Goal: Task Accomplishment & Management: Manage account settings

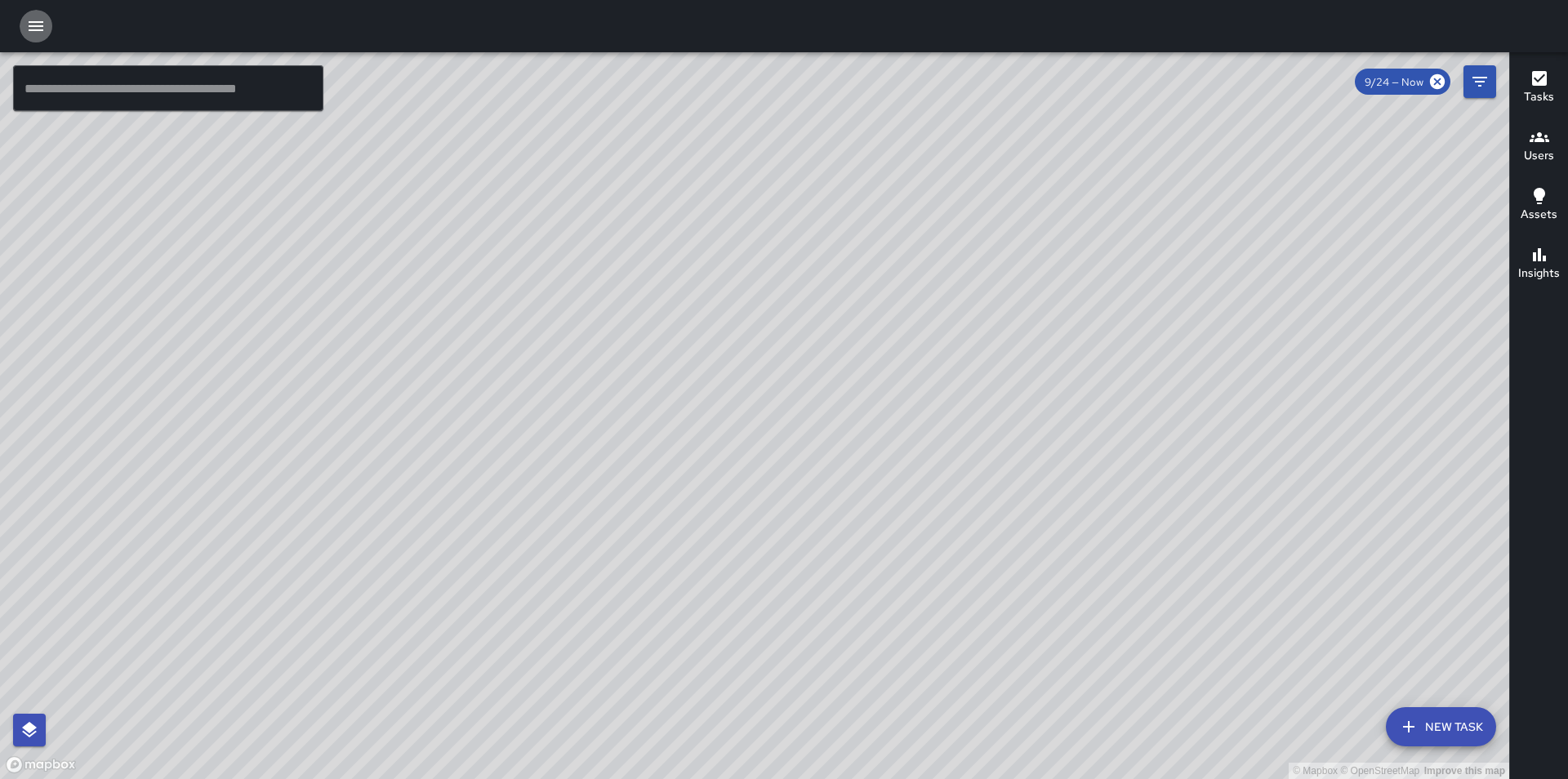
click at [31, 25] on icon "button" at bounding box center [36, 26] width 19 height 19
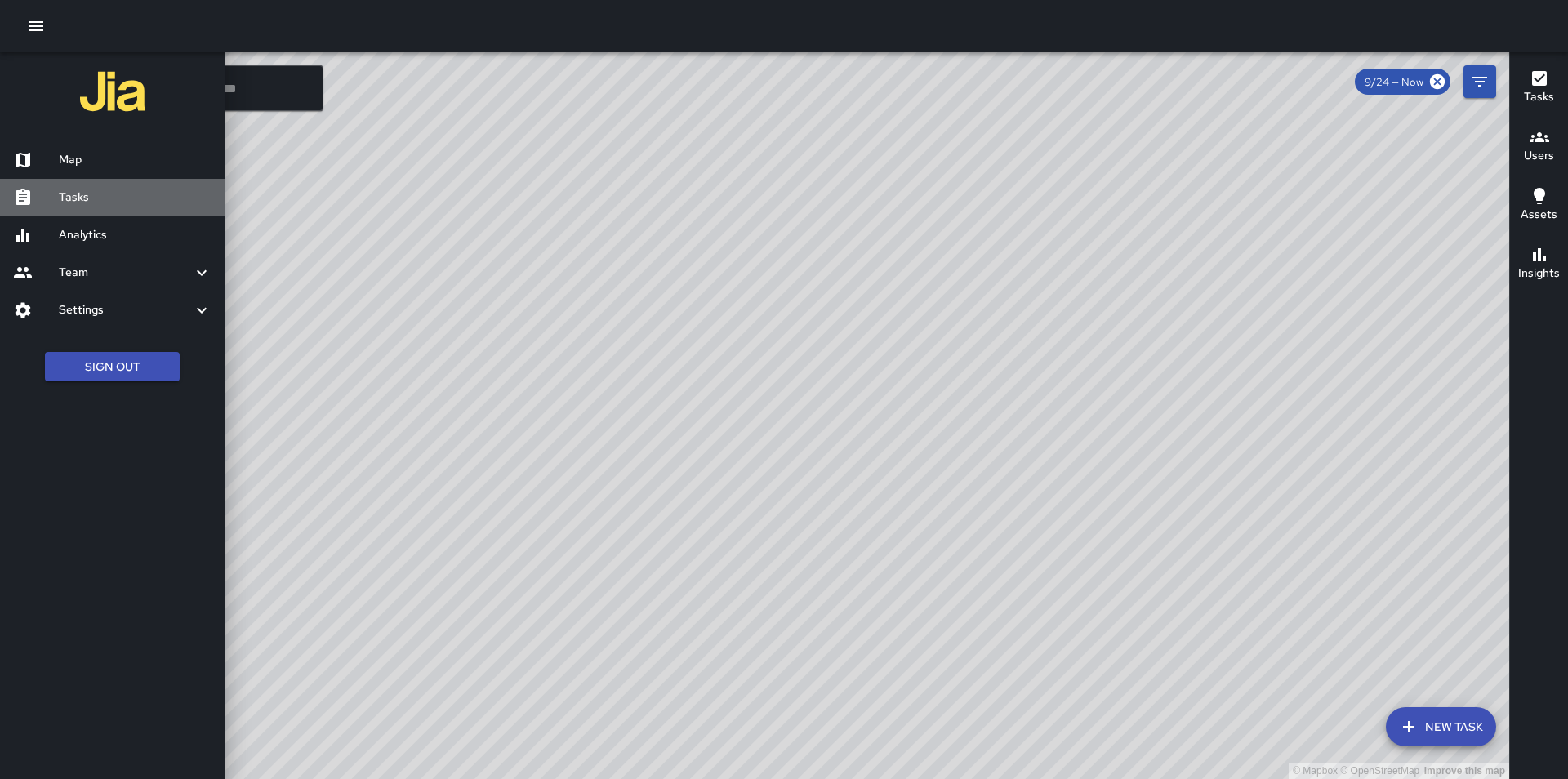
click at [91, 196] on h6 "Tasks" at bounding box center [134, 197] width 153 height 18
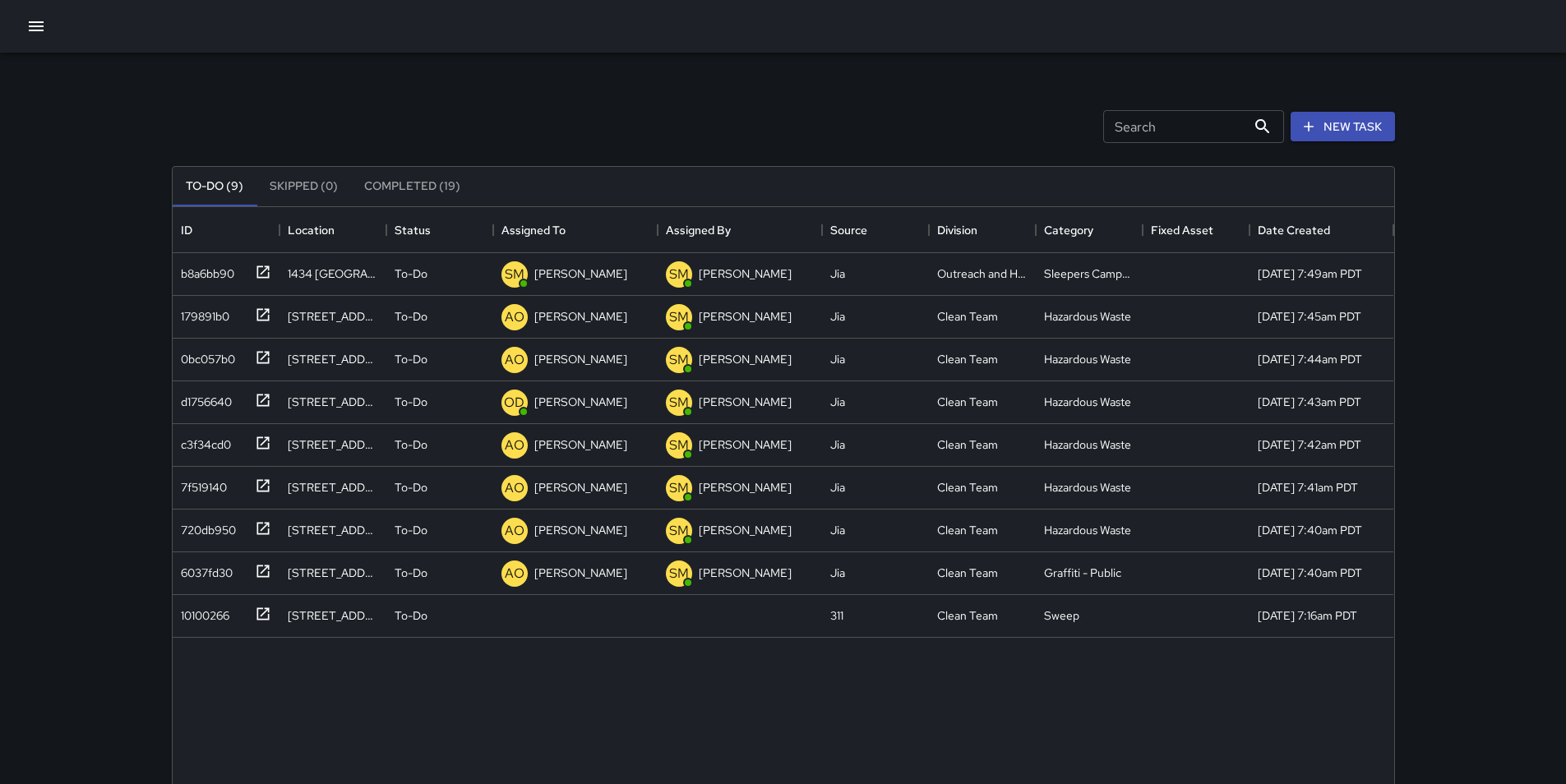
scroll to position [683, 1209]
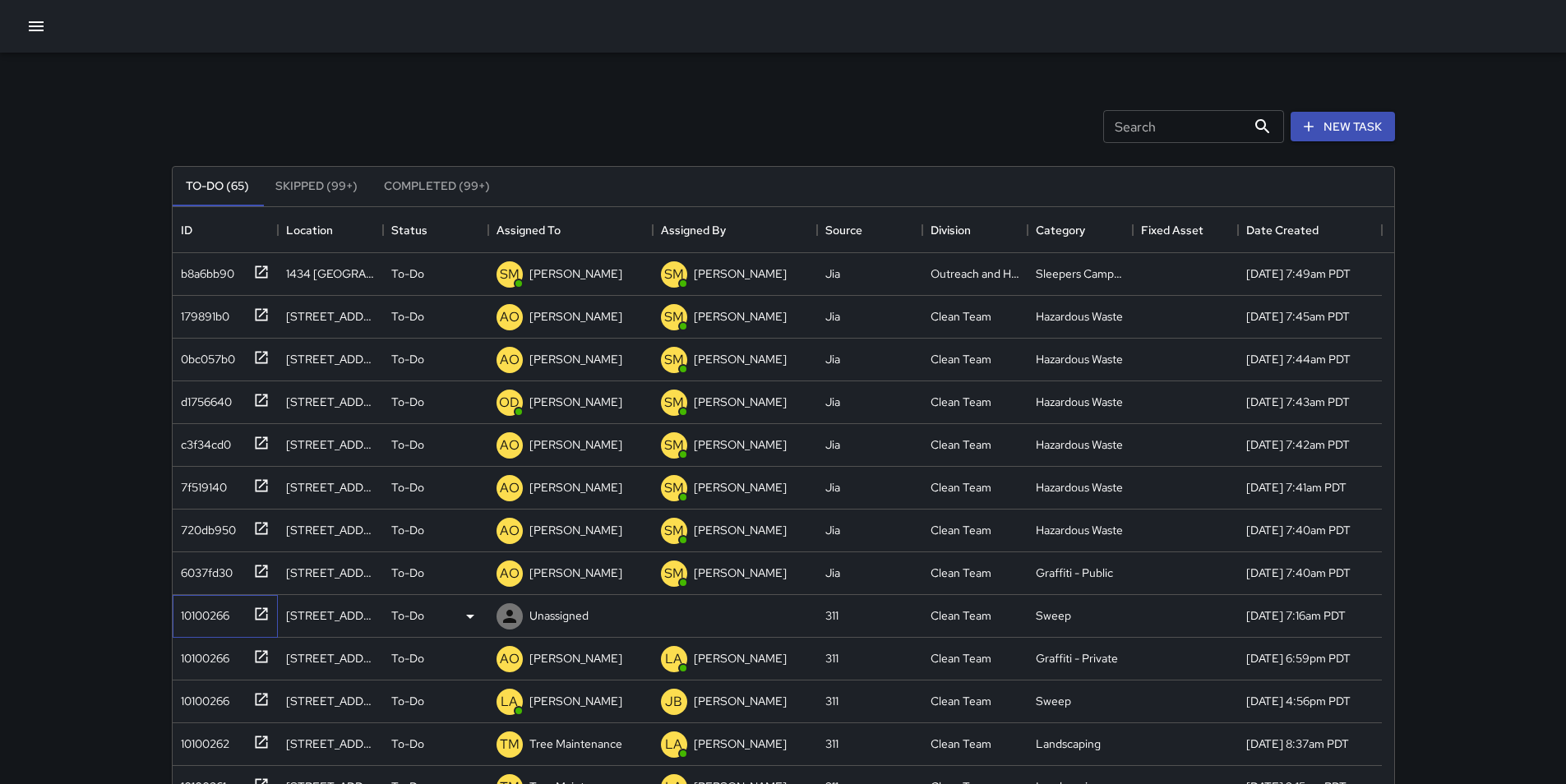
click at [201, 611] on div "10100266" at bounding box center [202, 612] width 55 height 23
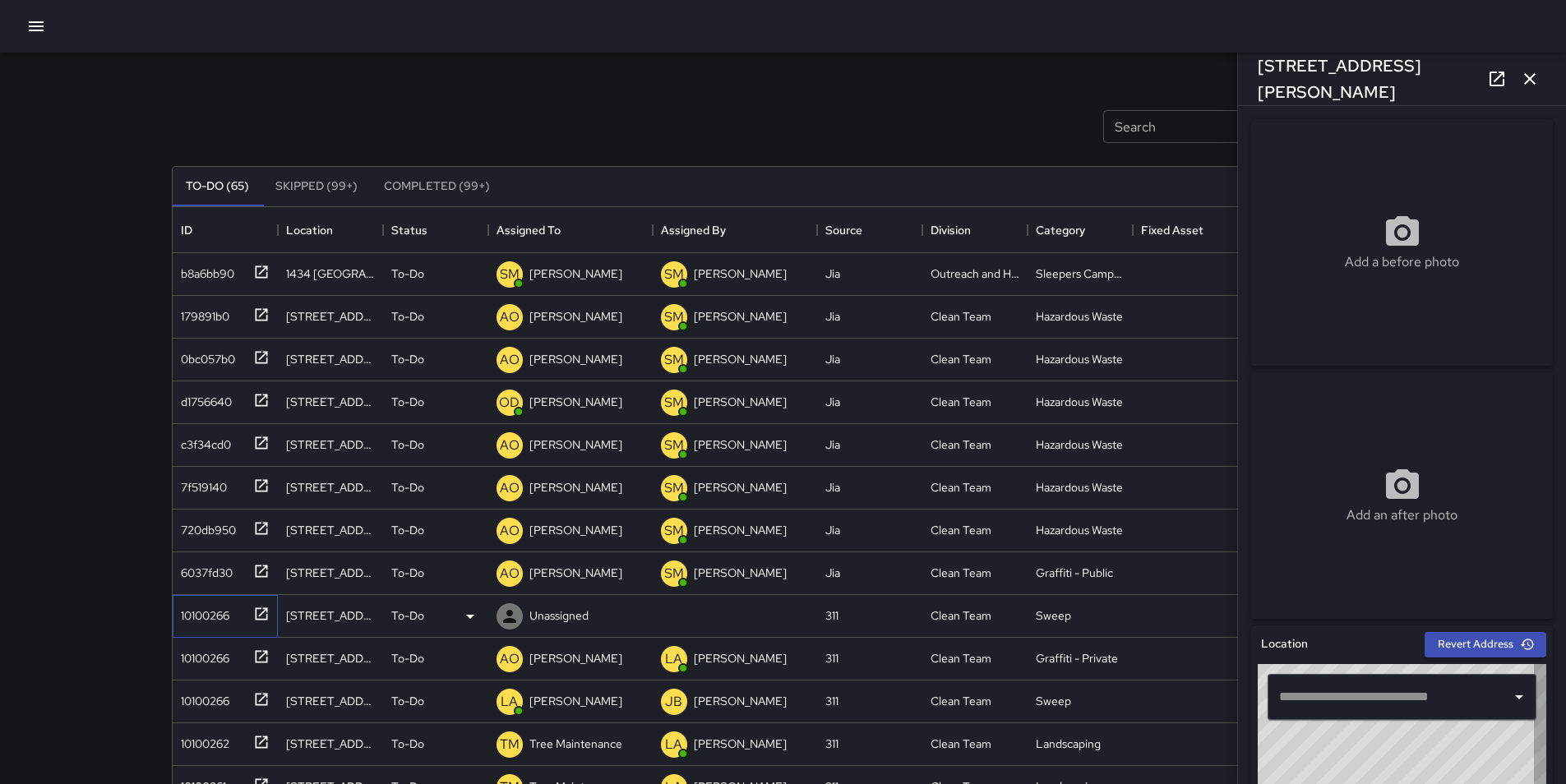
type input "**********"
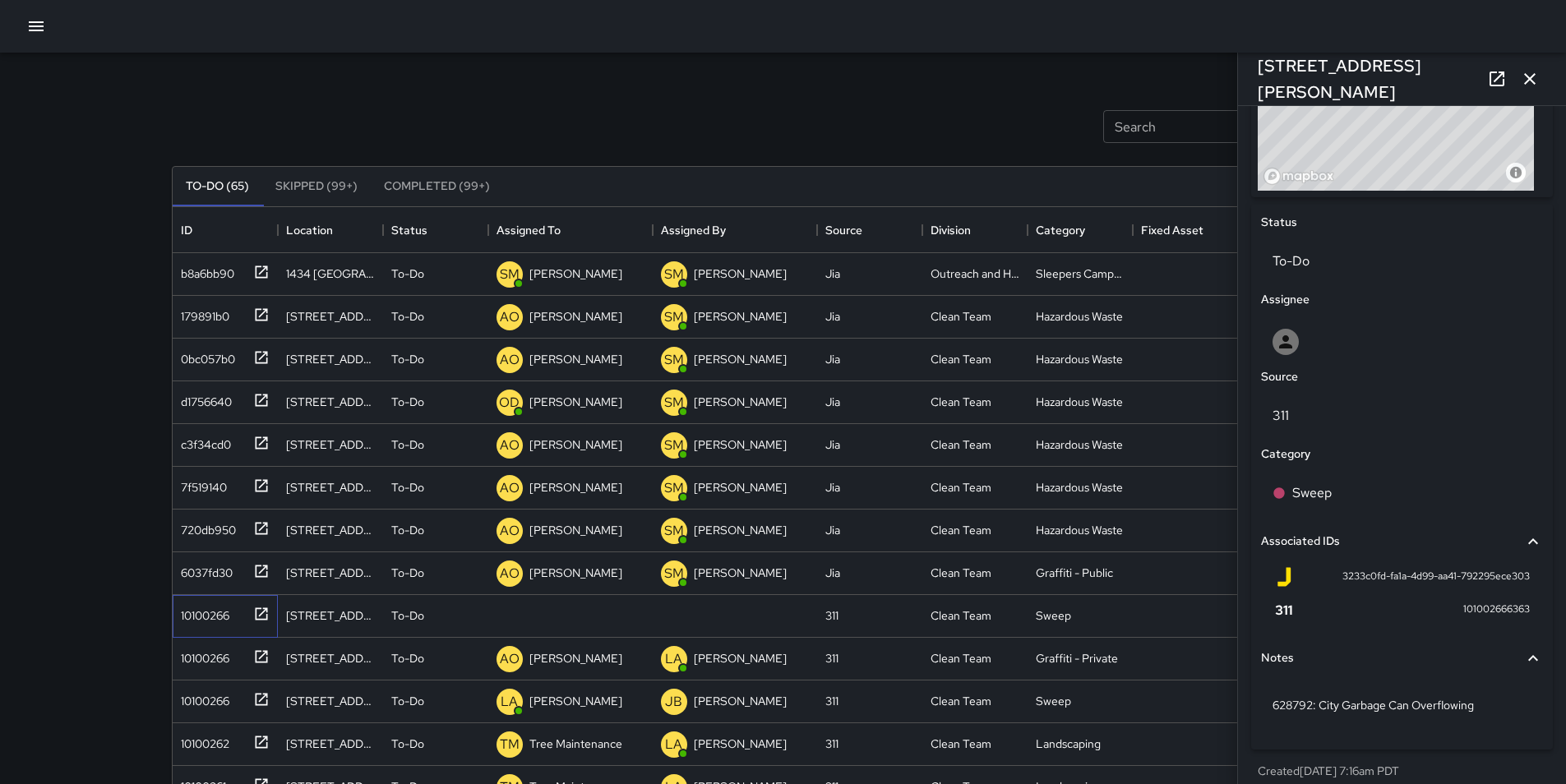
scroll to position [693, 0]
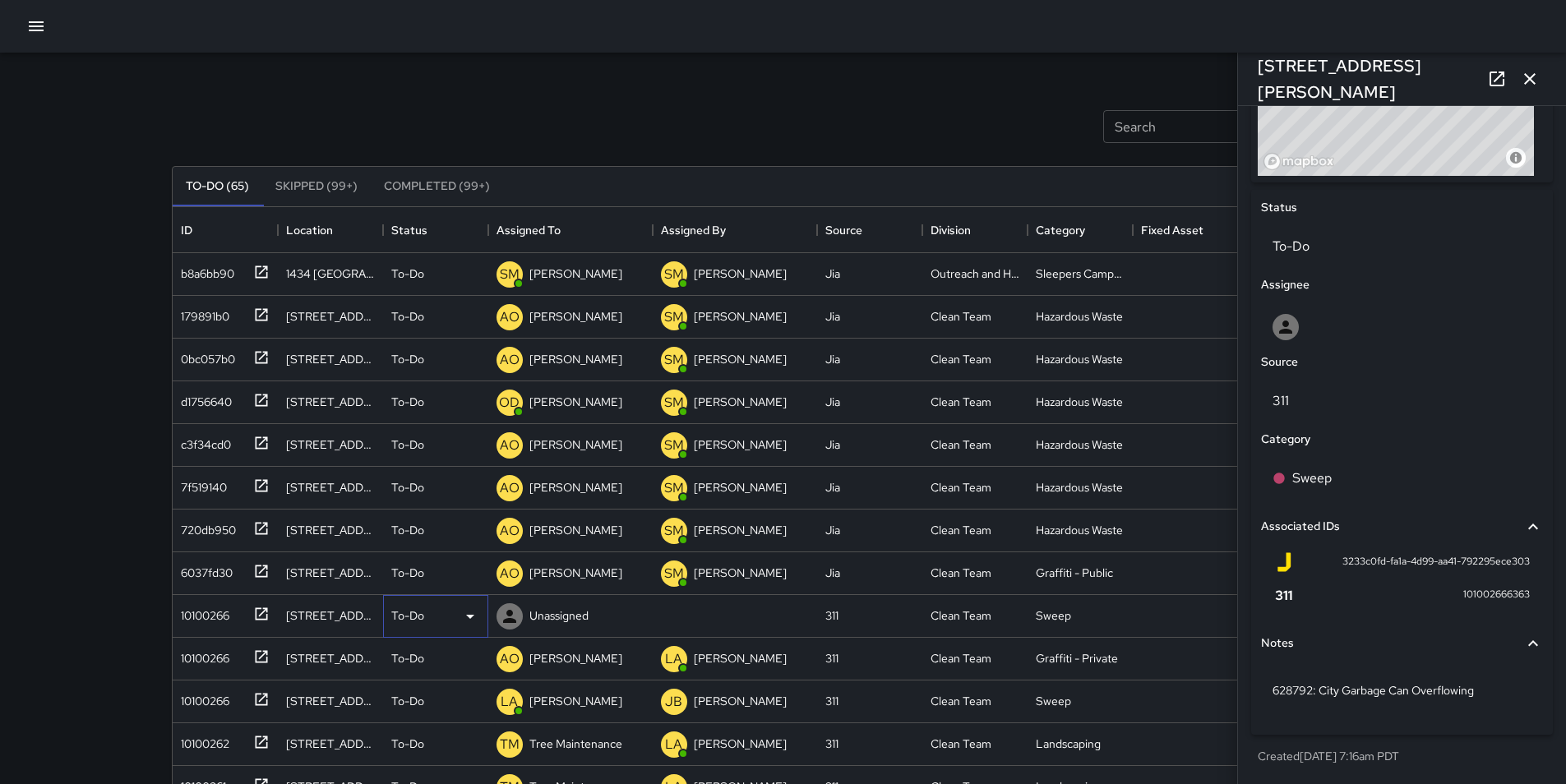
click at [470, 615] on icon at bounding box center [469, 617] width 8 height 4
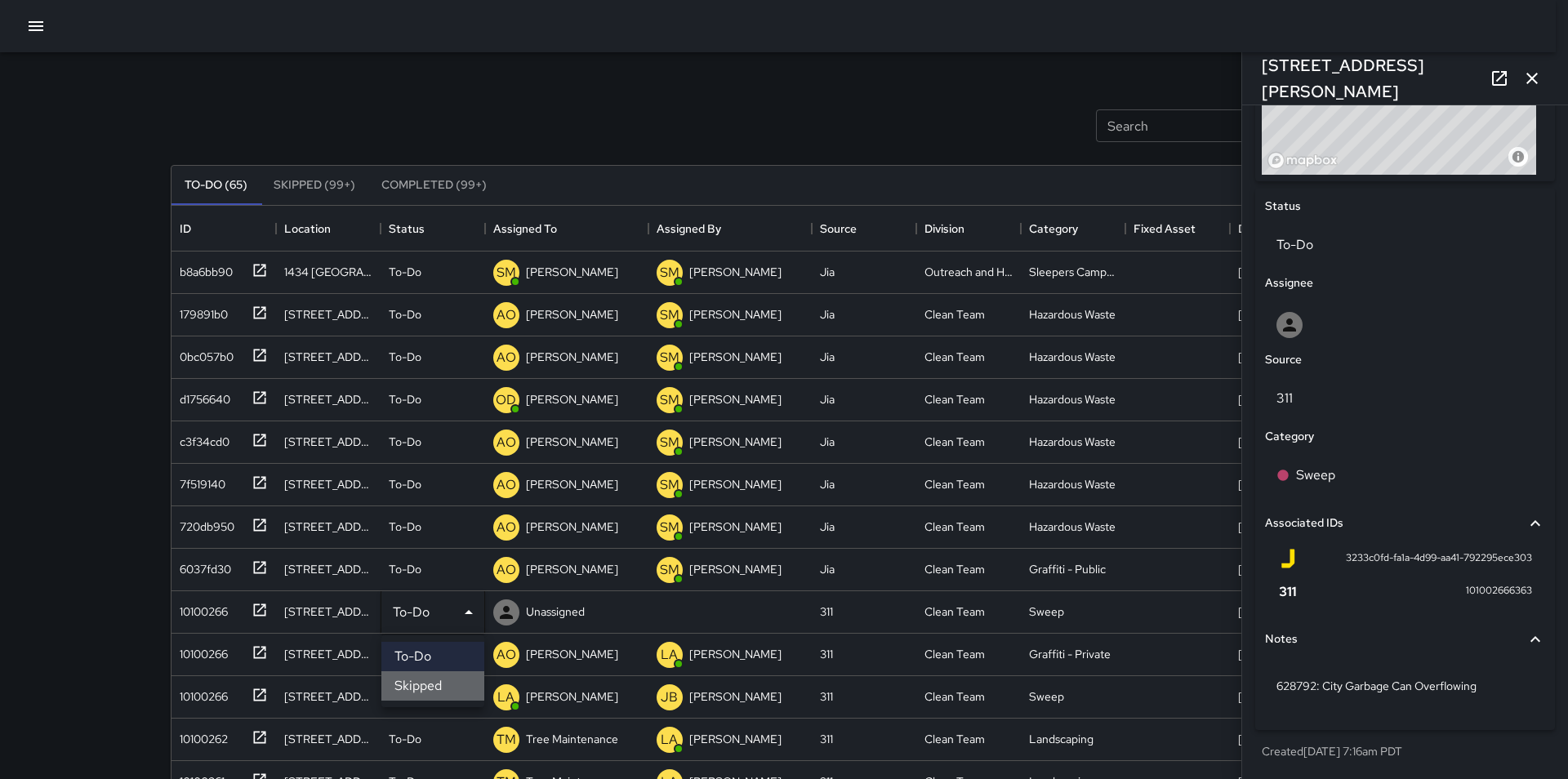
click at [450, 684] on li "Skipped" at bounding box center [432, 685] width 103 height 29
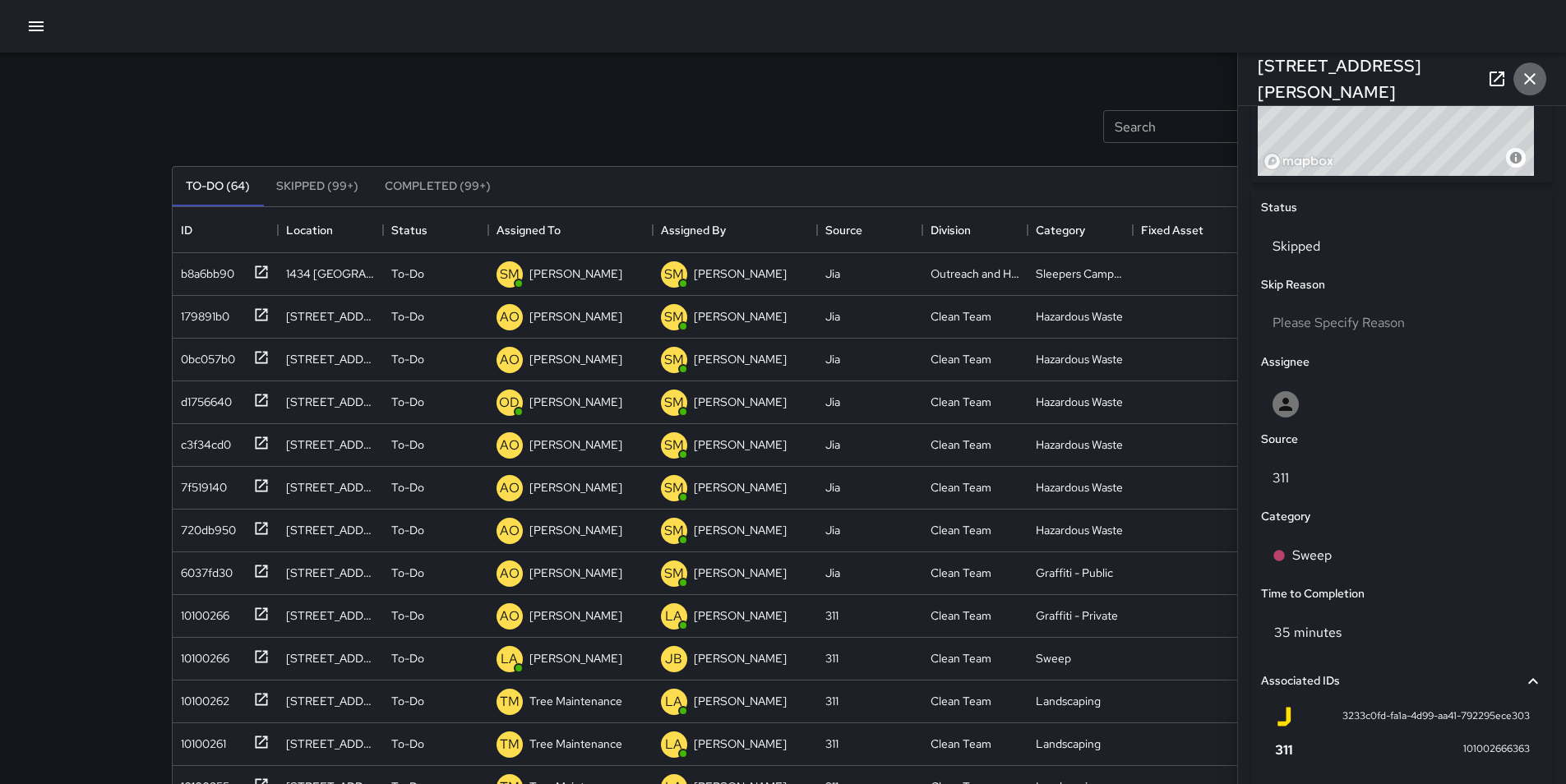
click at [1532, 77] on icon "button" at bounding box center [1529, 78] width 12 height 12
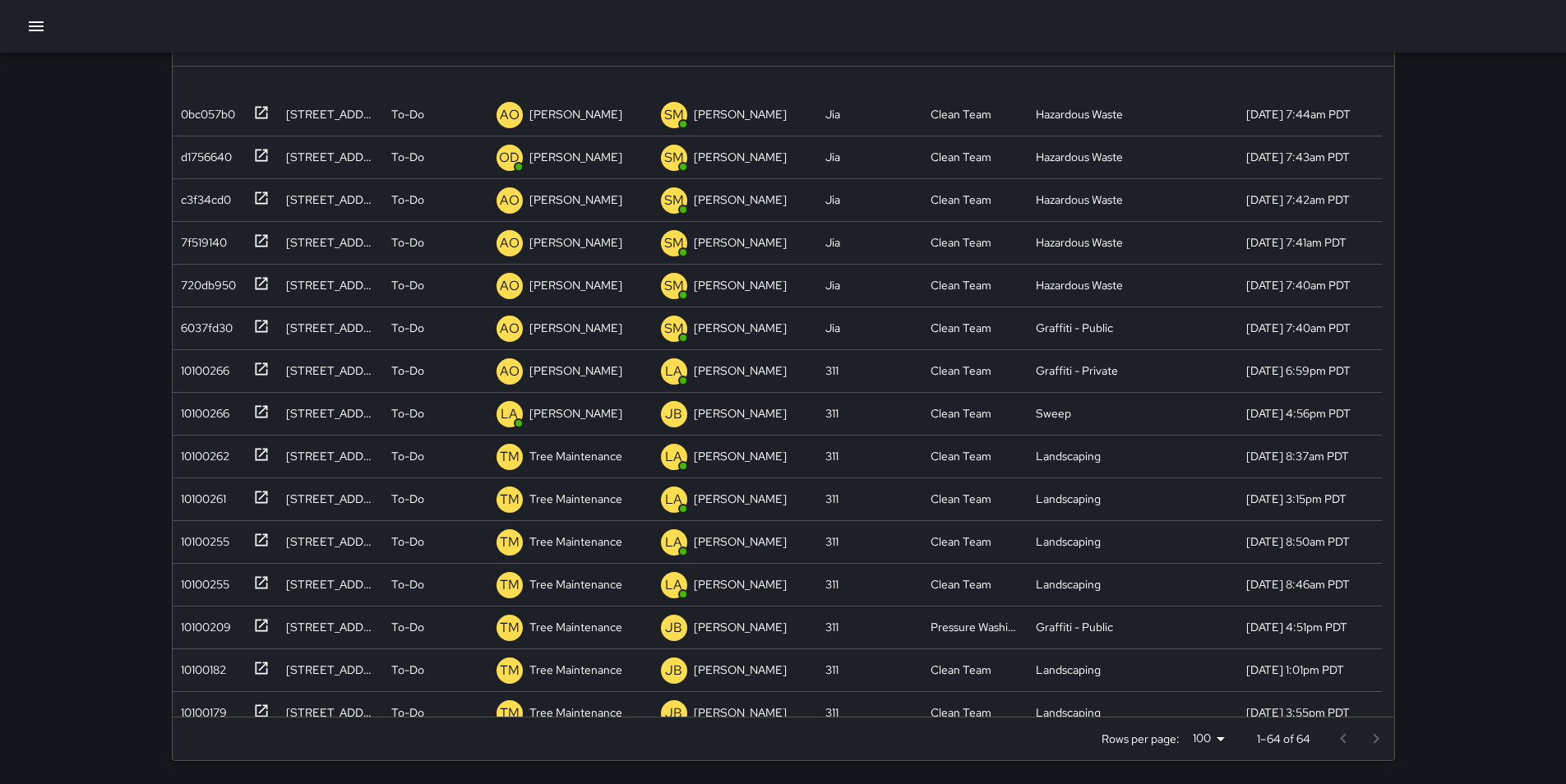
scroll to position [0, 0]
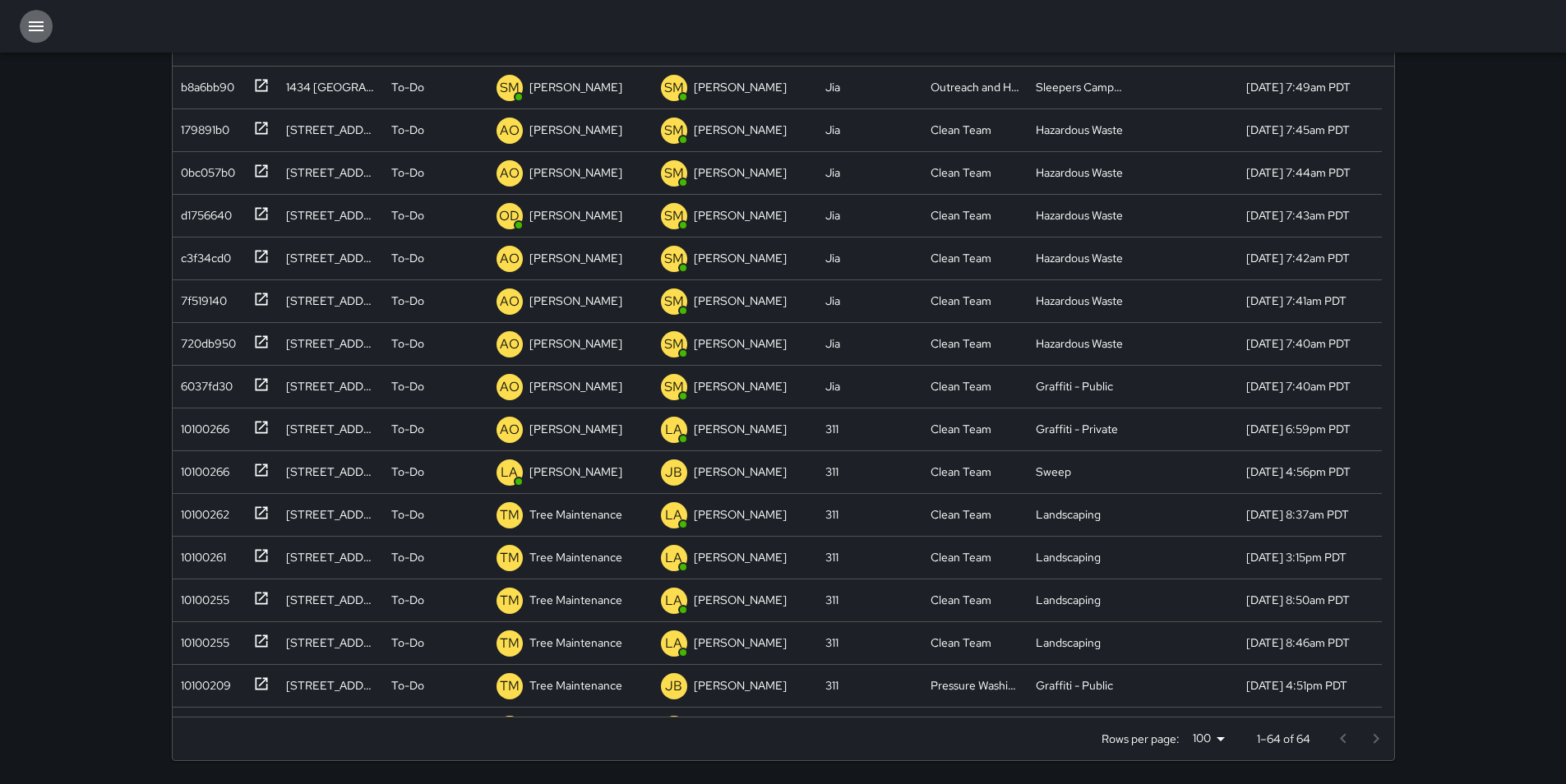
click at [37, 25] on icon "button" at bounding box center [37, 26] width 20 height 20
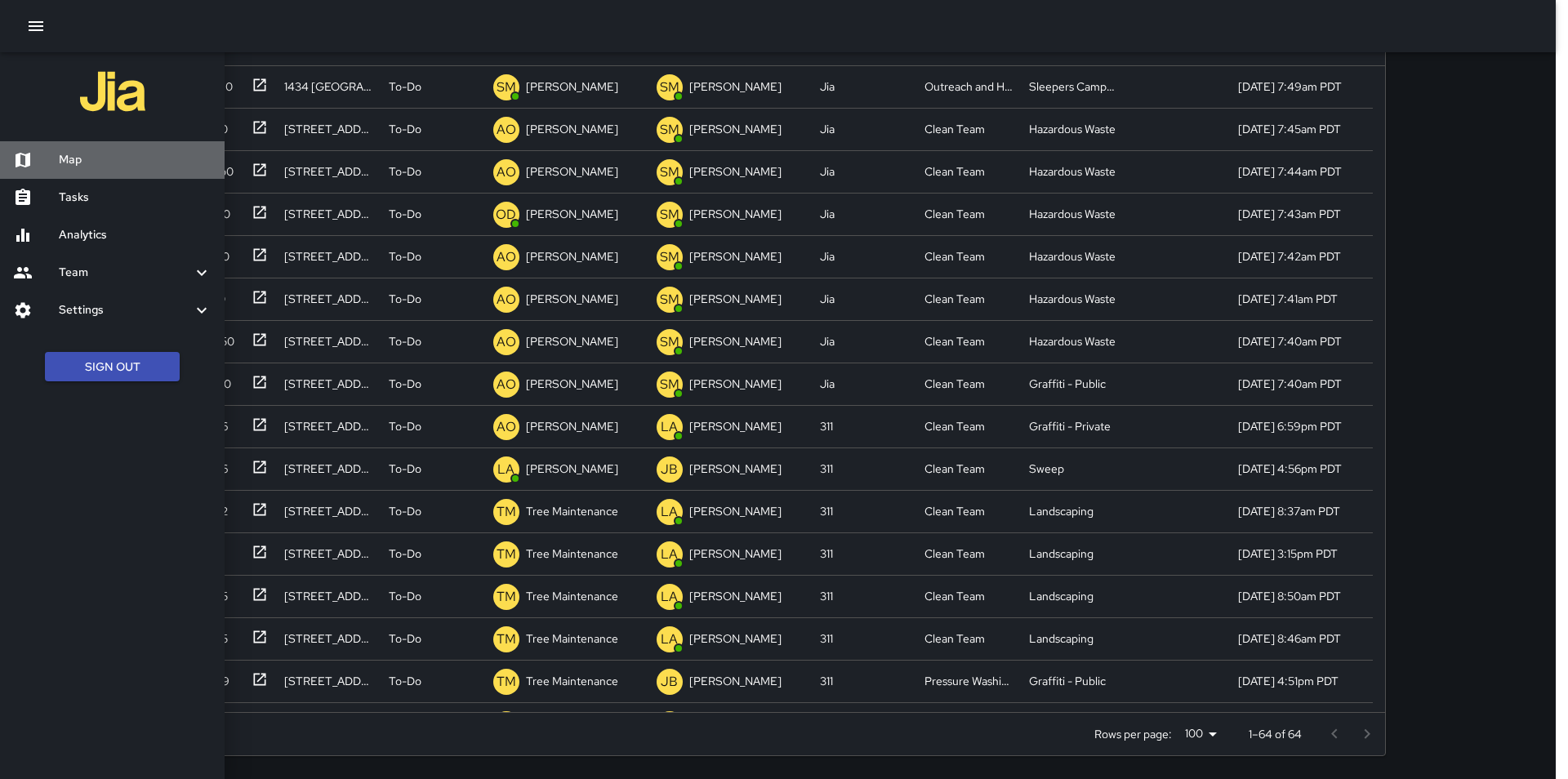
click at [103, 162] on h6 "Map" at bounding box center [134, 160] width 153 height 18
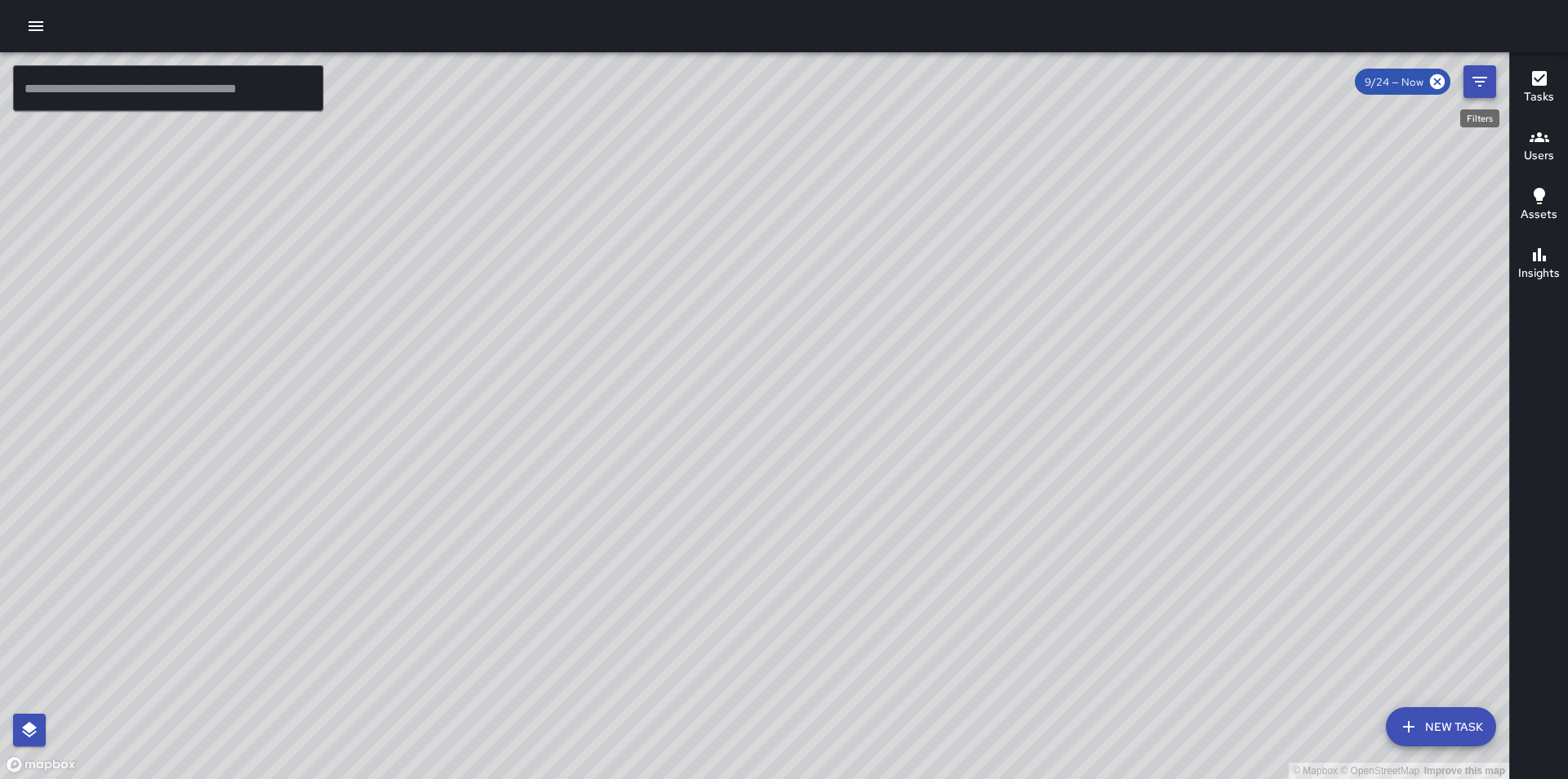
click at [1475, 79] on icon "Filters" at bounding box center [1480, 81] width 15 height 10
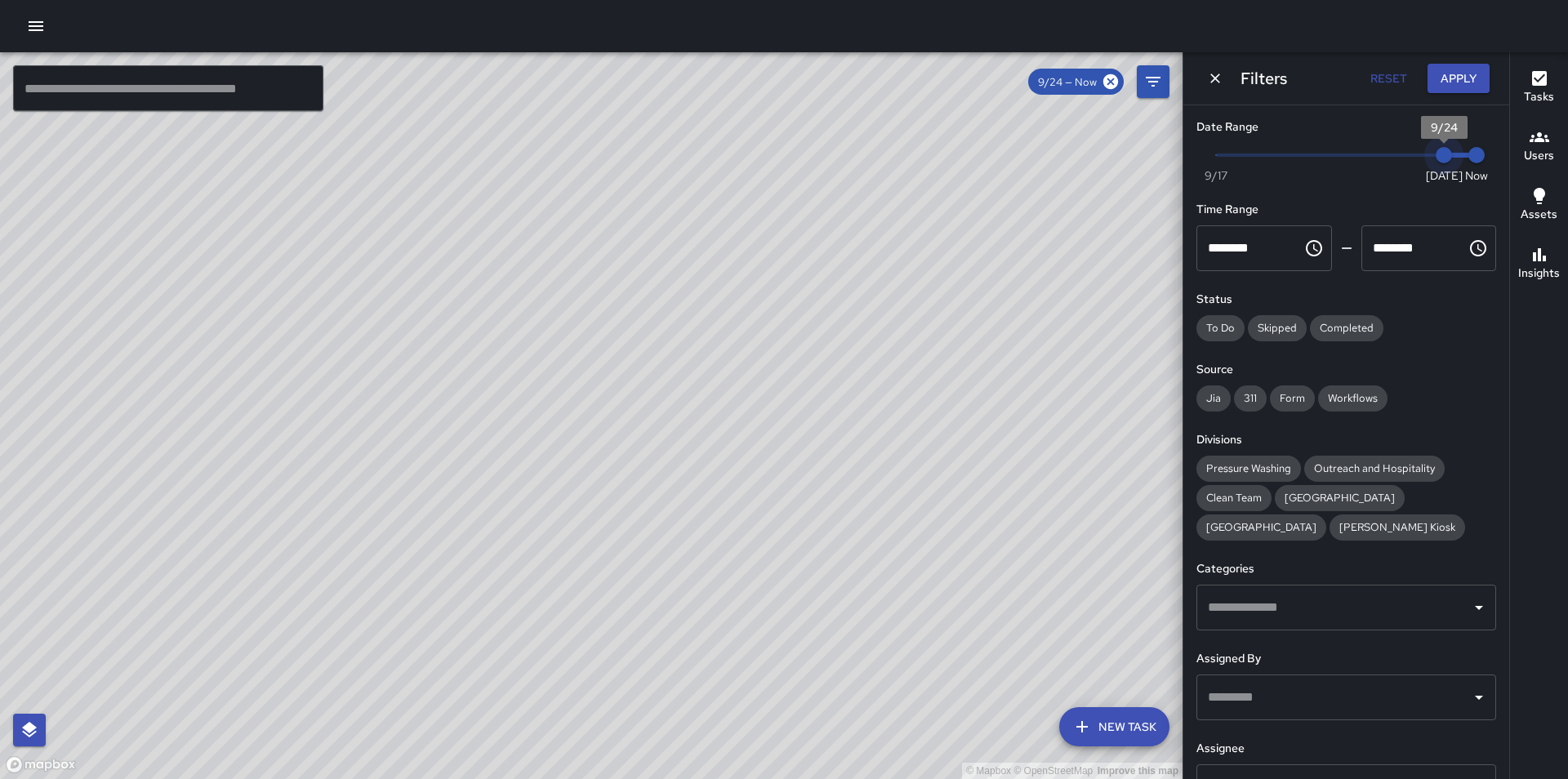
type input "*"
drag, startPoint x: 1432, startPoint y: 157, endPoint x: 1386, endPoint y: 163, distance: 46.4
click at [1386, 163] on span "9/22" at bounding box center [1378, 155] width 16 height 16
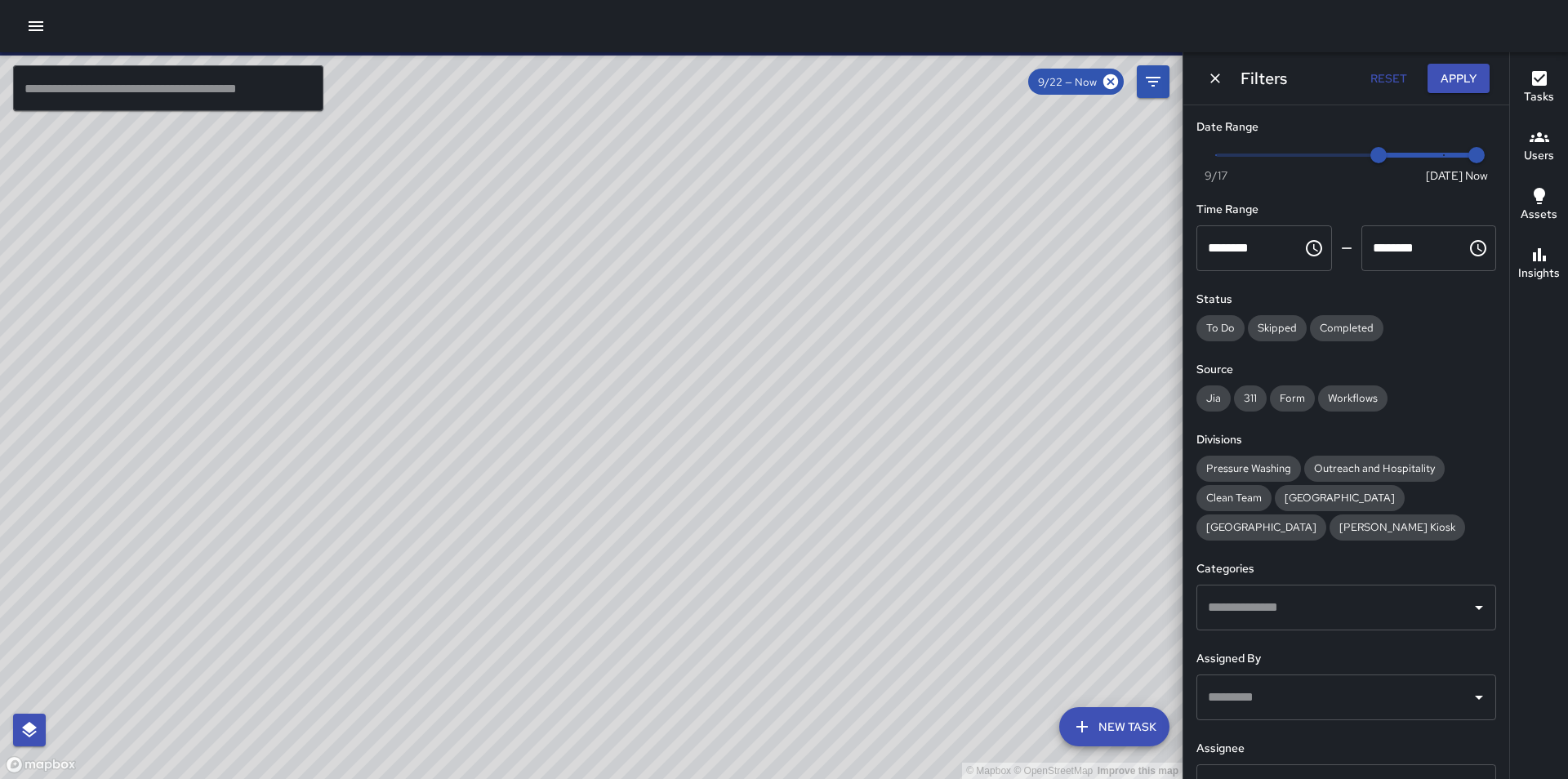
click at [1544, 90] on h6 "Tasks" at bounding box center [1539, 97] width 30 height 18
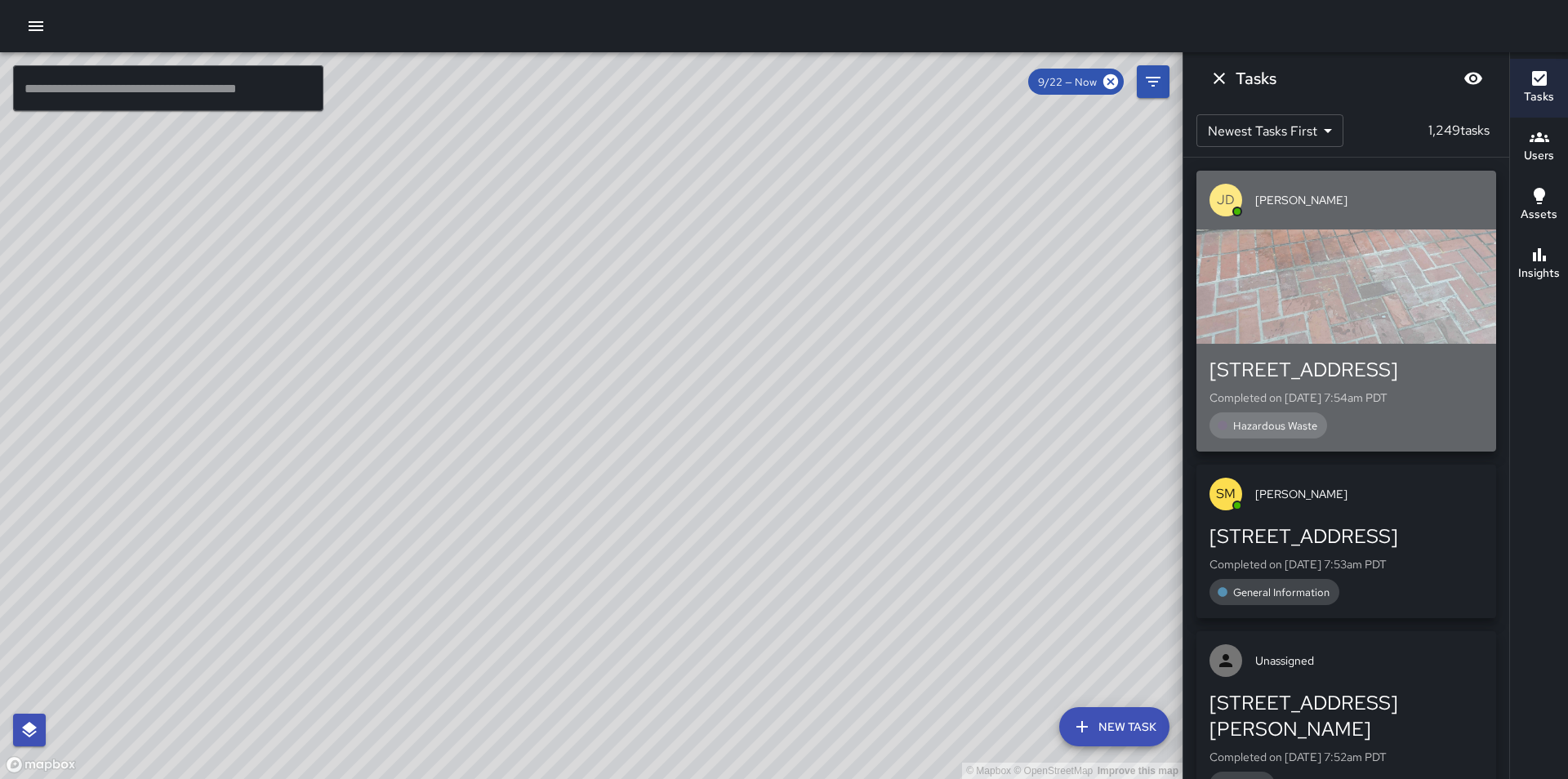
click at [1413, 332] on div "button" at bounding box center [1346, 286] width 300 height 114
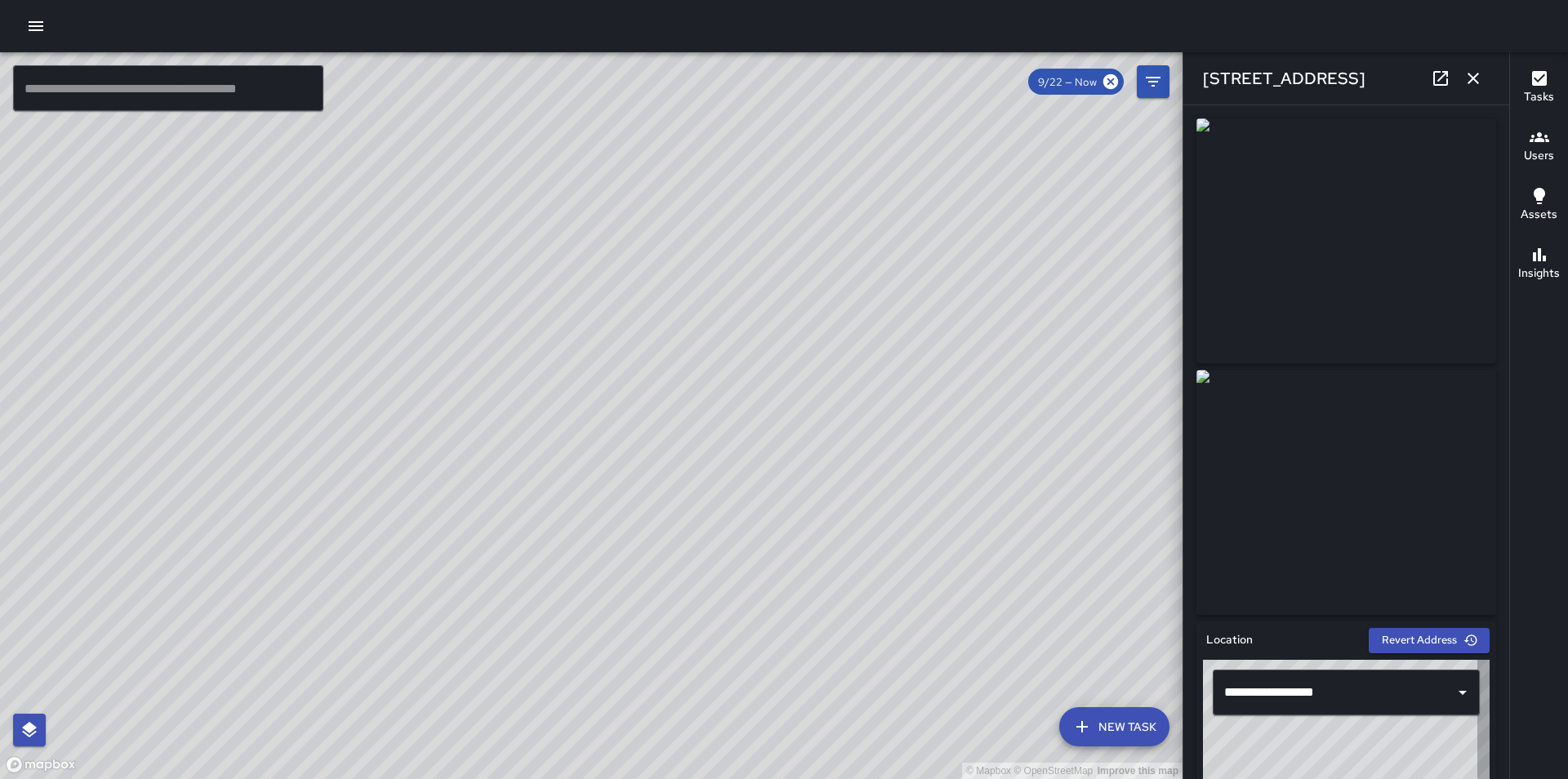
type input "**********"
click at [1472, 81] on icon "button" at bounding box center [1472, 79] width 19 height 19
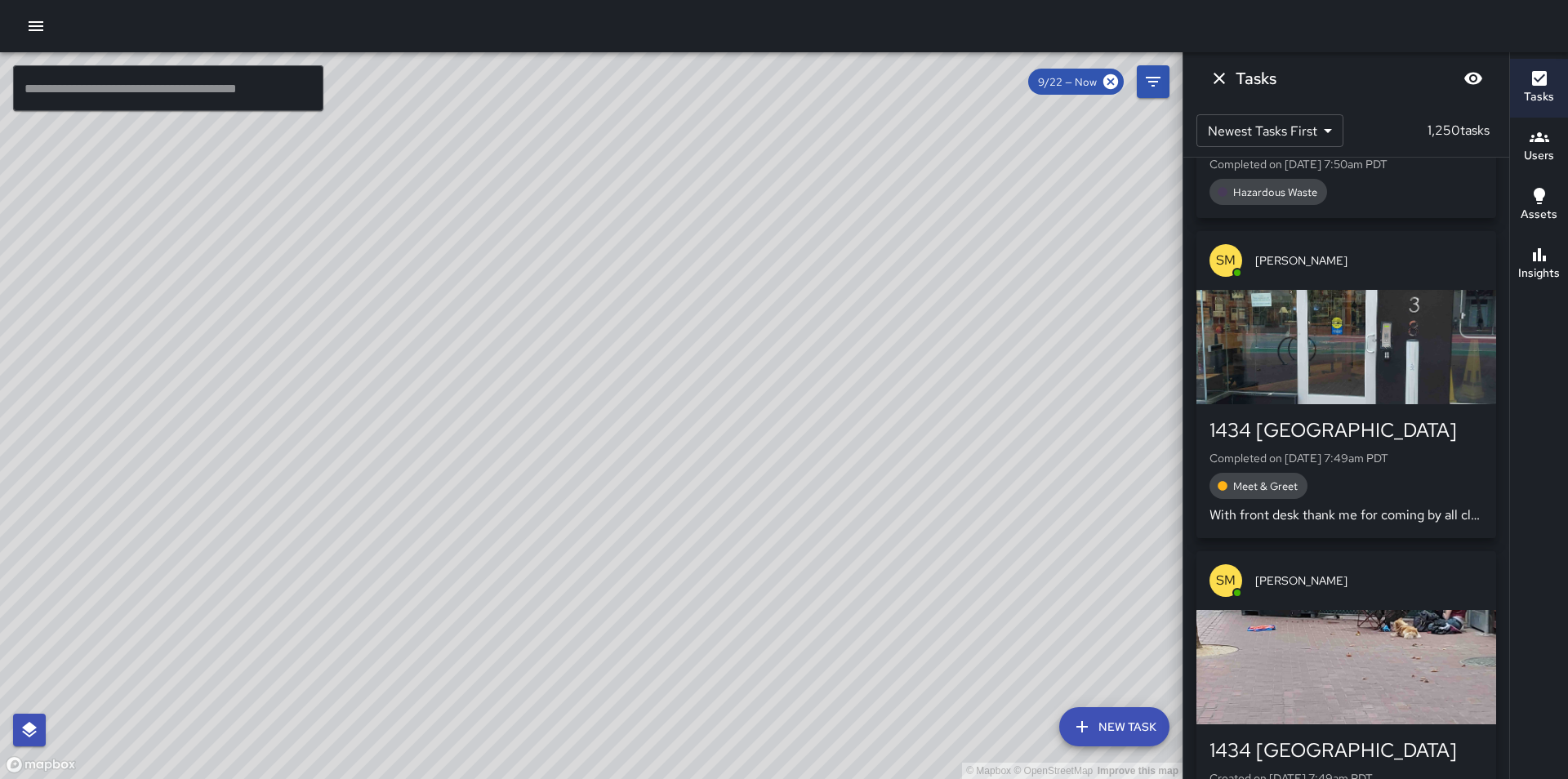
scroll to position [1524, 0]
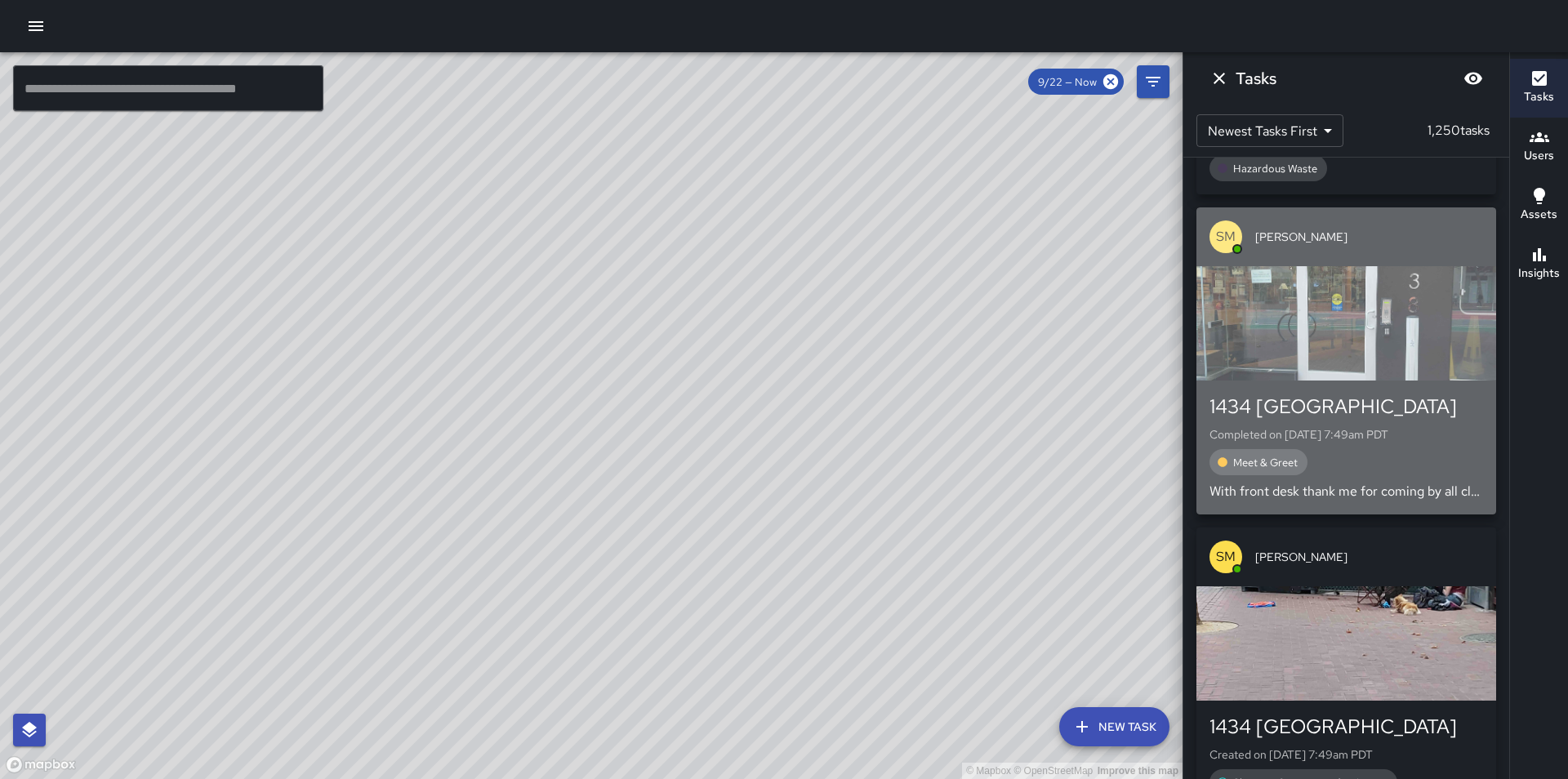
click at [1377, 301] on div "button" at bounding box center [1346, 323] width 300 height 114
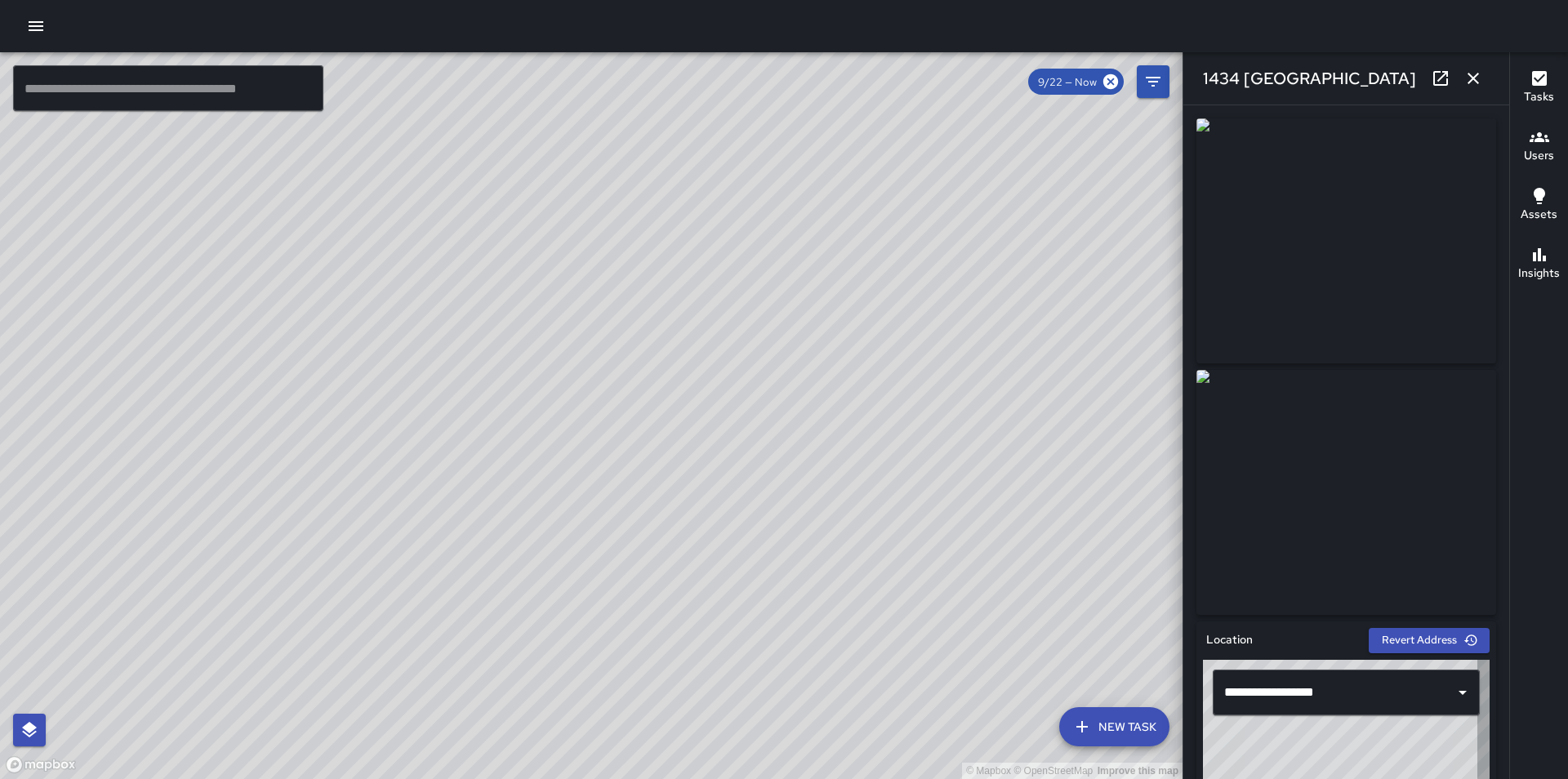
type input "**********"
click at [1472, 76] on icon "button" at bounding box center [1472, 78] width 11 height 11
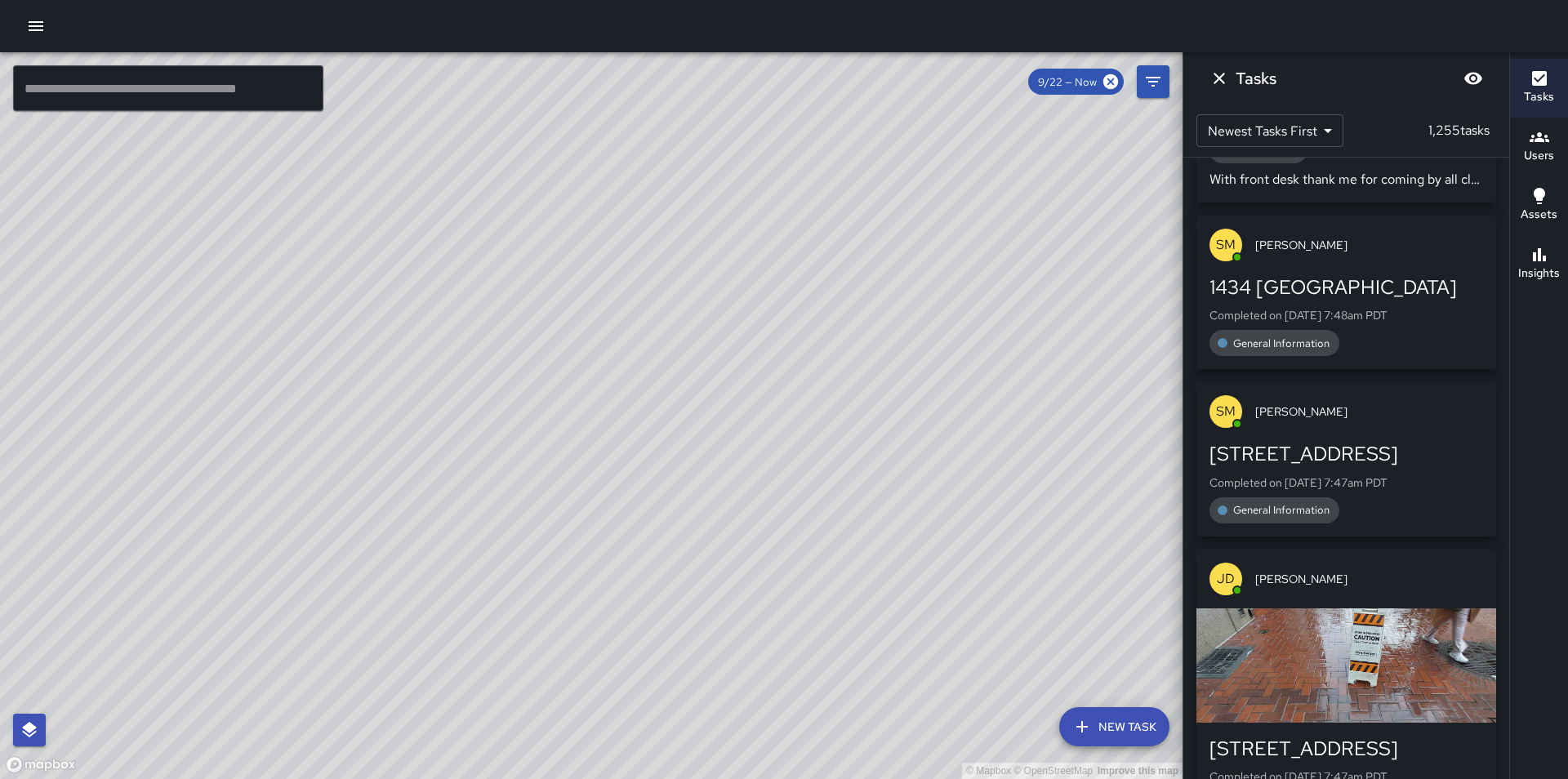
scroll to position [4086, 0]
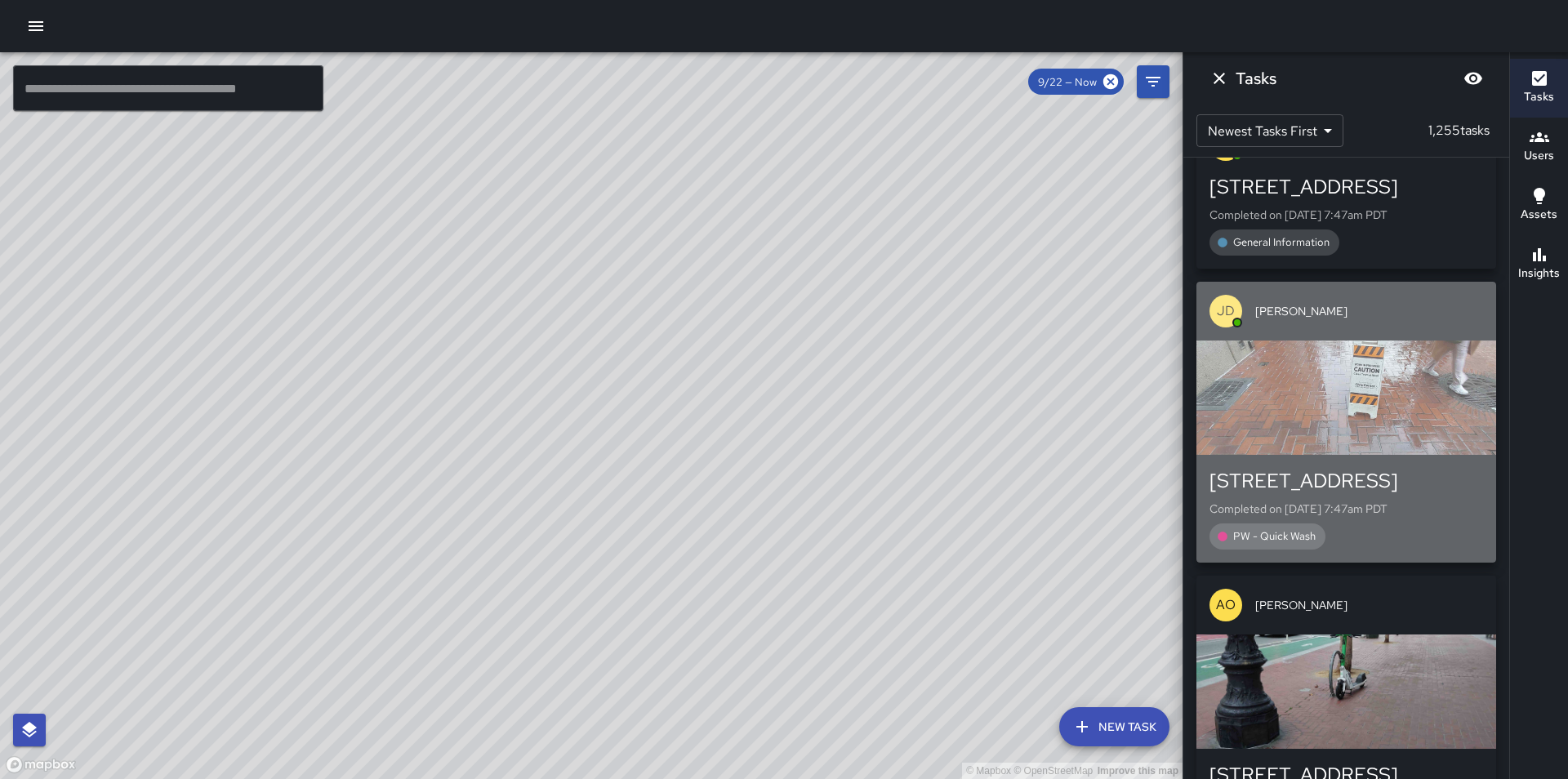
click at [1398, 372] on div "button" at bounding box center [1346, 397] width 300 height 114
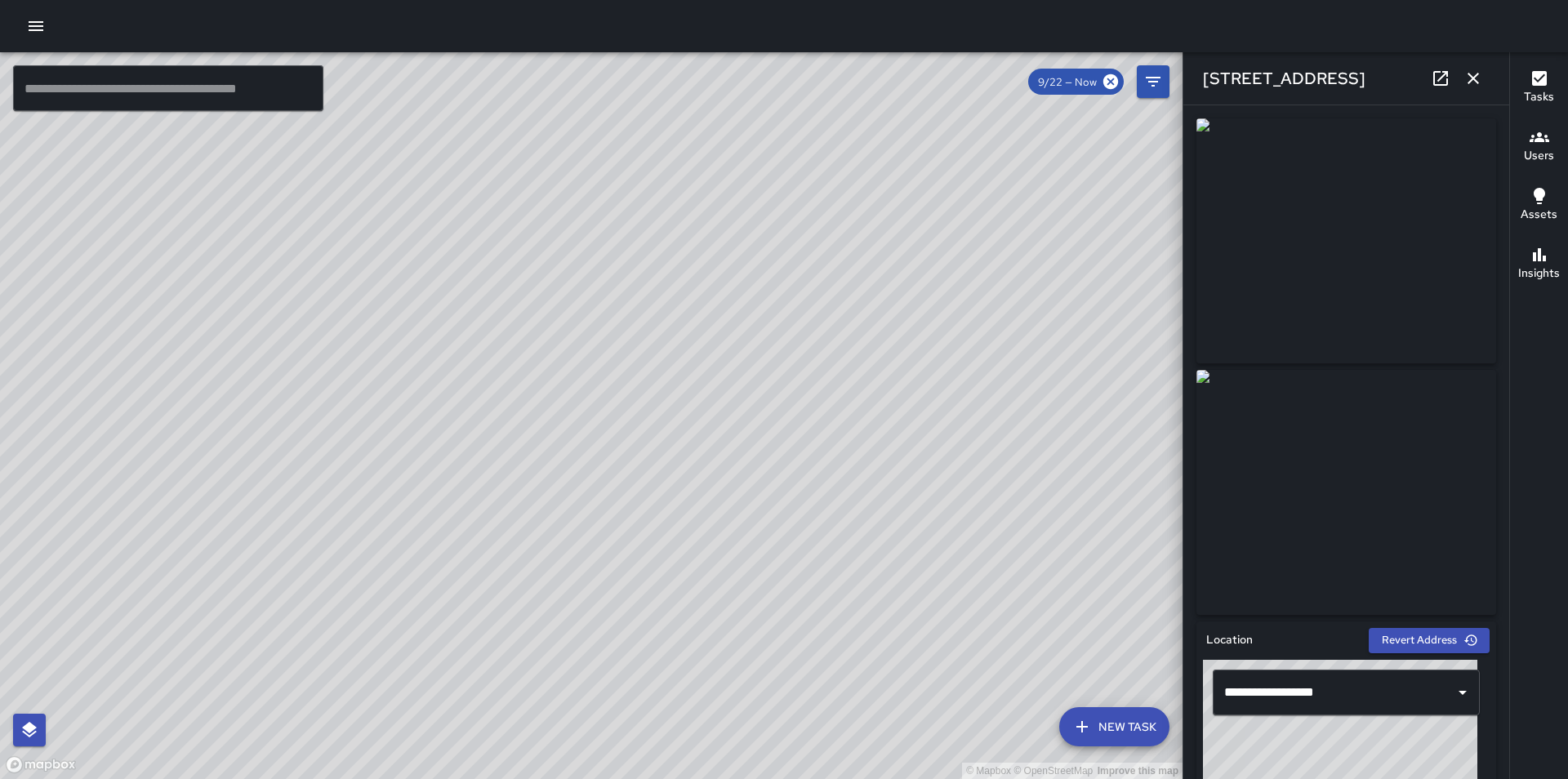
type input "**********"
click at [1472, 73] on icon "button" at bounding box center [1472, 79] width 19 height 19
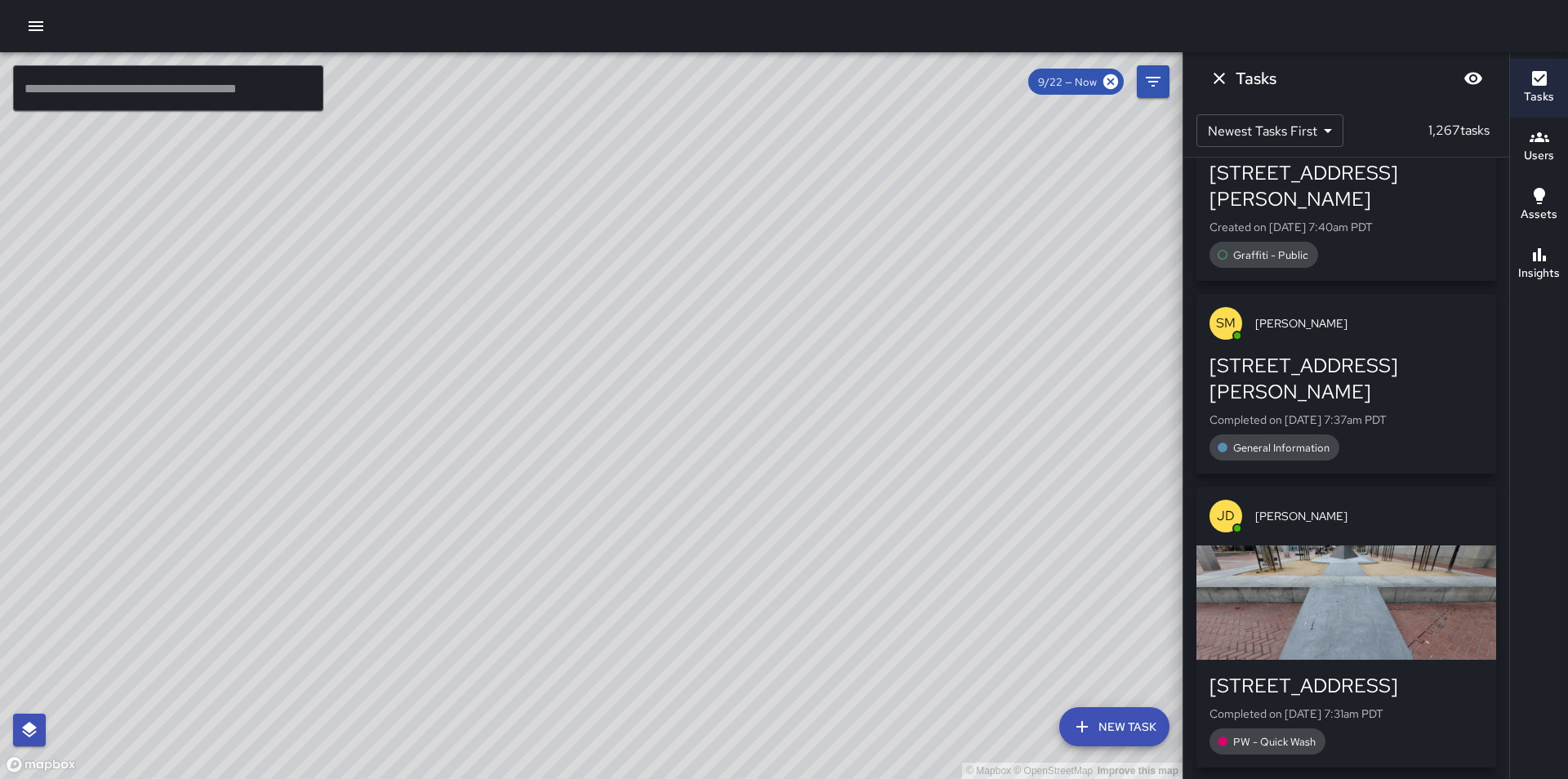
scroll to position [10369, 0]
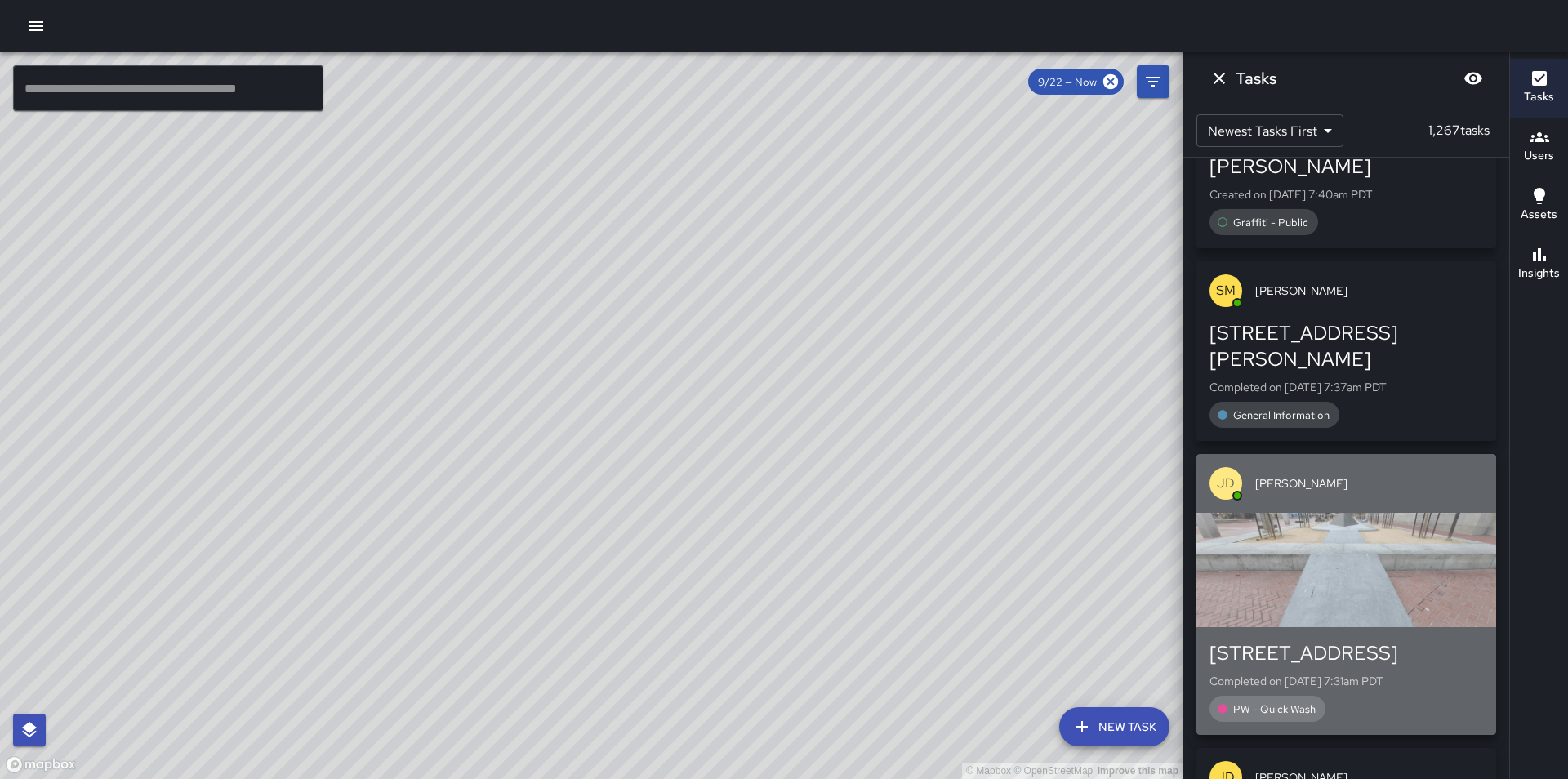
click at [1401, 513] on div "button" at bounding box center [1346, 569] width 300 height 114
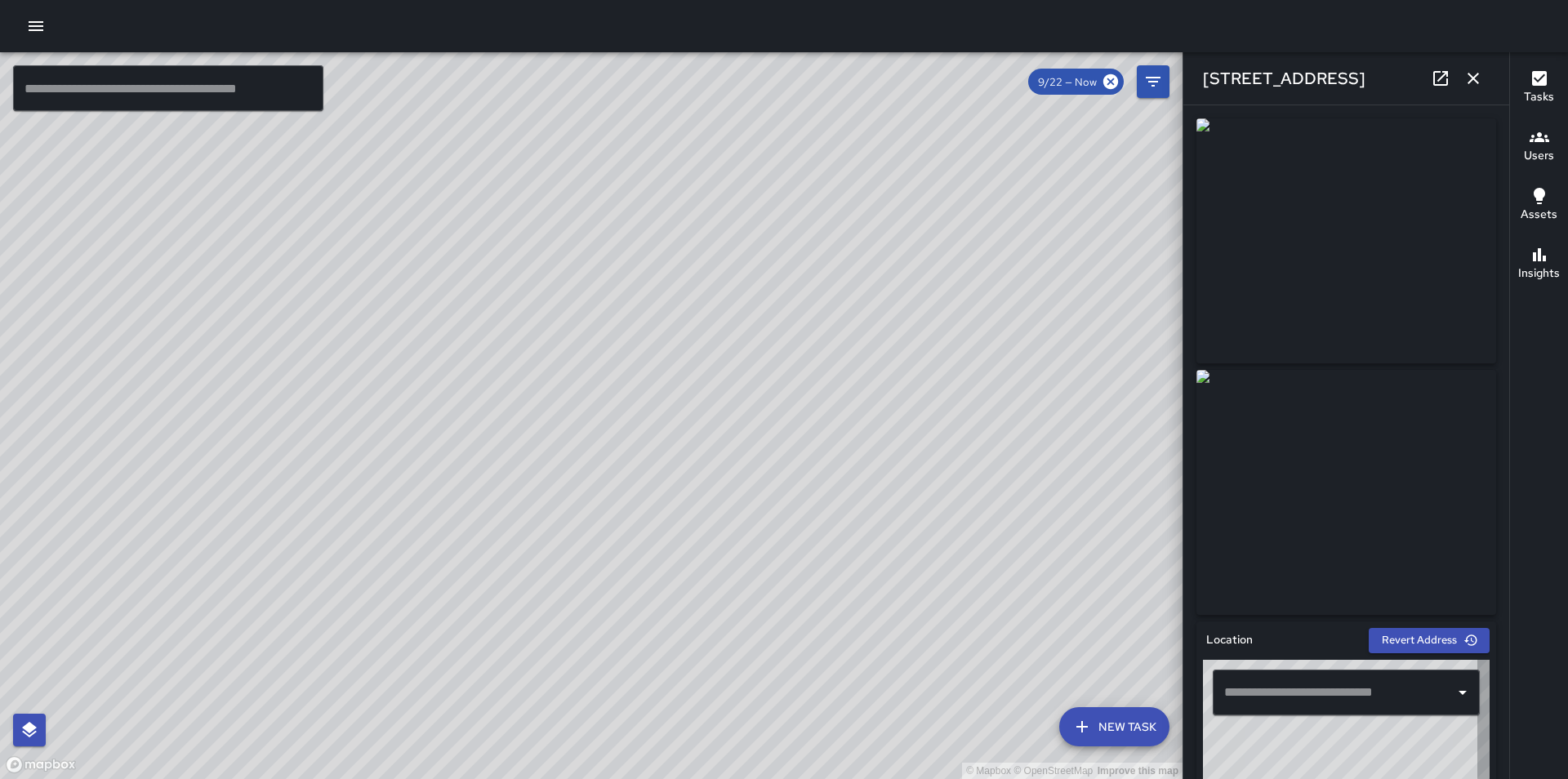
type input "**********"
click at [1471, 81] on icon "button" at bounding box center [1472, 78] width 11 height 11
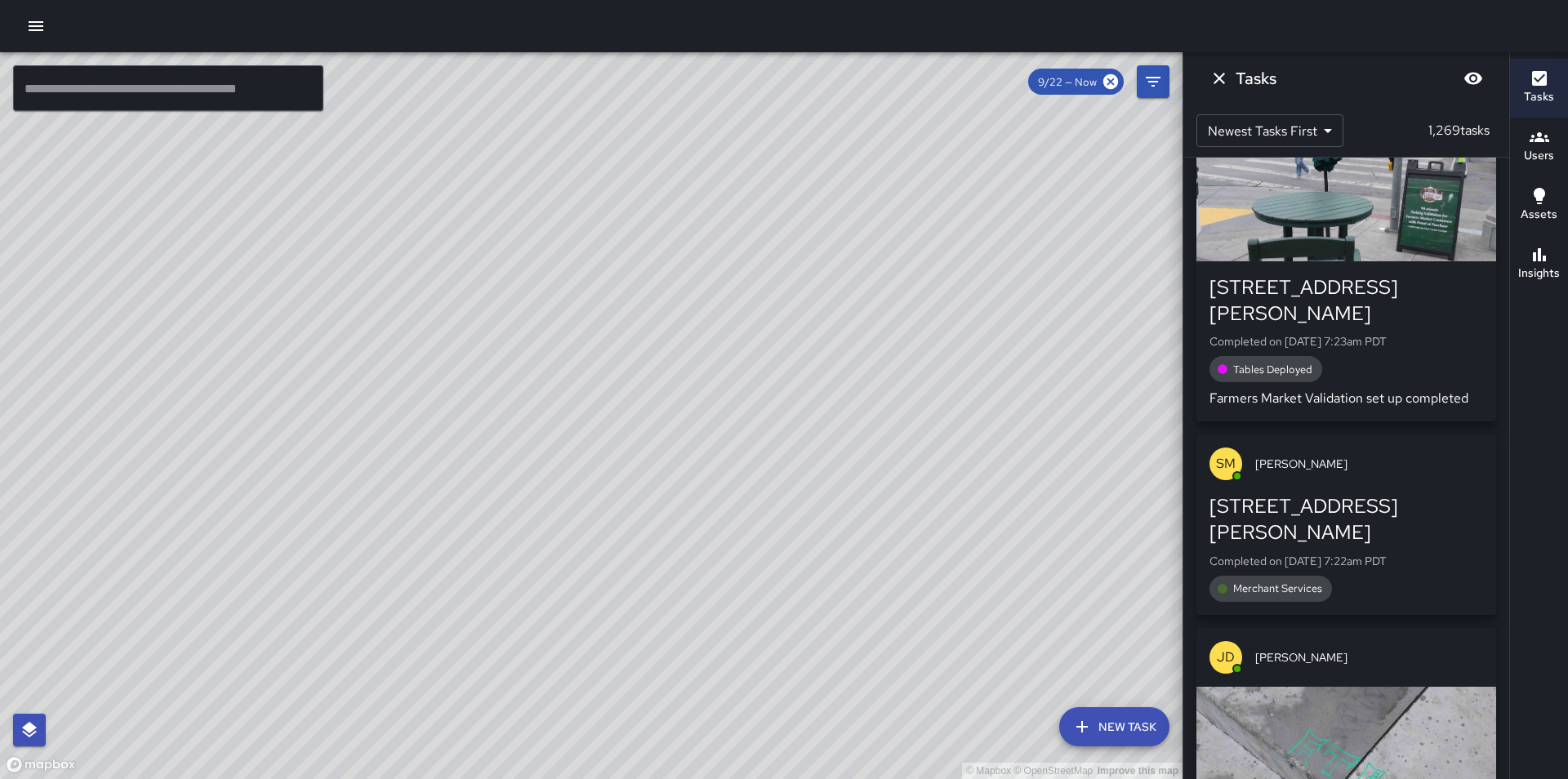
scroll to position [12256, 0]
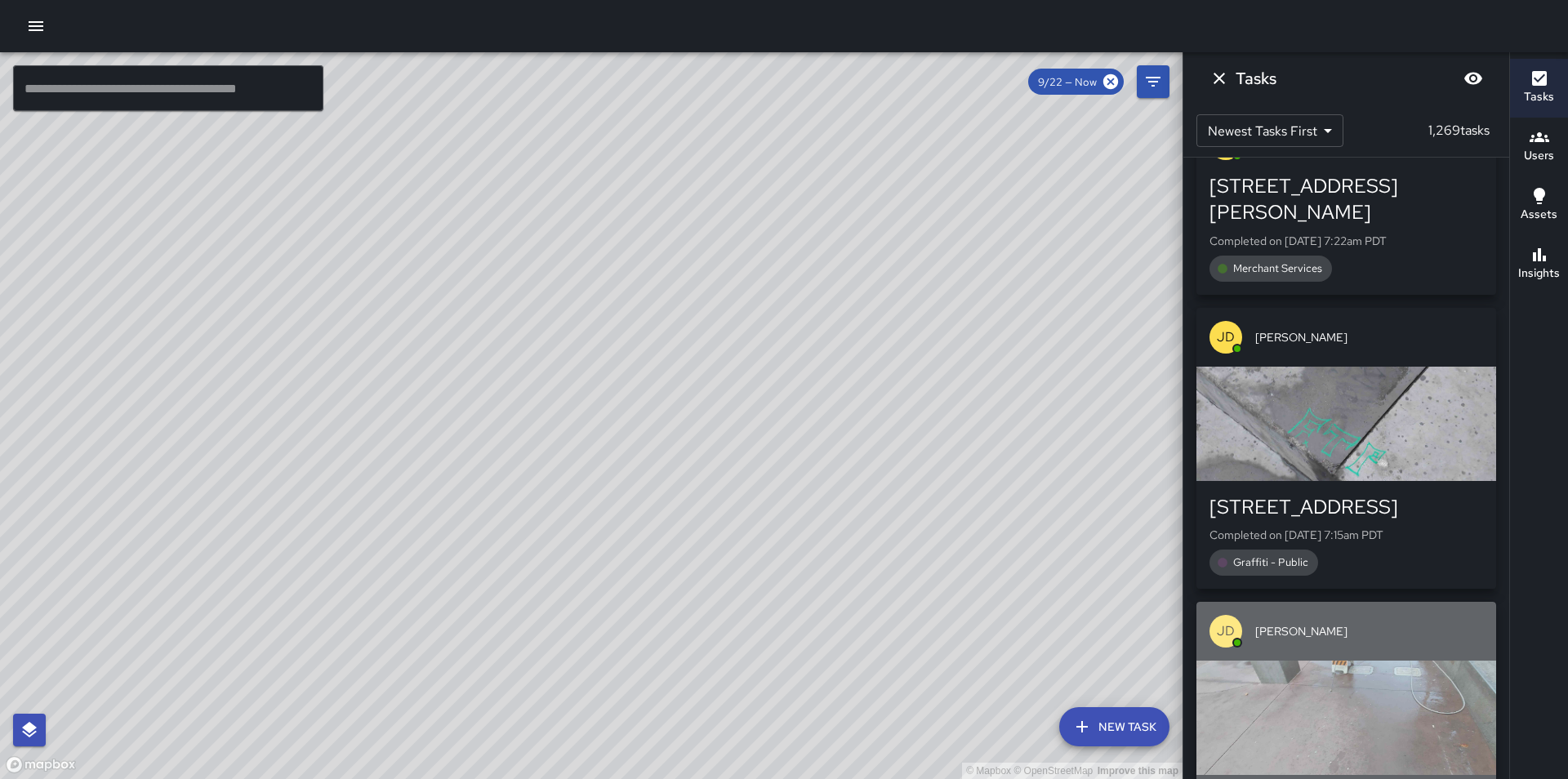
click at [1396, 661] on div "button" at bounding box center [1346, 717] width 300 height 114
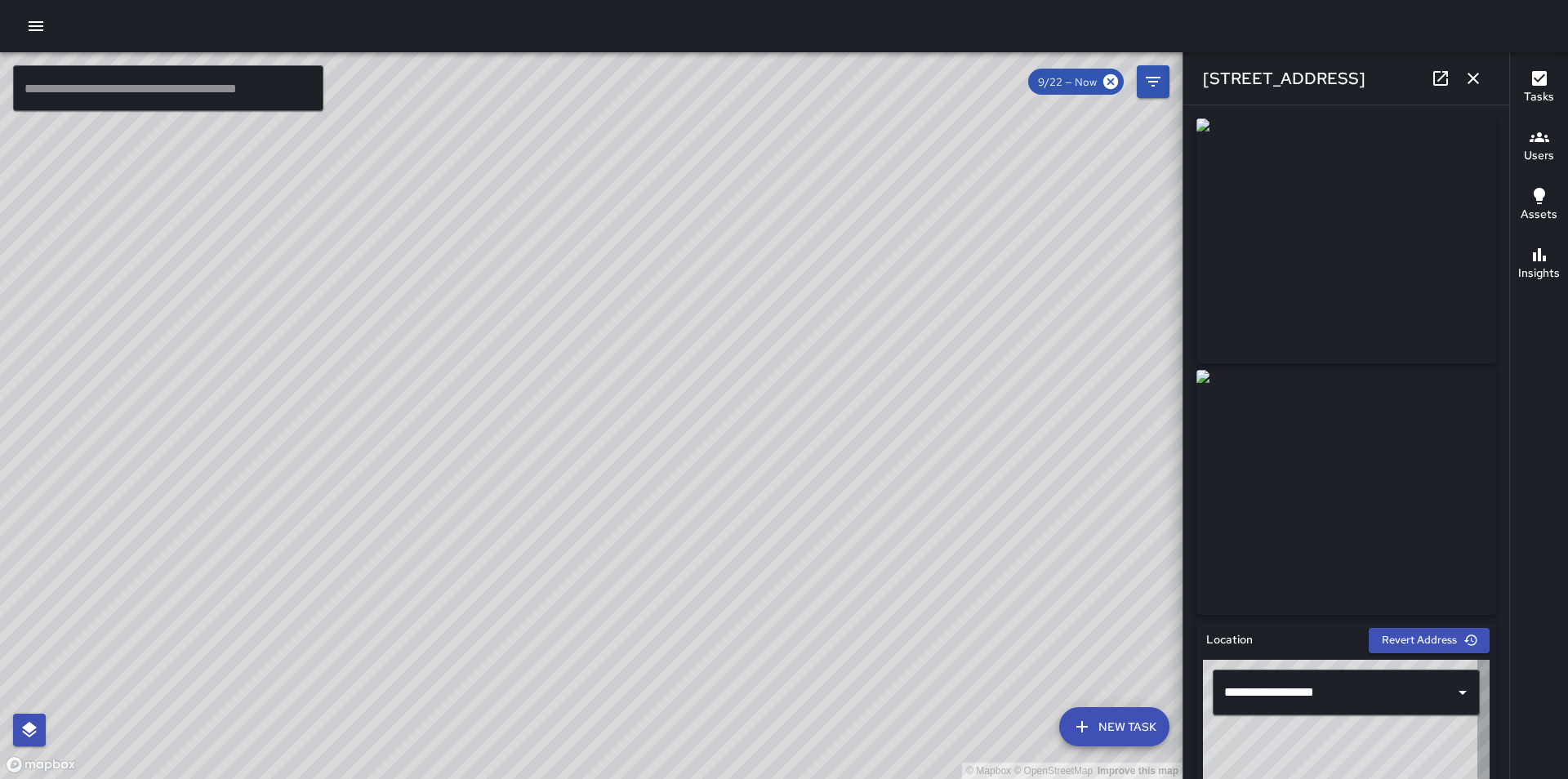
type input "**********"
click at [1480, 78] on icon "button" at bounding box center [1472, 79] width 19 height 19
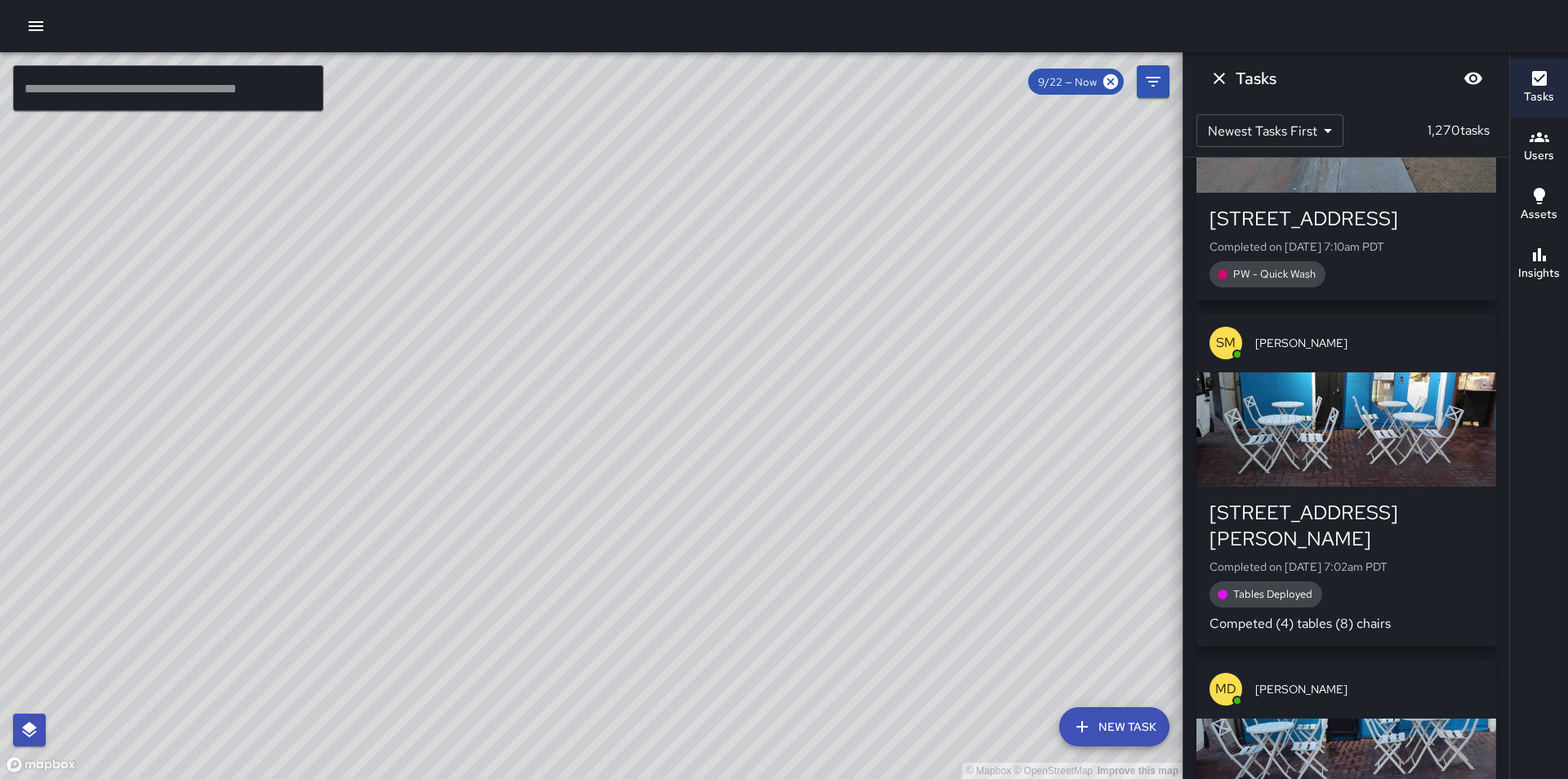
scroll to position [13432, 0]
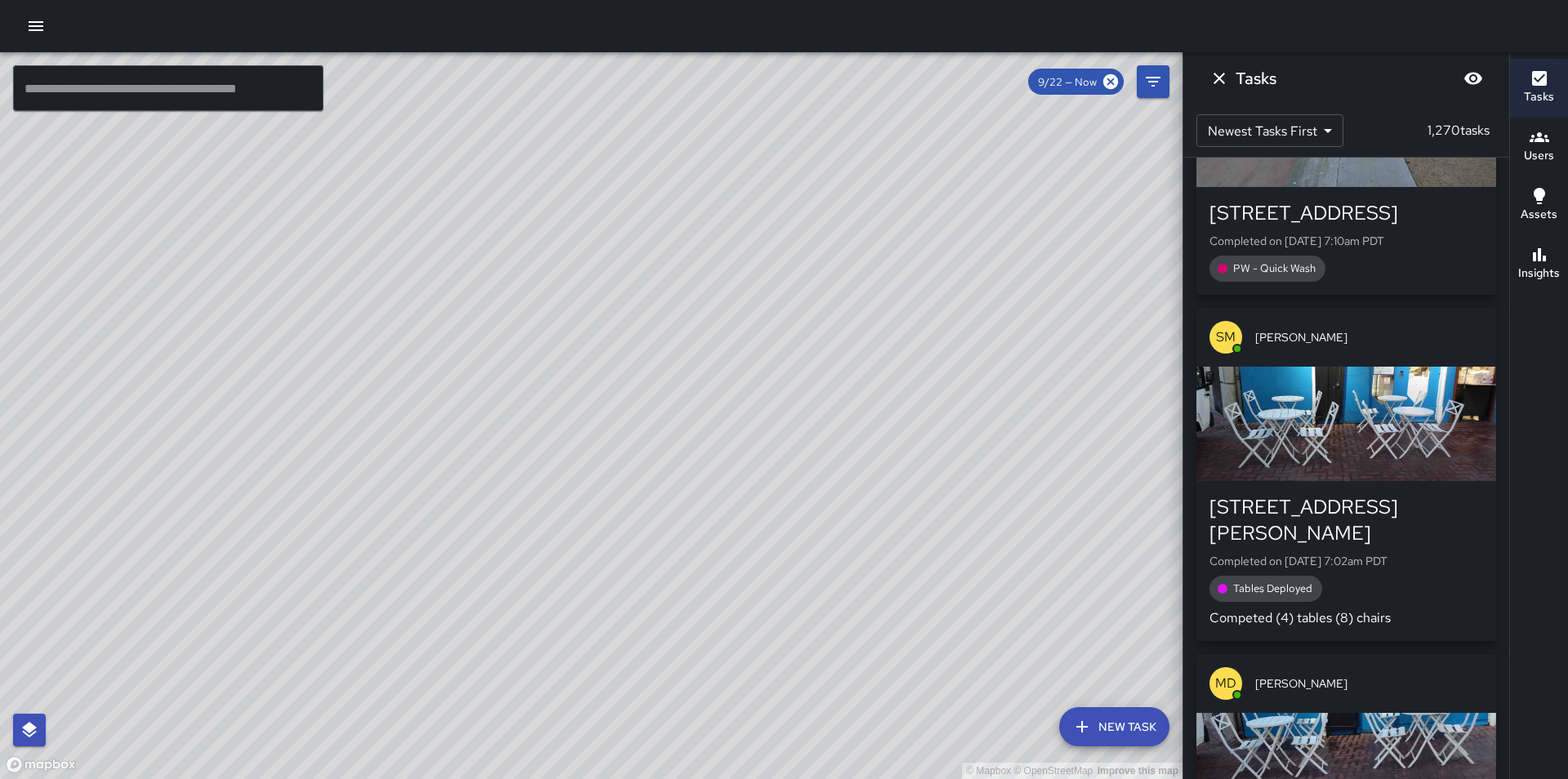
drag, startPoint x: 342, startPoint y: 555, endPoint x: 738, endPoint y: 323, distance: 459.0
click at [738, 323] on div "© Mapbox © OpenStreetMap Improve this map" at bounding box center [591, 416] width 1182 height 727
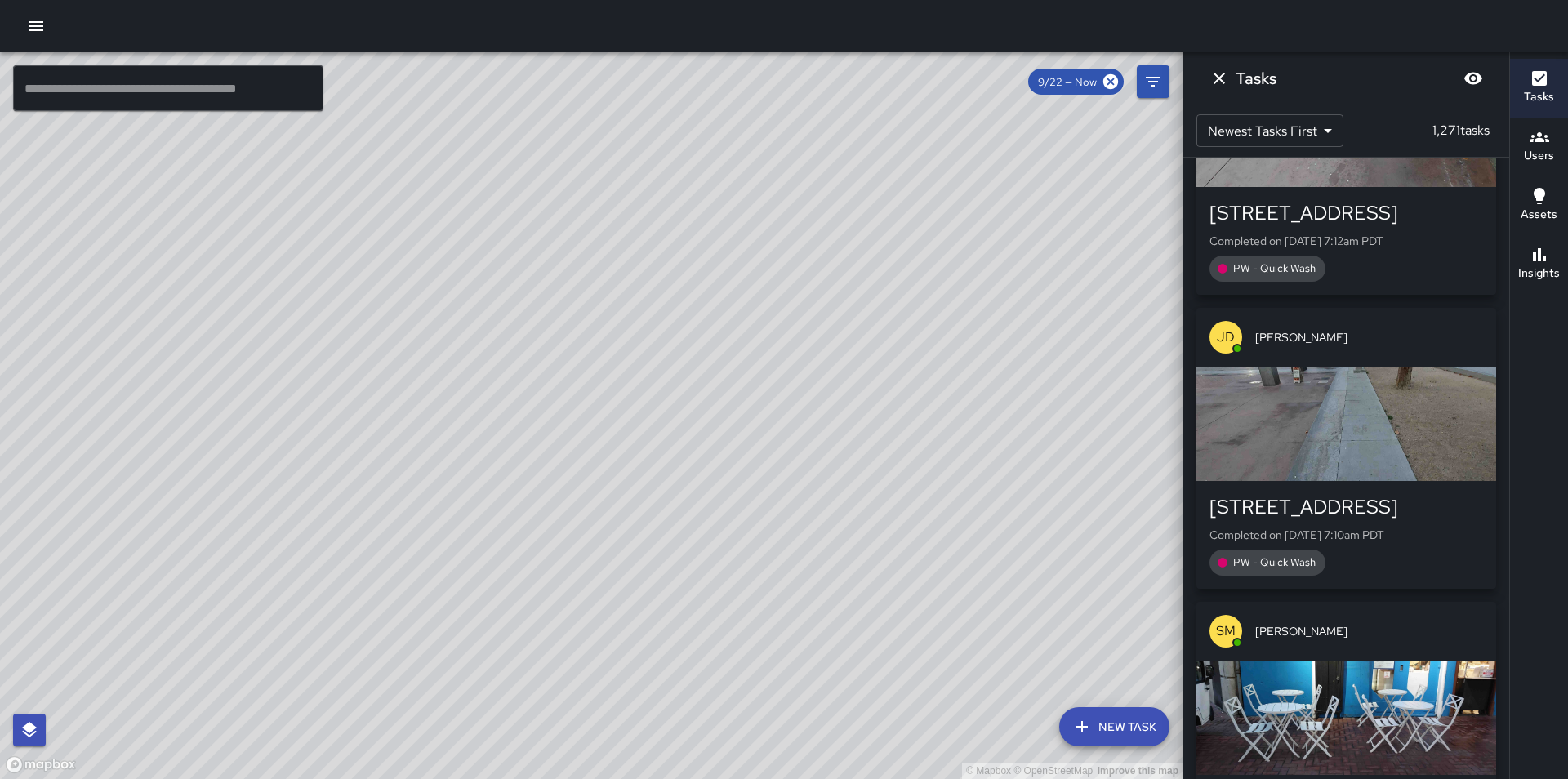
drag, startPoint x: 458, startPoint y: 483, endPoint x: 473, endPoint y: 468, distance: 21.2
click at [464, 477] on div "© Mapbox © OpenStreetMap Improve this map" at bounding box center [591, 416] width 1182 height 727
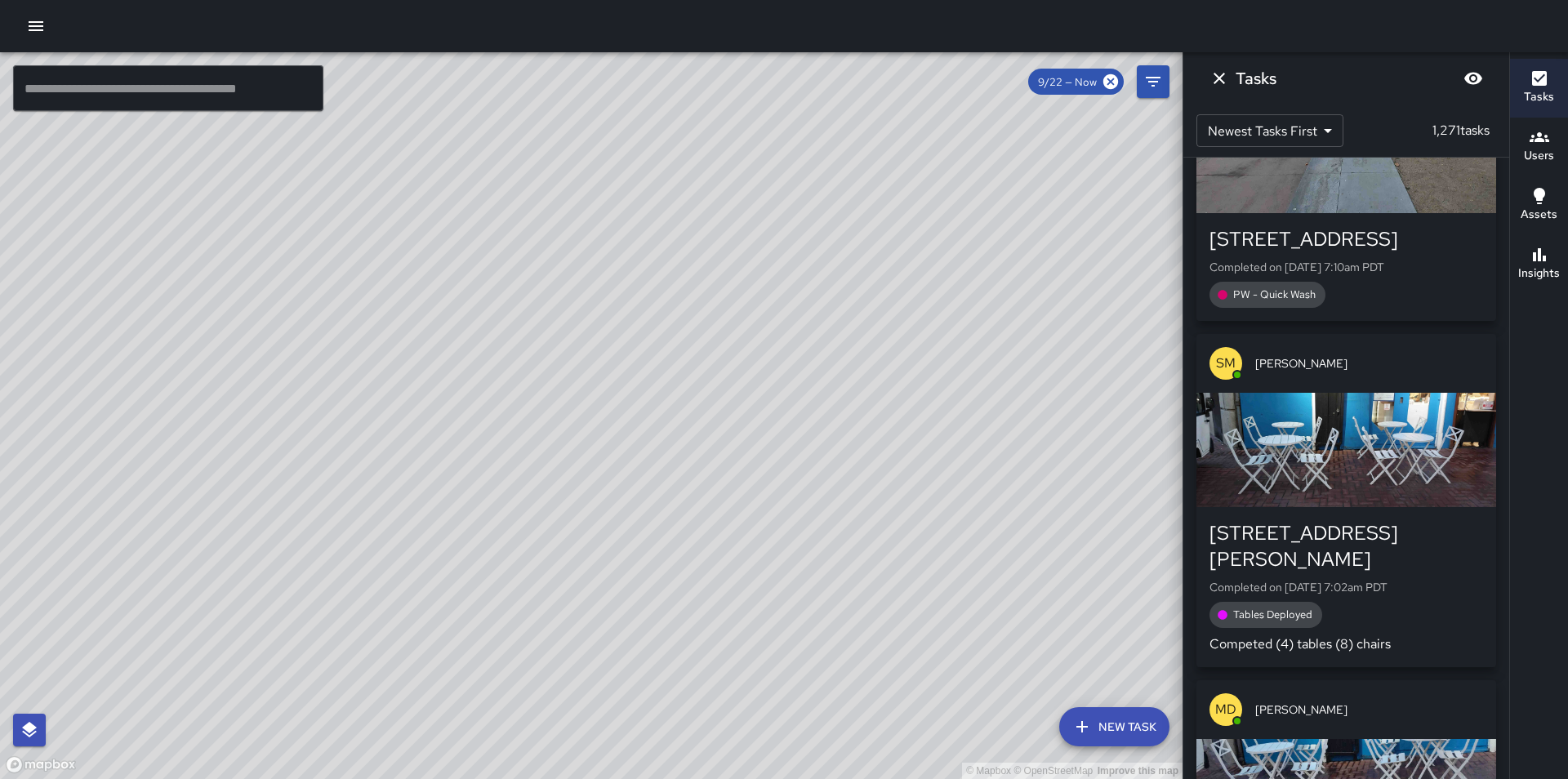
scroll to position [13752, 0]
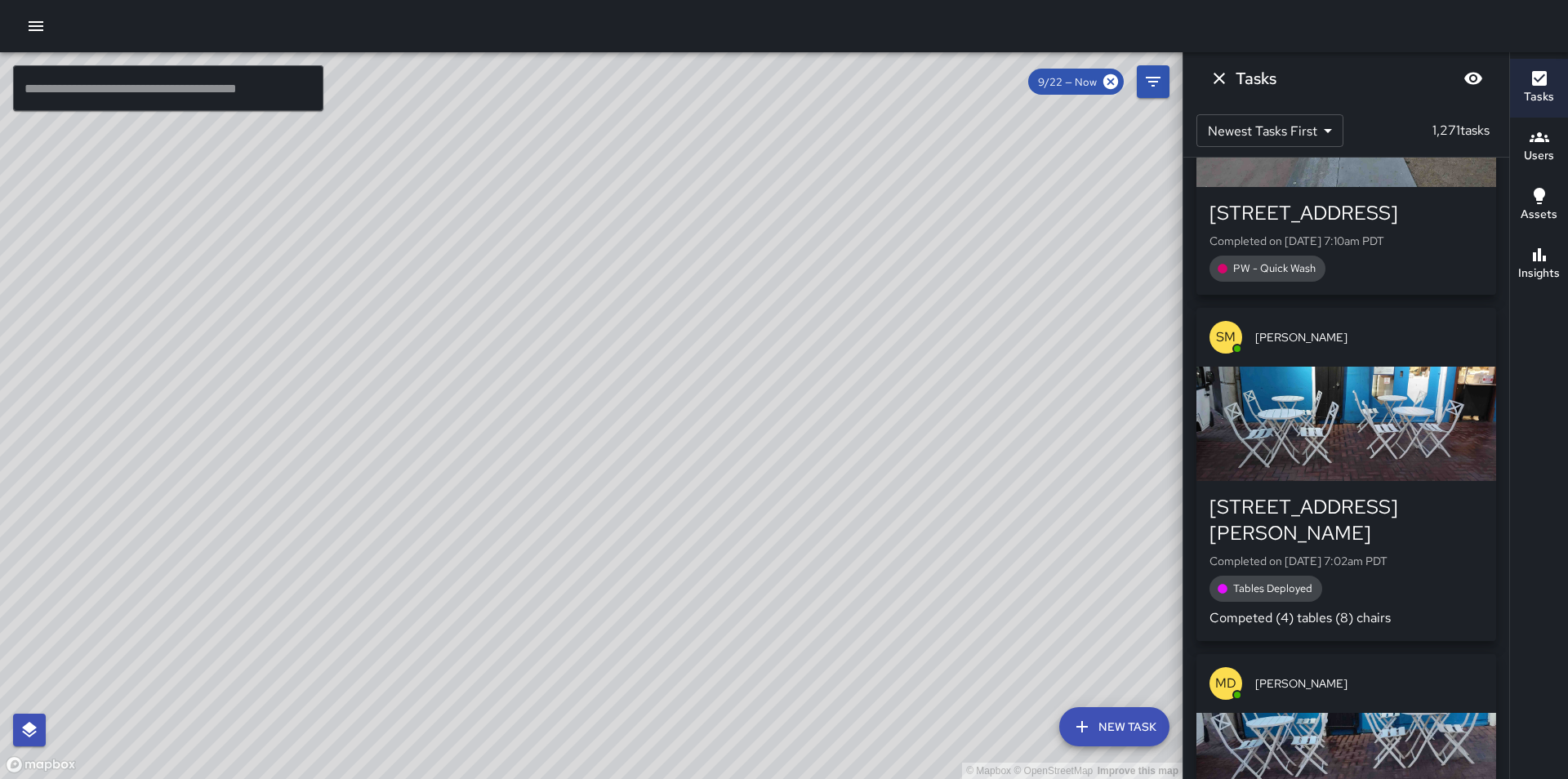
drag, startPoint x: 452, startPoint y: 612, endPoint x: 569, endPoint y: 392, distance: 249.2
click at [569, 392] on div "© Mapbox © OpenStreetMap Improve this map" at bounding box center [591, 416] width 1182 height 727
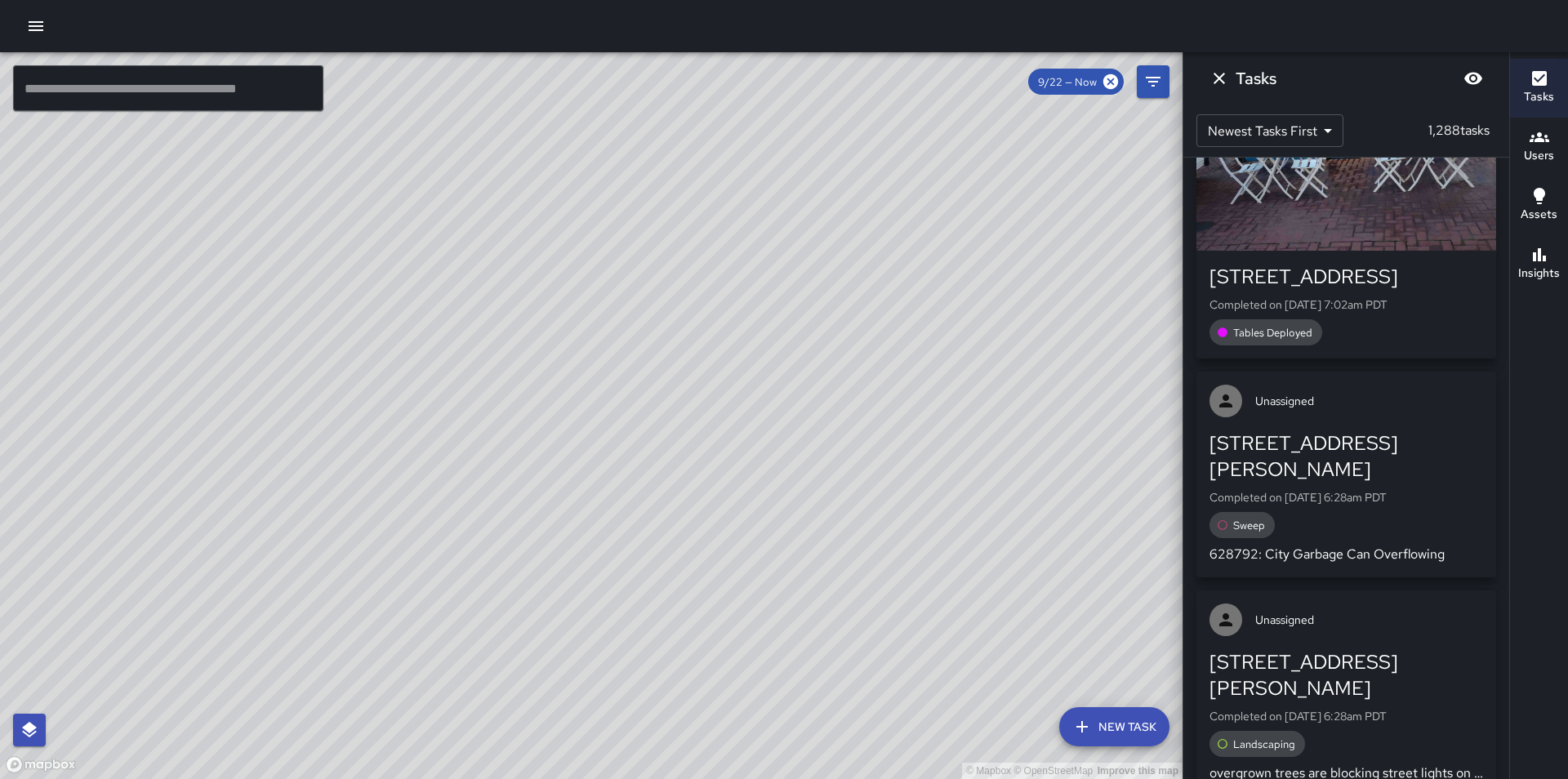
scroll to position [19412, 0]
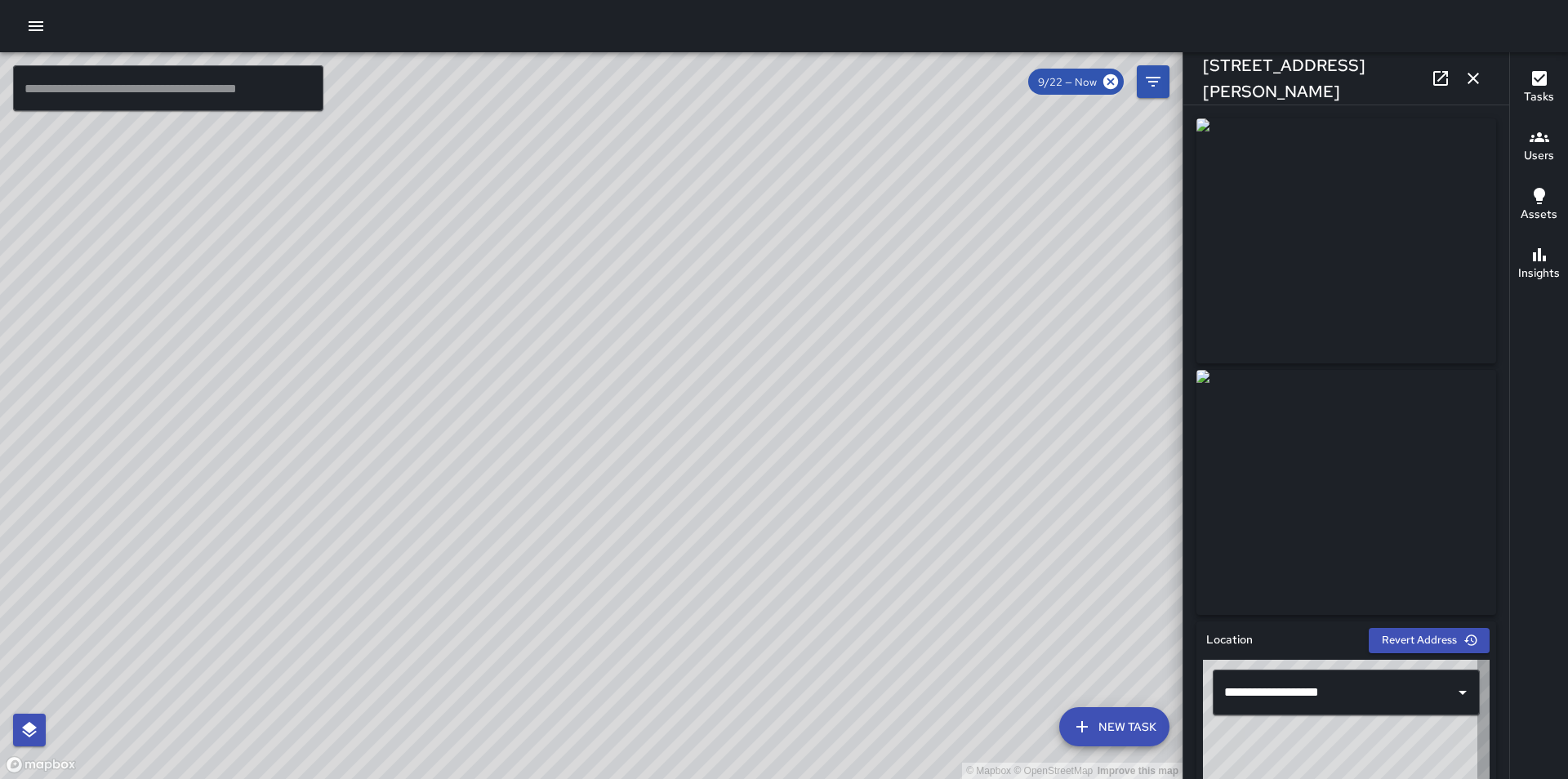
type input "**********"
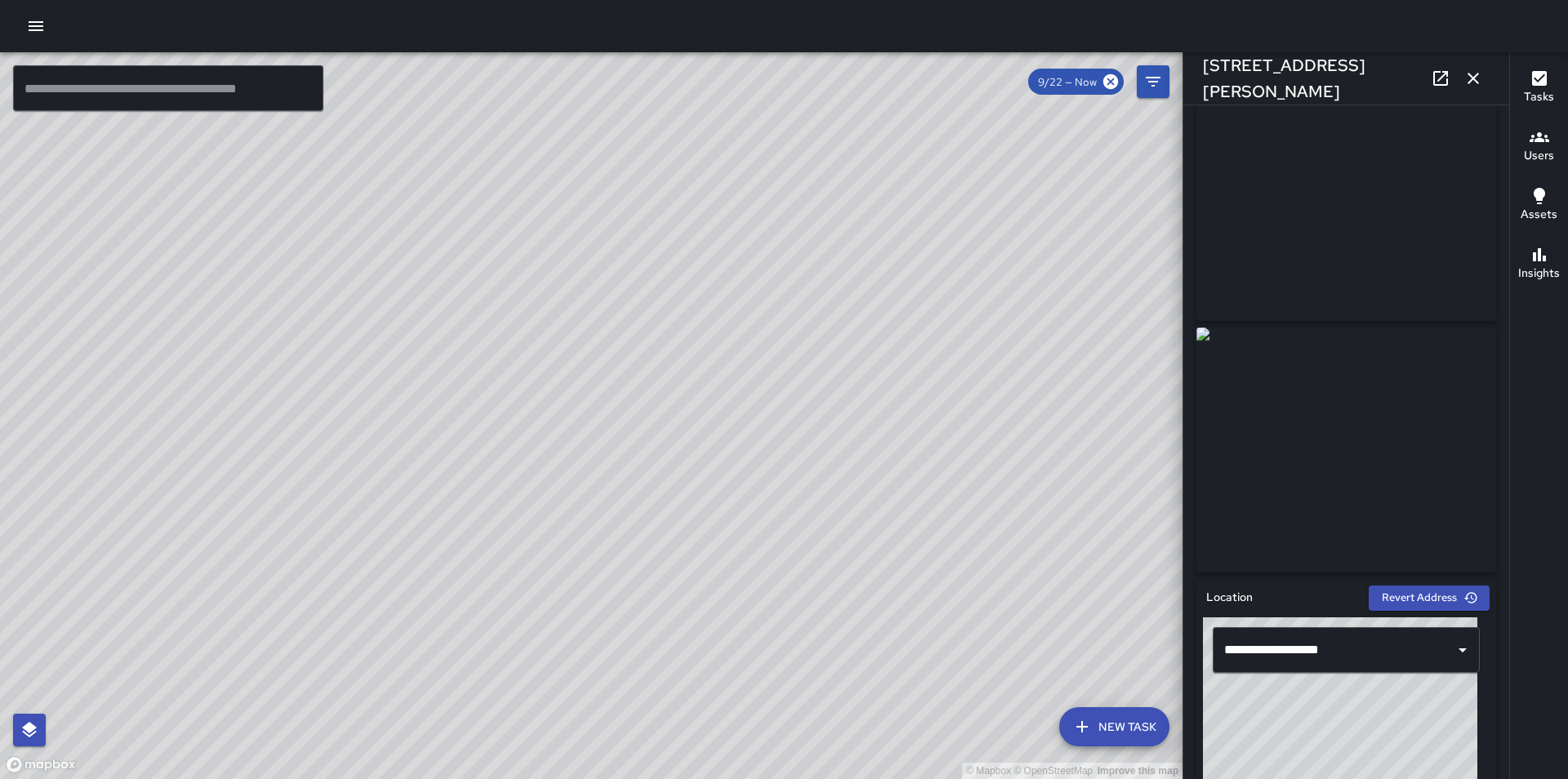
scroll to position [0, 0]
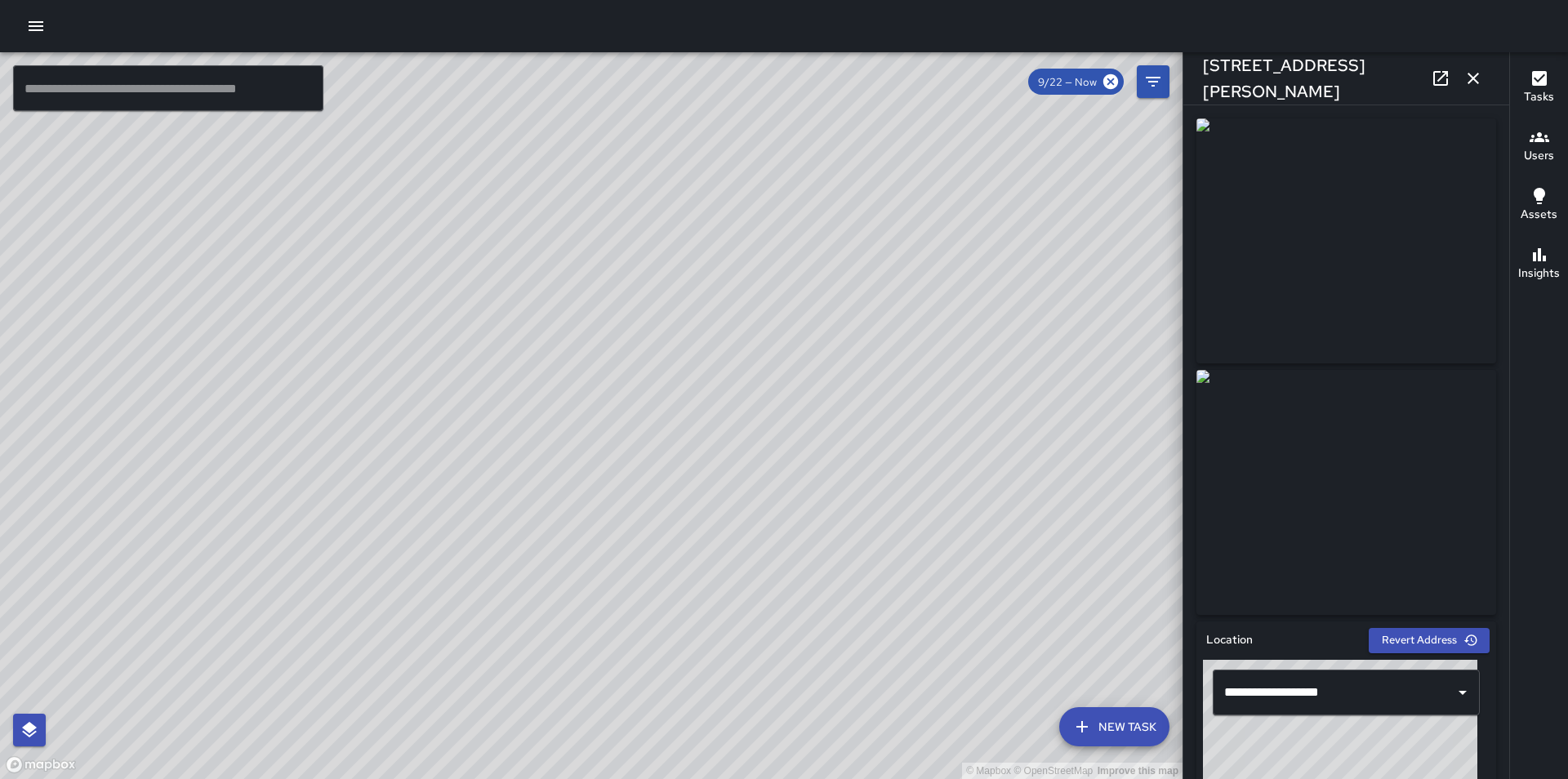
click at [1466, 82] on icon "button" at bounding box center [1472, 79] width 19 height 19
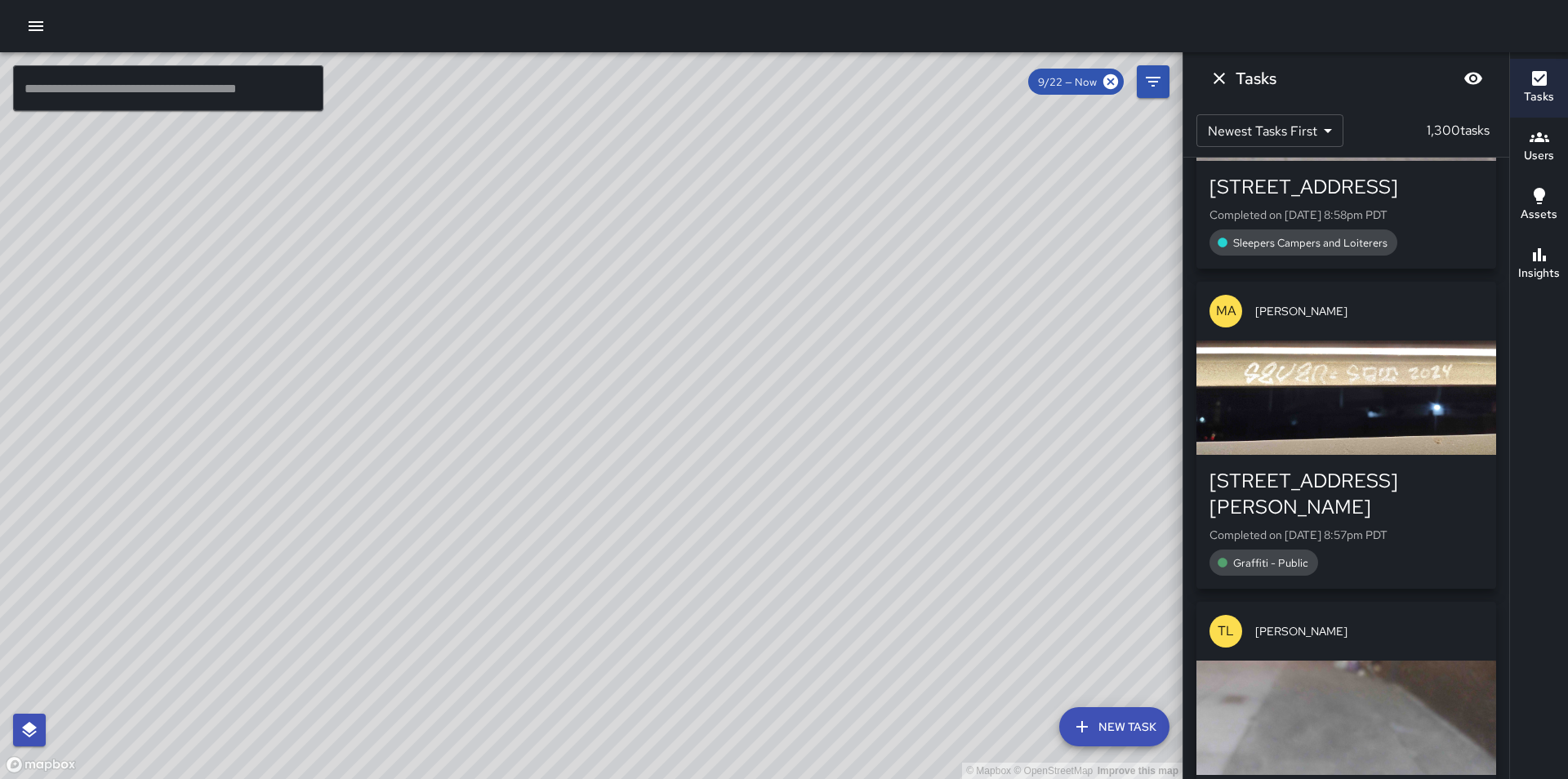
scroll to position [32356, 0]
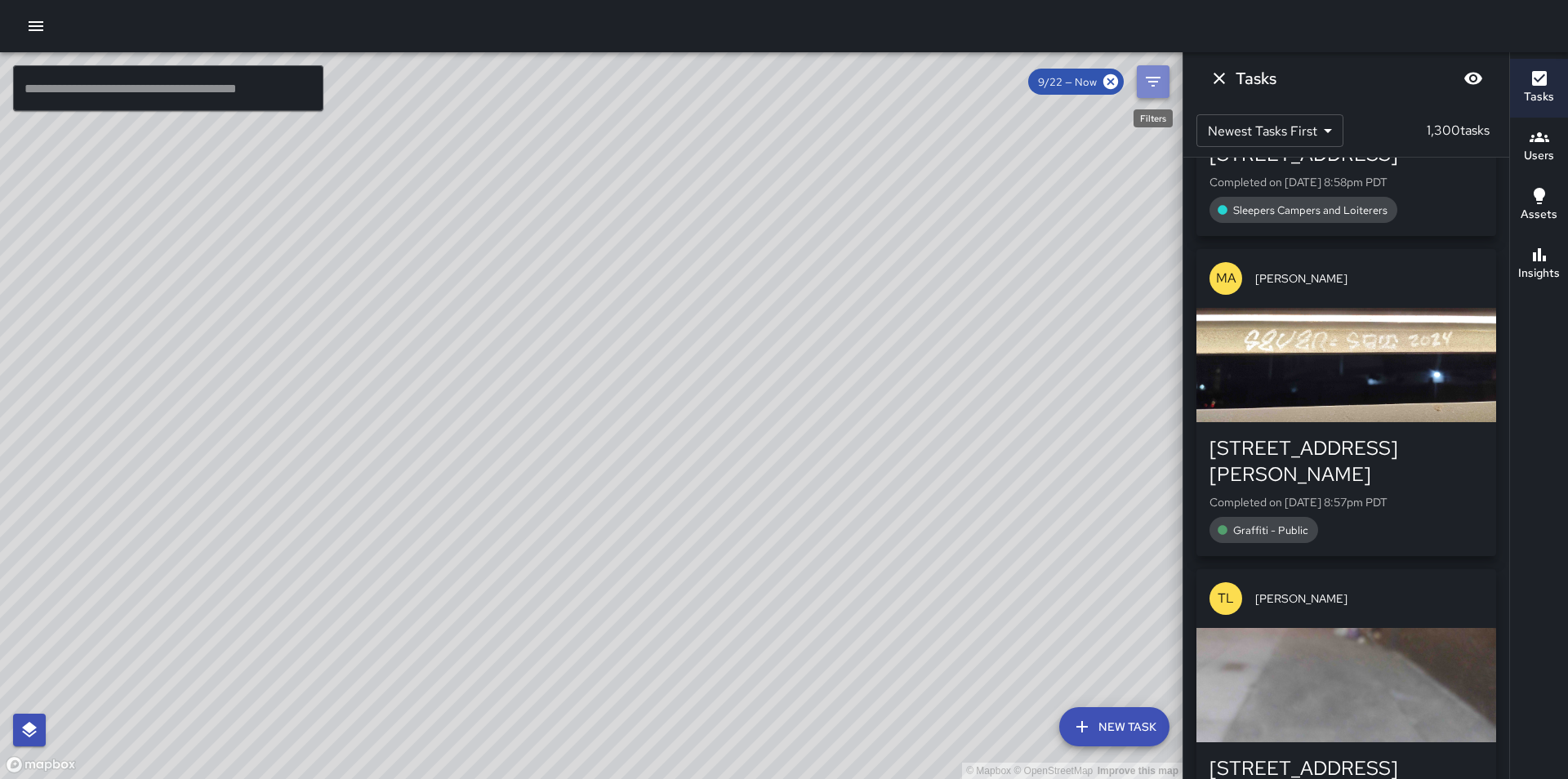
click at [1158, 83] on icon "Filters" at bounding box center [1153, 81] width 19 height 19
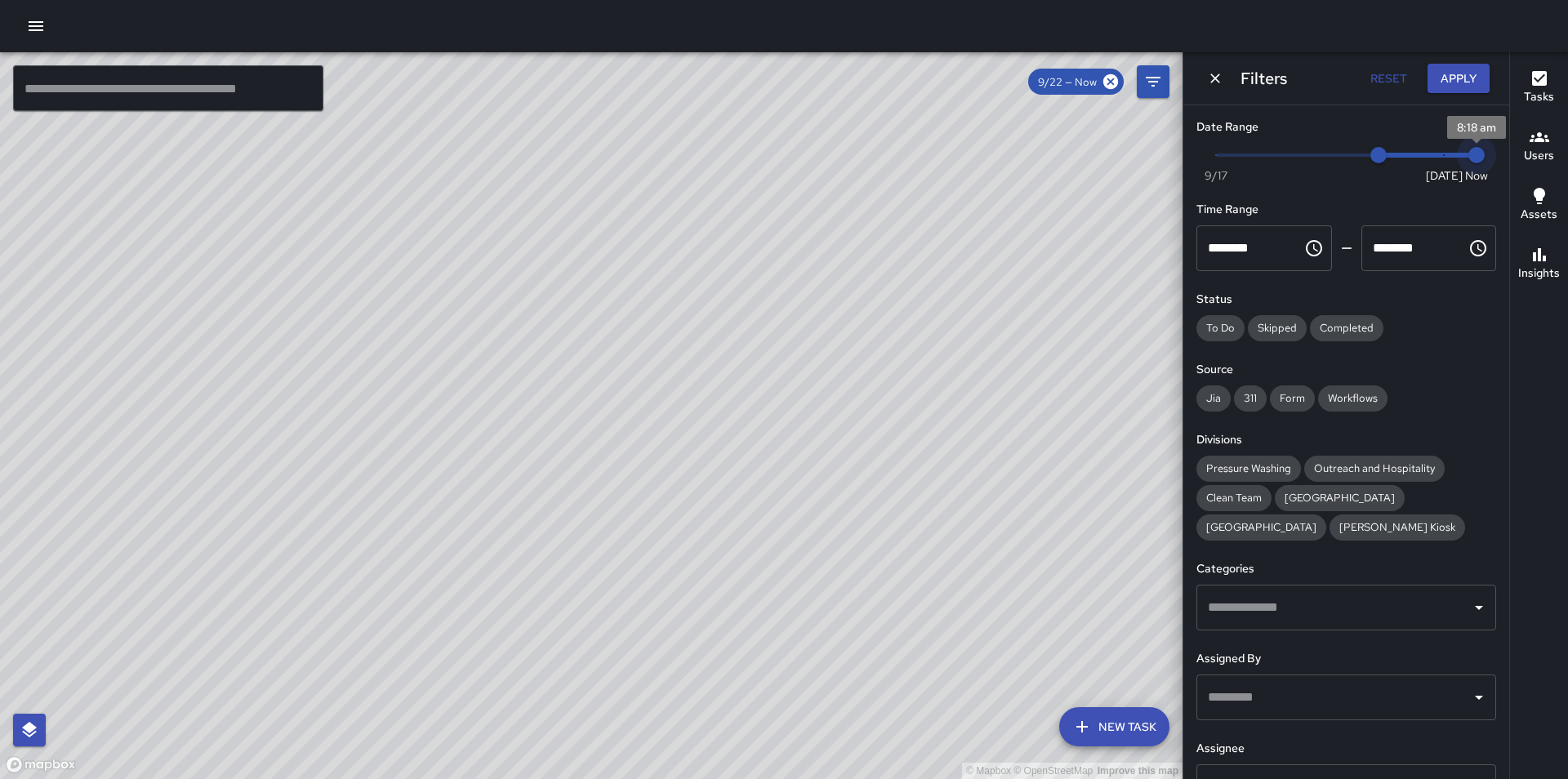
type input "*"
drag, startPoint x: 1462, startPoint y: 153, endPoint x: 1437, endPoint y: 157, distance: 25.3
click at [1437, 157] on span "9/24" at bounding box center [1443, 155] width 16 height 16
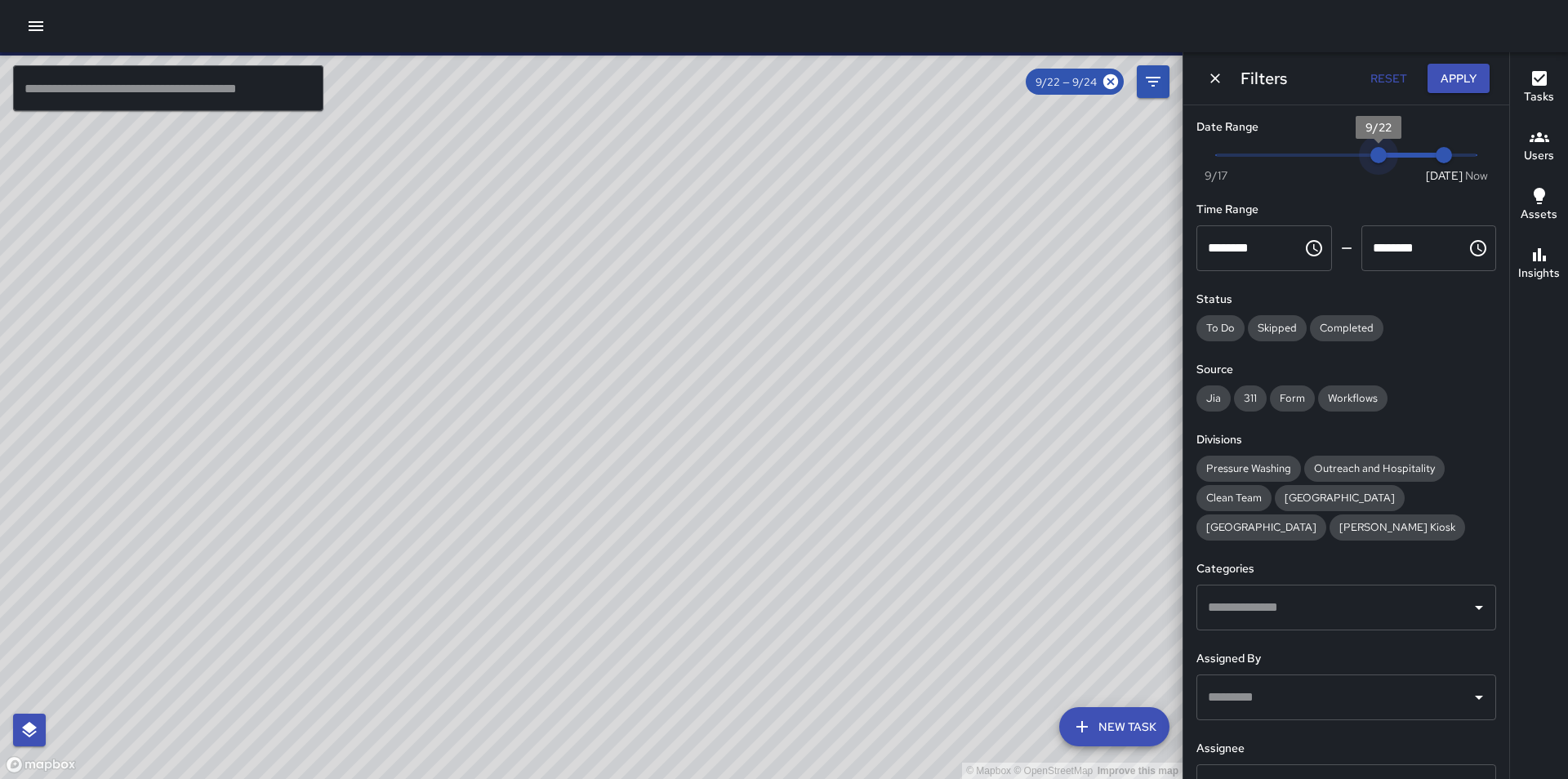
type input "*"
drag, startPoint x: 1375, startPoint y: 153, endPoint x: 1401, endPoint y: 152, distance: 26.0
click at [1403, 152] on span "9/23" at bounding box center [1411, 155] width 16 height 16
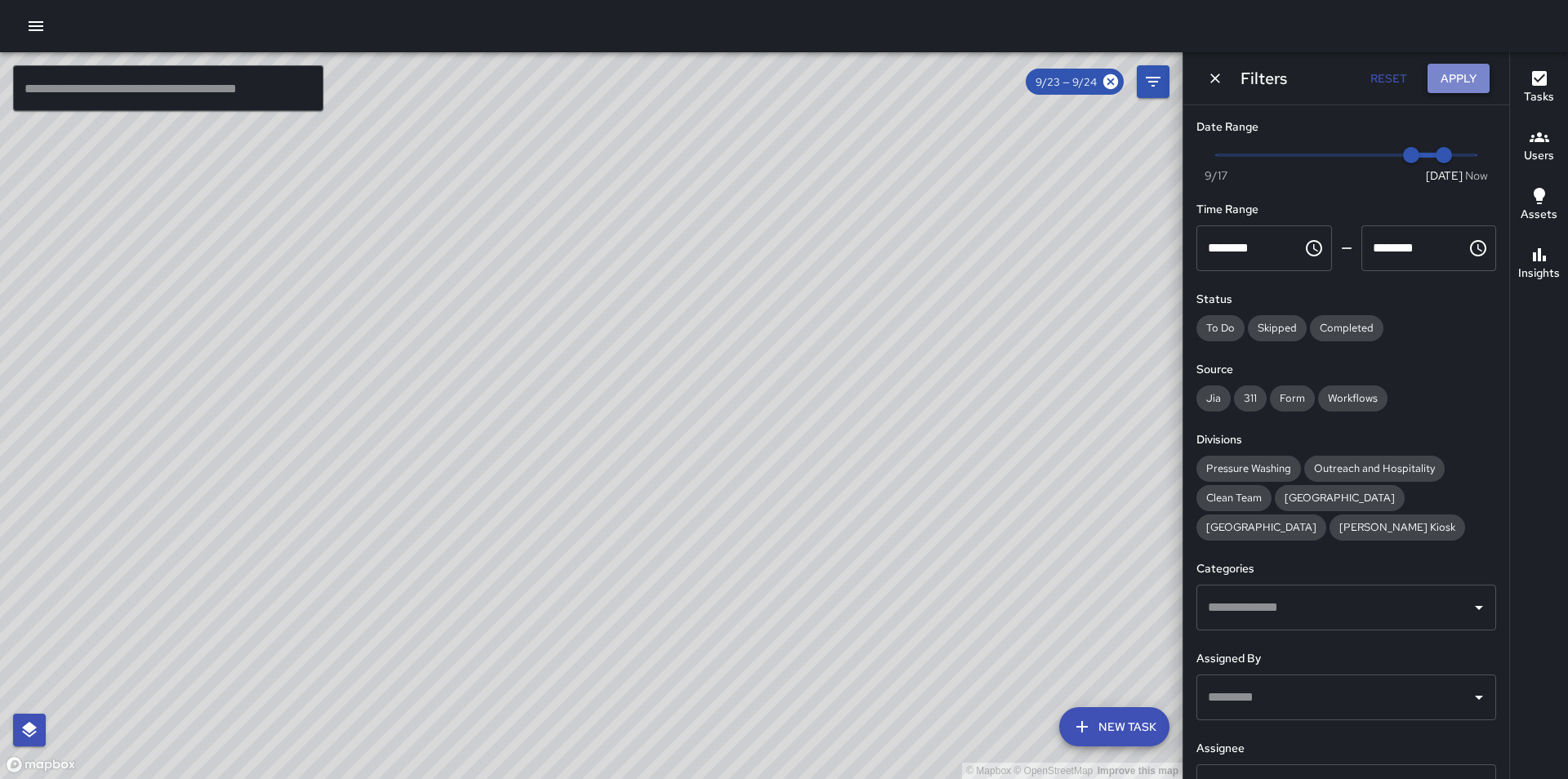
click at [1474, 80] on button "Apply" at bounding box center [1458, 79] width 62 height 30
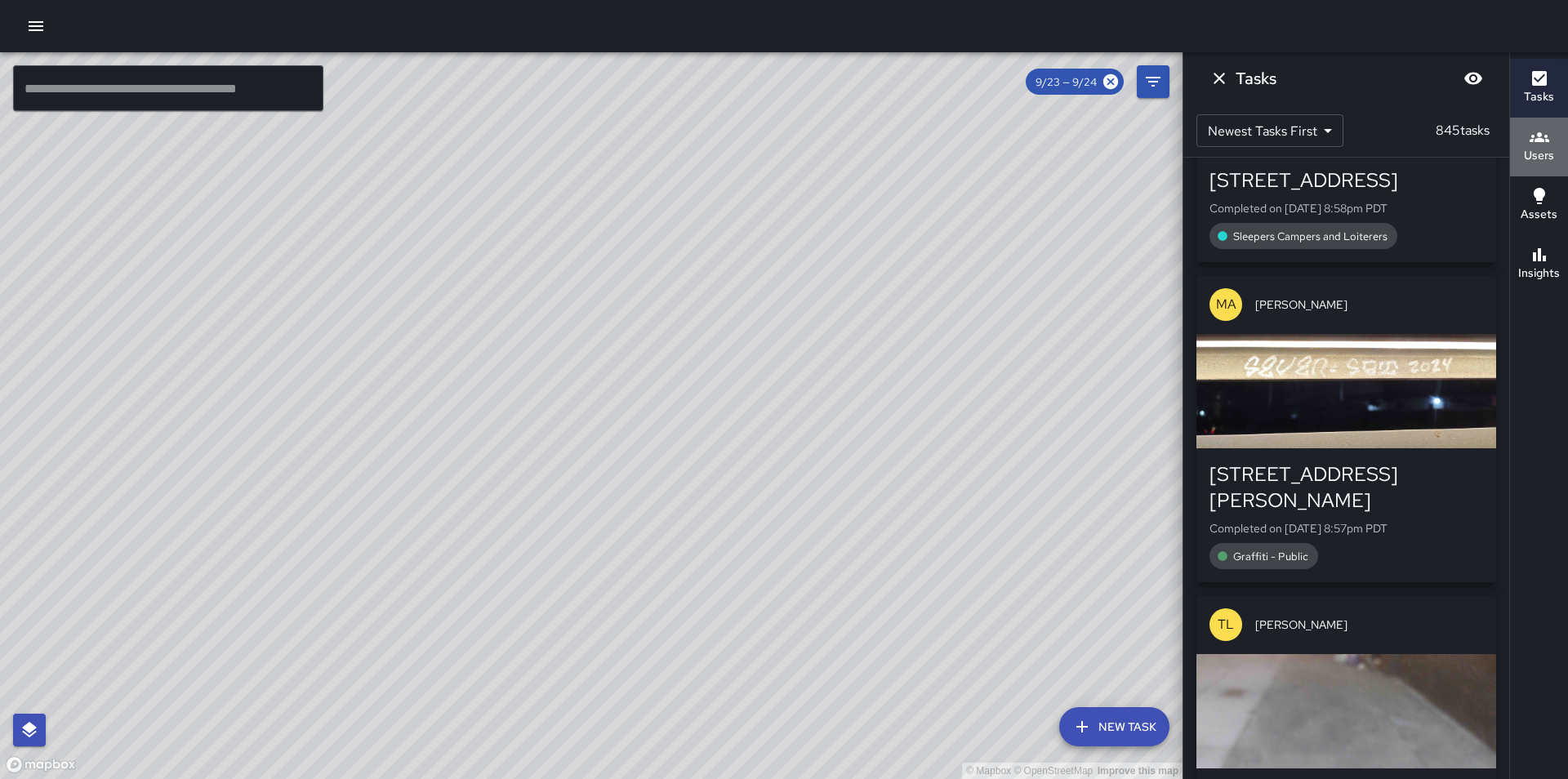
click at [1556, 149] on button "Users" at bounding box center [1539, 147] width 58 height 58
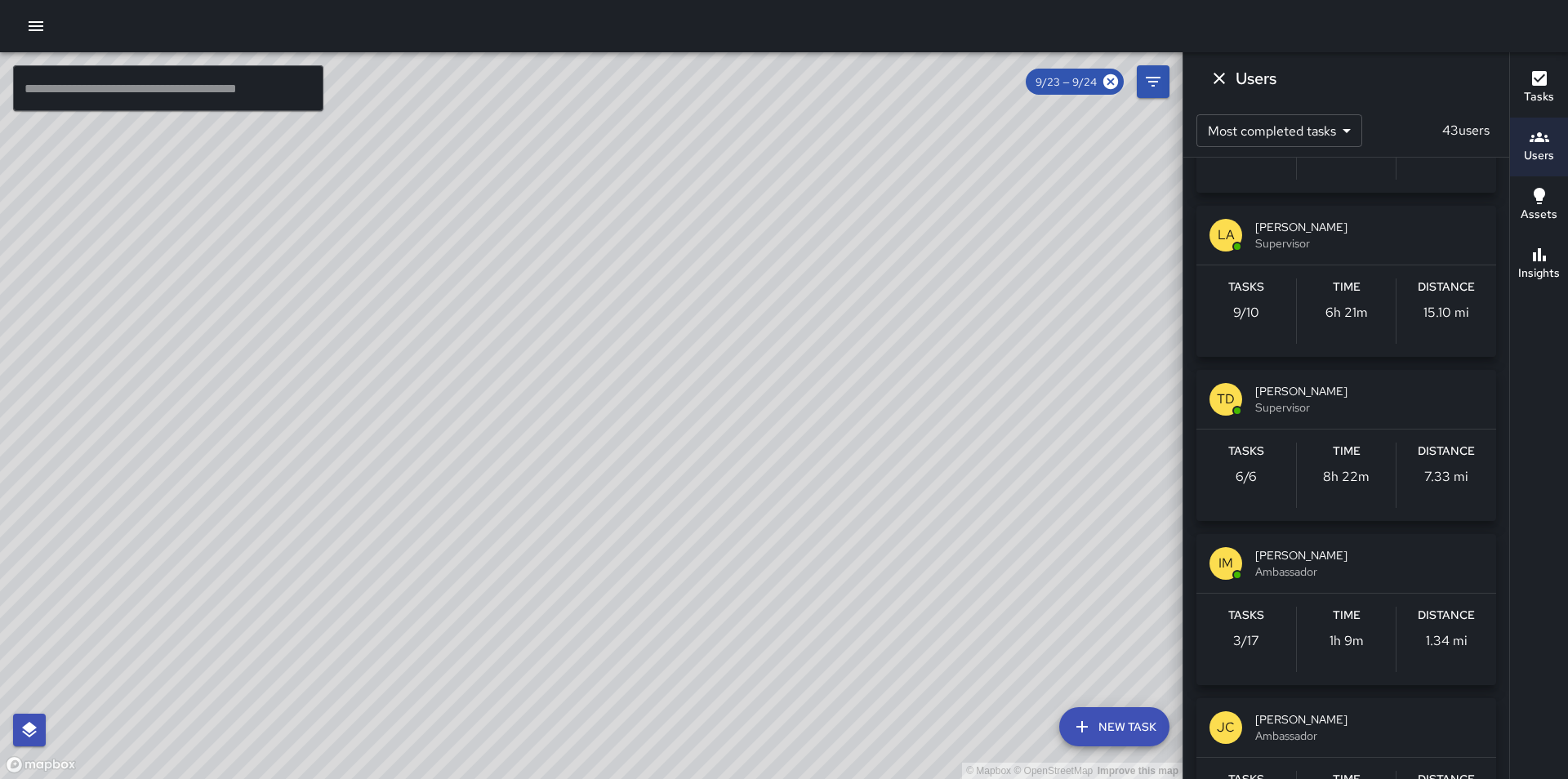
scroll to position [2776, 0]
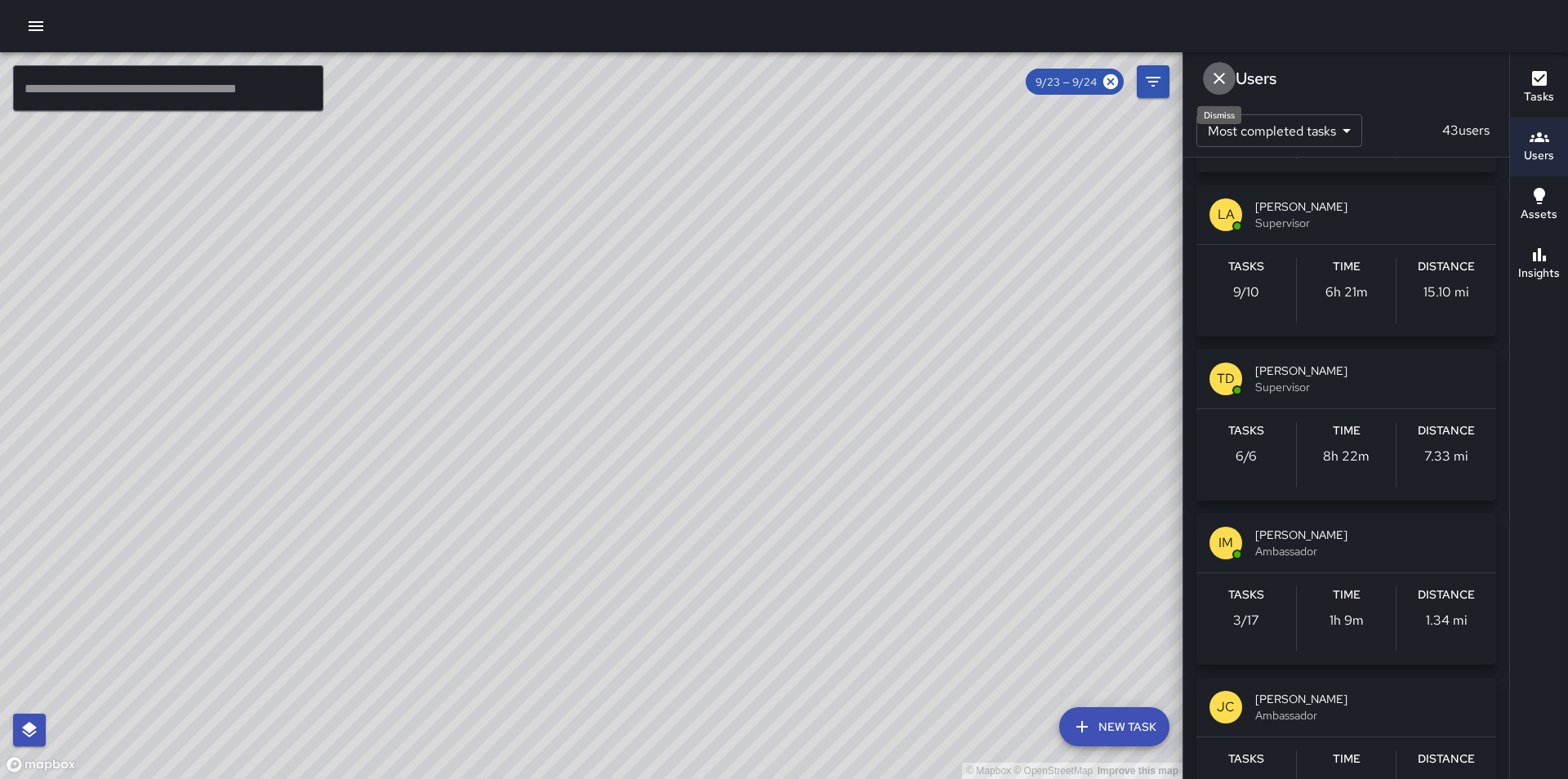
click at [1215, 72] on icon "Dismiss" at bounding box center [1219, 79] width 19 height 19
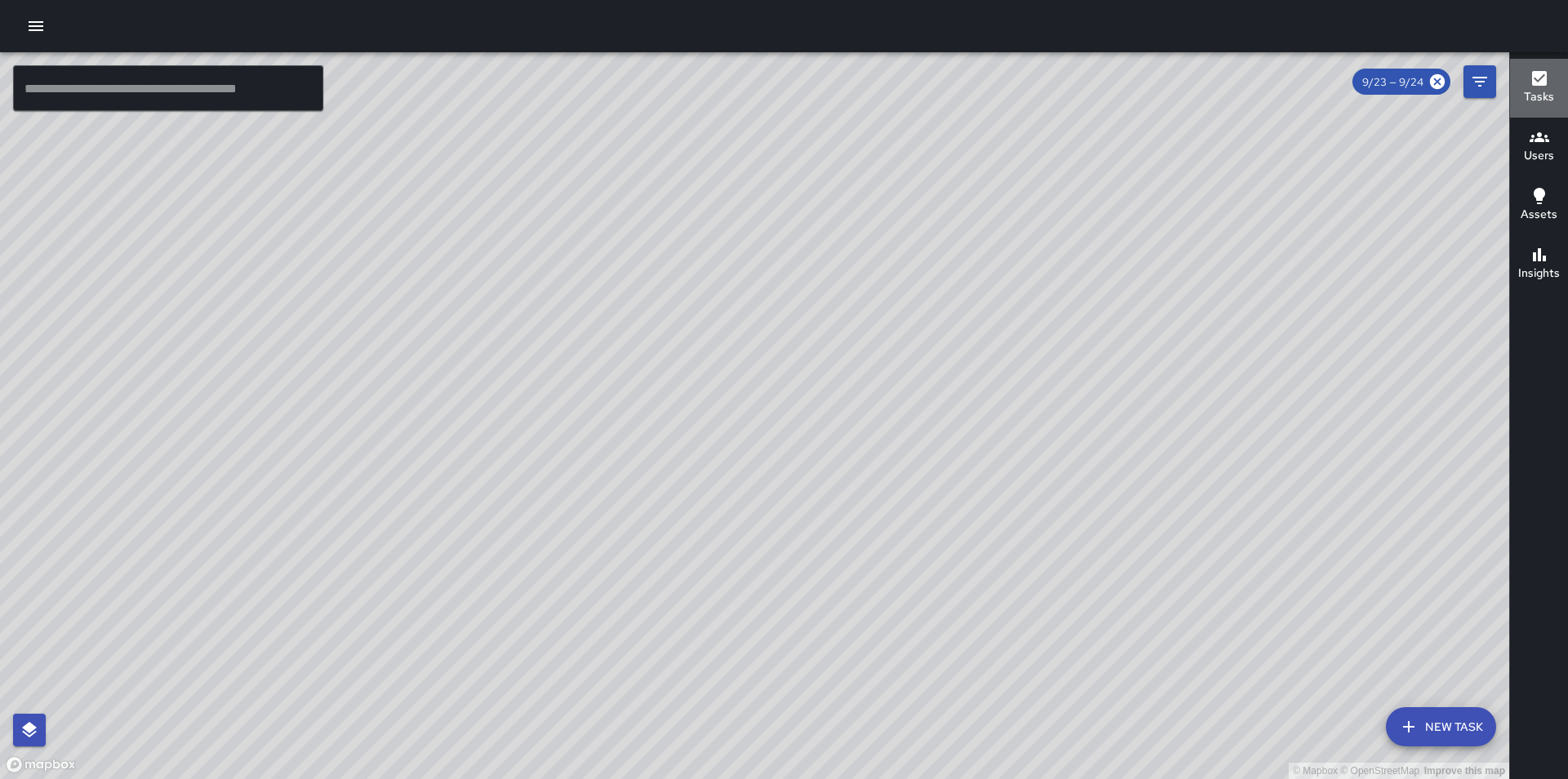
click at [1539, 90] on h6 "Tasks" at bounding box center [1539, 97] width 30 height 18
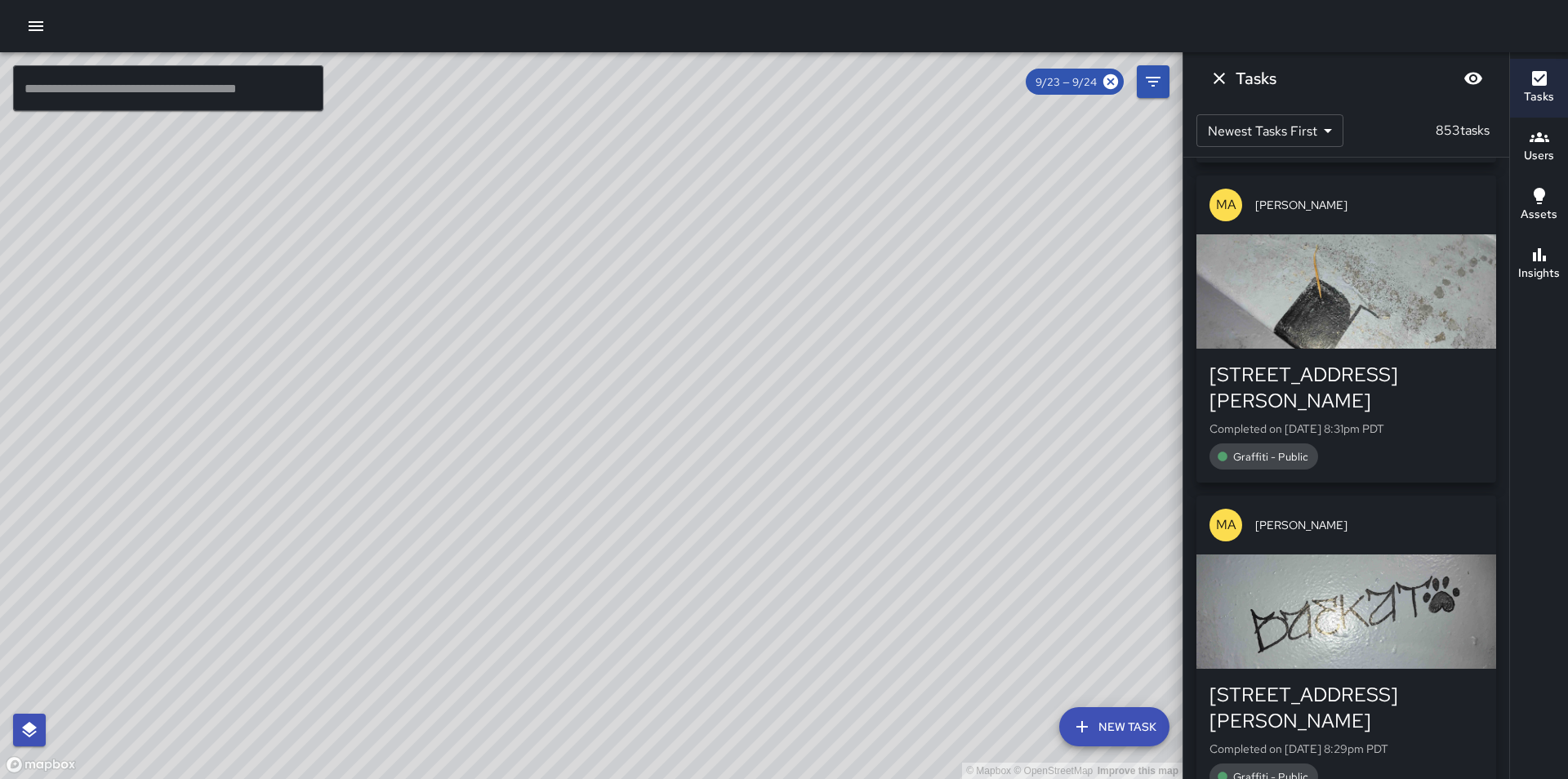
scroll to position [39733, 0]
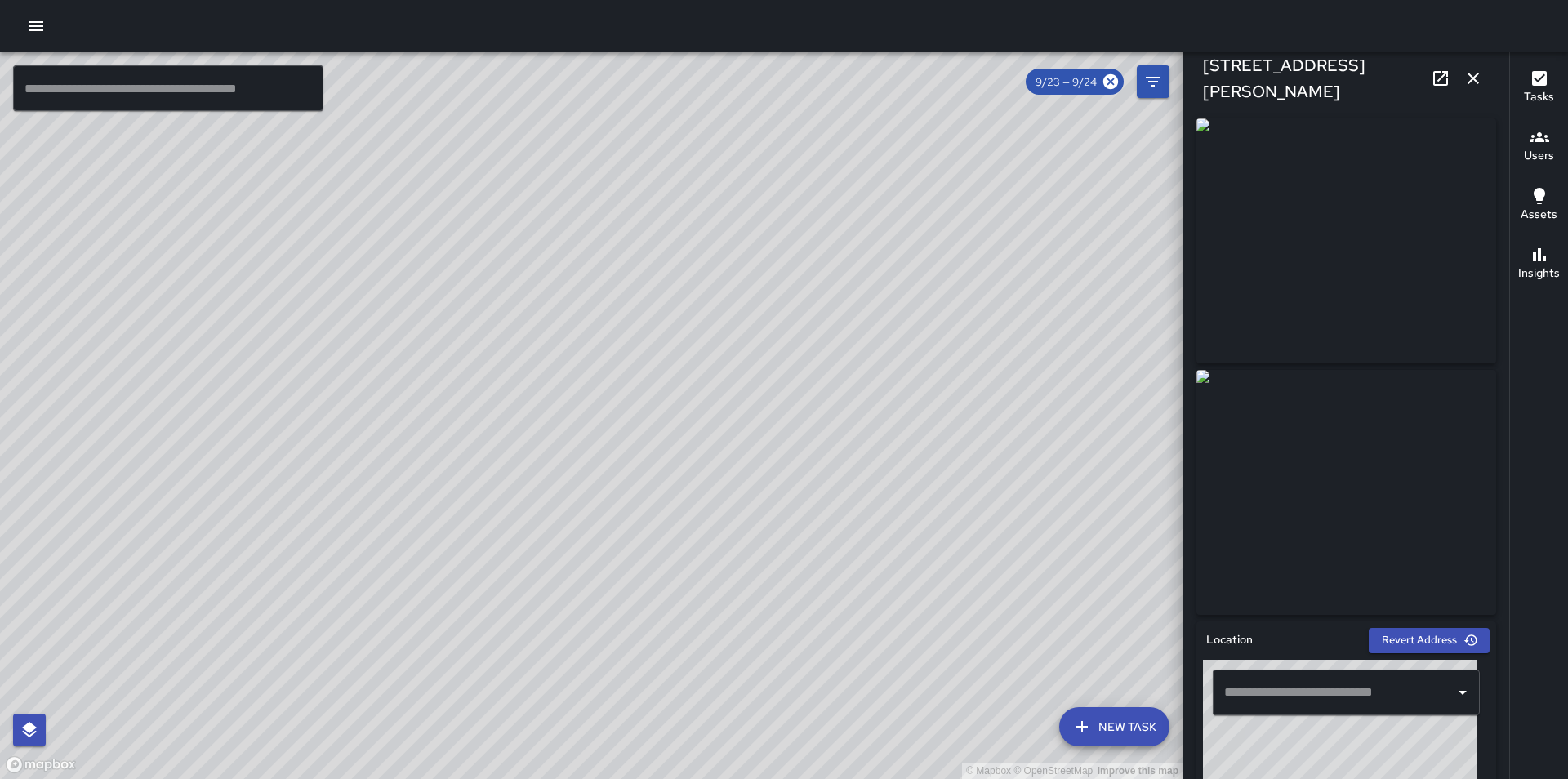
type input "**********"
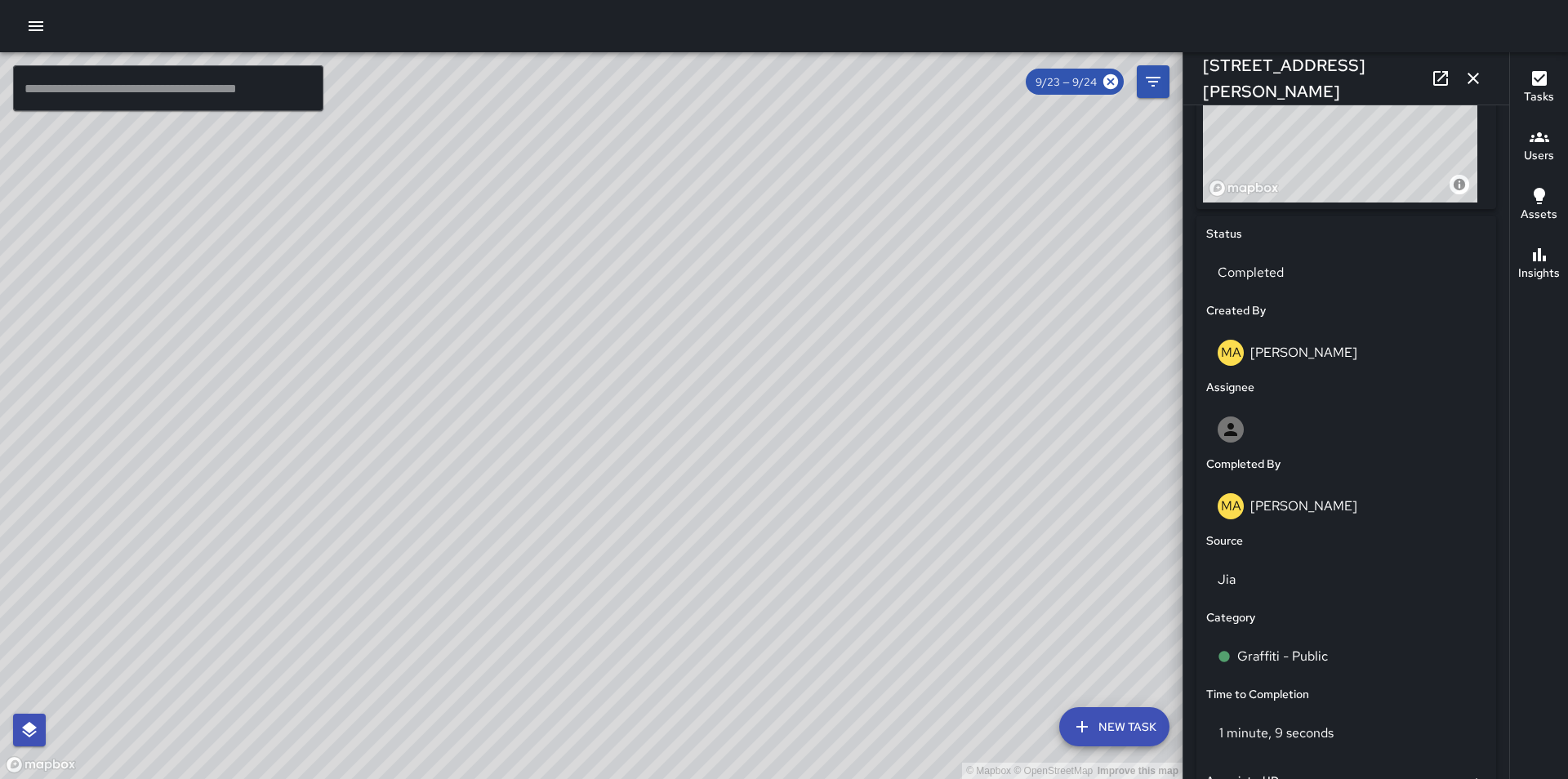
scroll to position [686, 0]
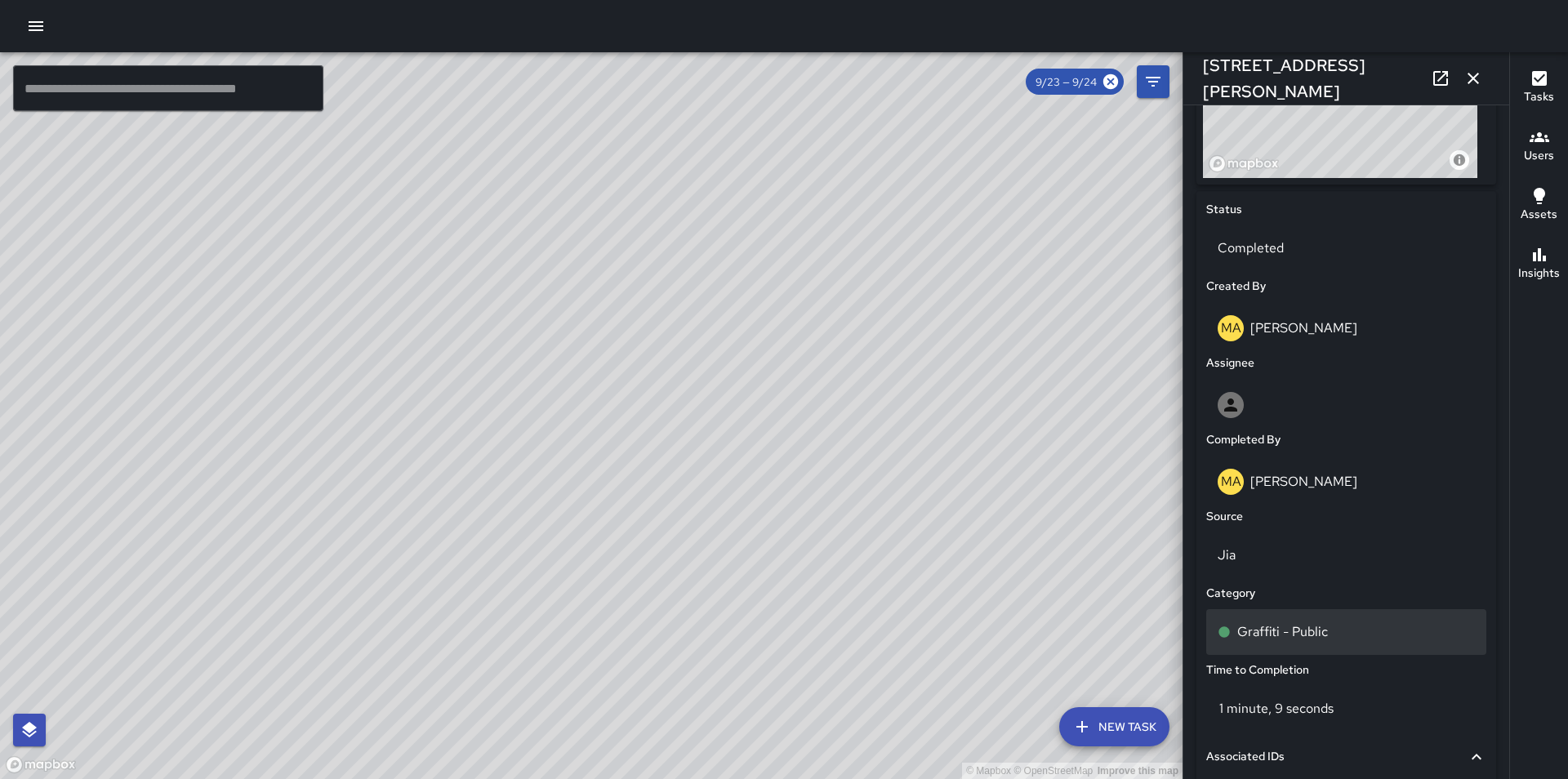
click at [1331, 634] on div "Graffiti - Public" at bounding box center [1346, 632] width 257 height 19
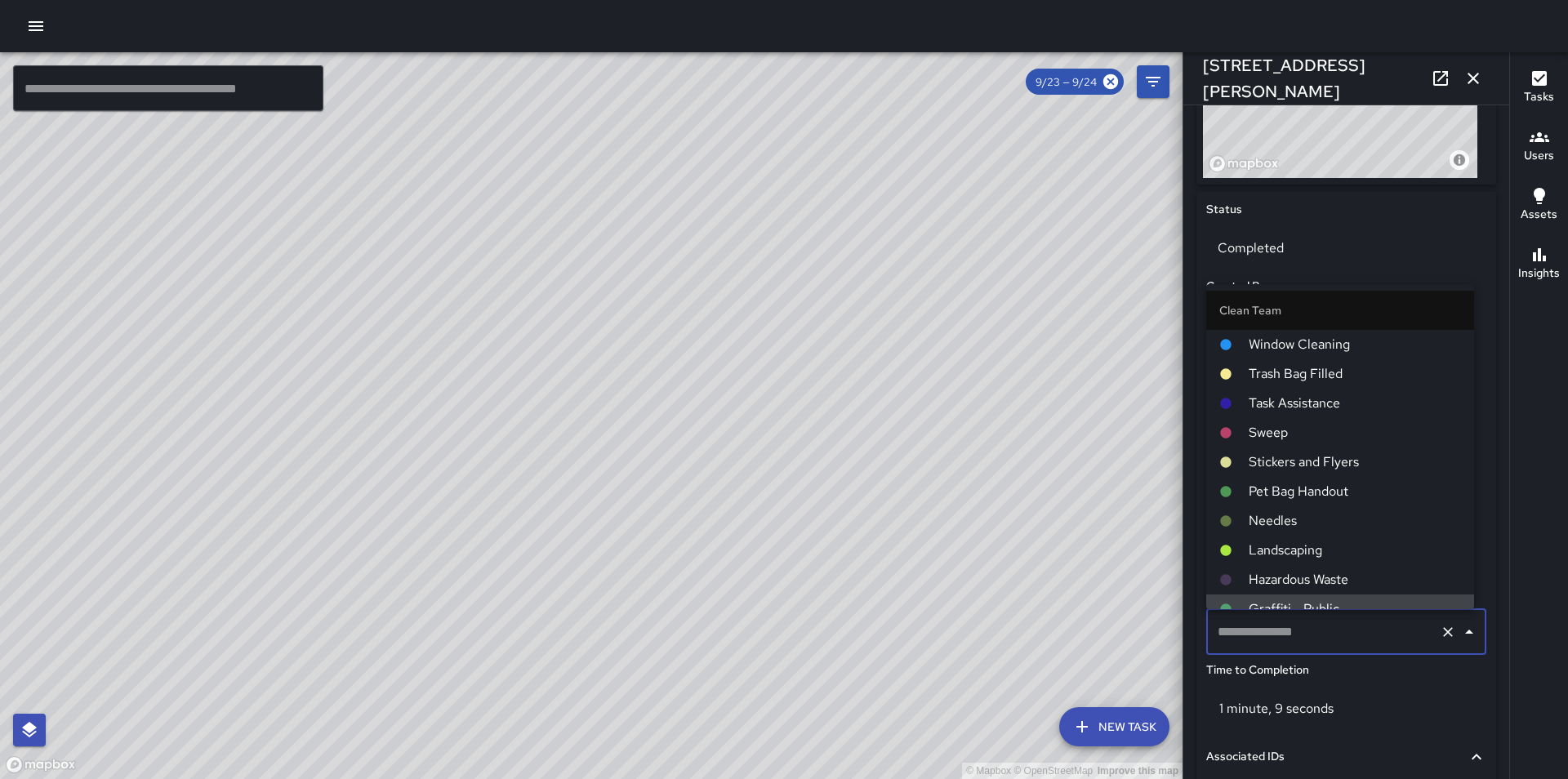
type input "**********"
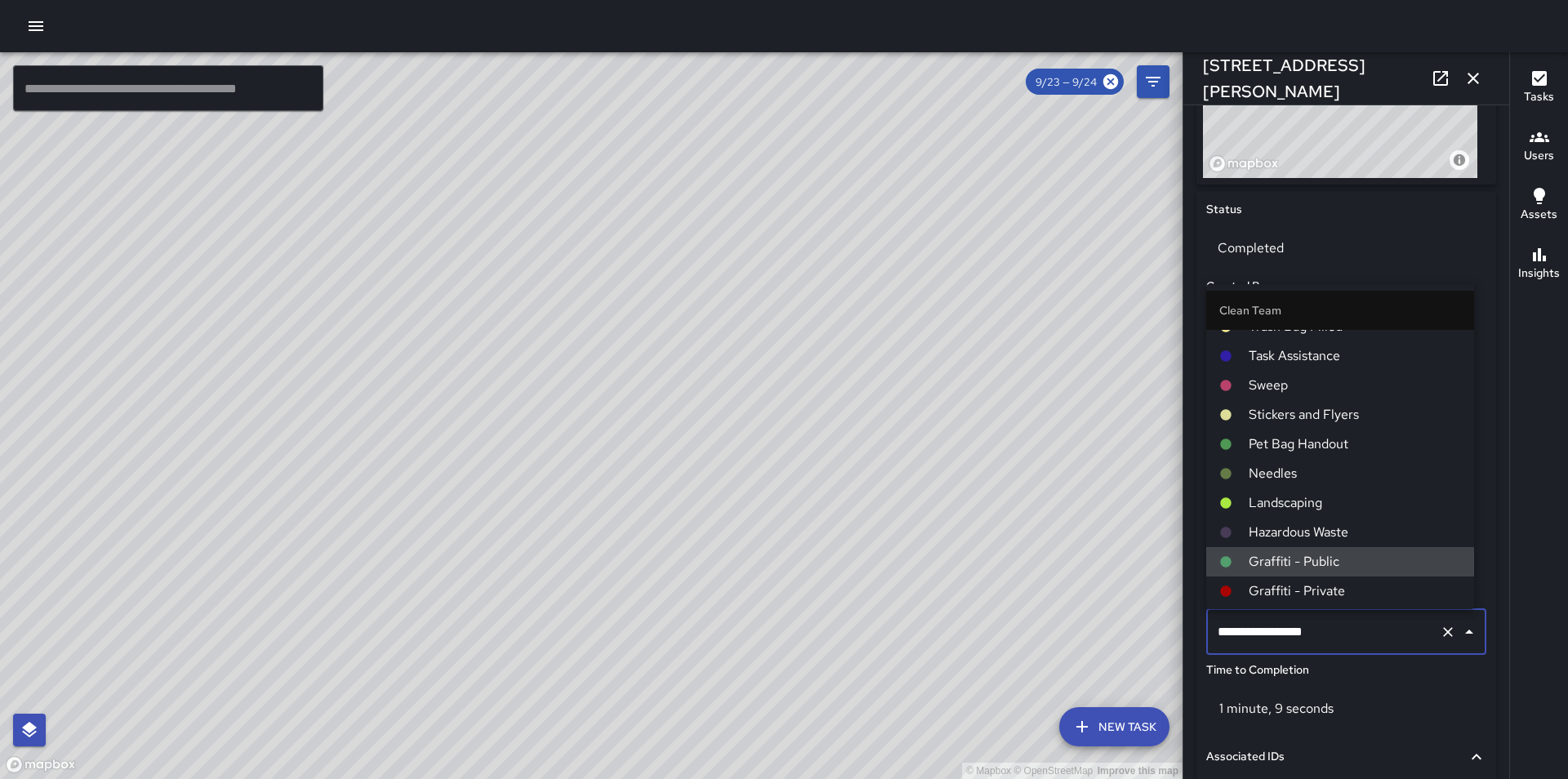
scroll to position [80, 0]
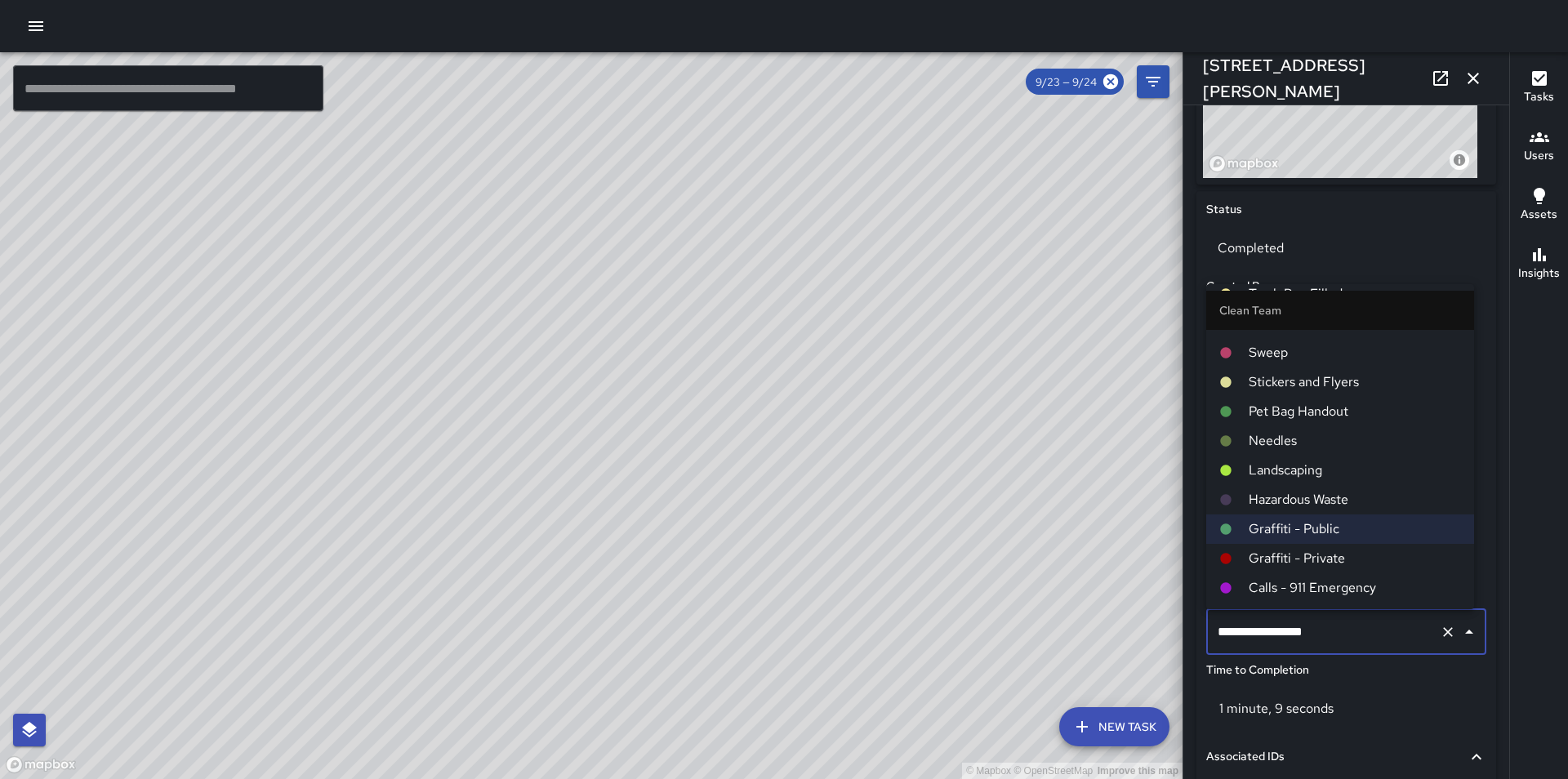
click at [1359, 552] on span "Graffiti - Private" at bounding box center [1355, 558] width 212 height 19
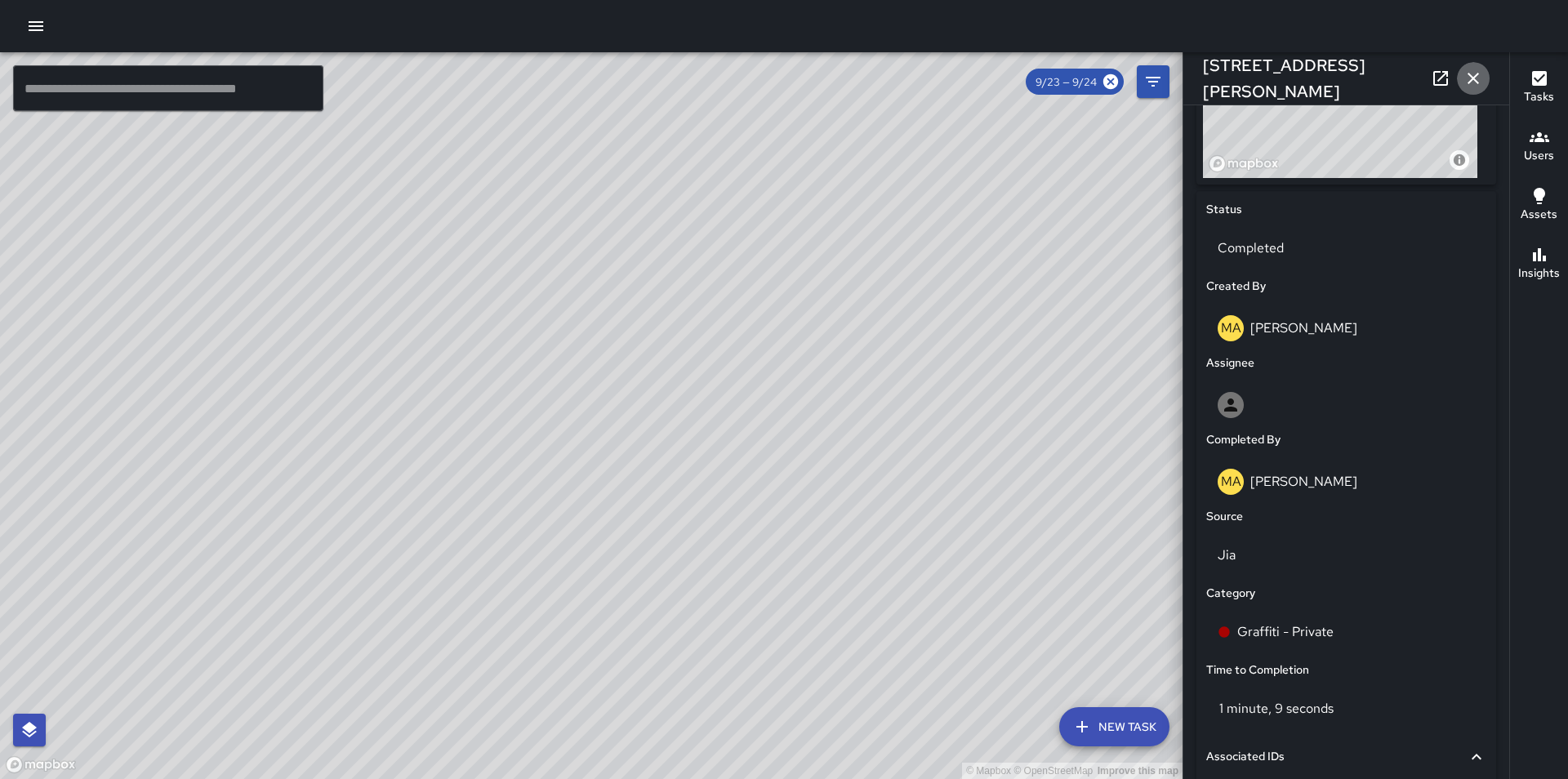
click at [1472, 80] on icon "button" at bounding box center [1472, 78] width 11 height 11
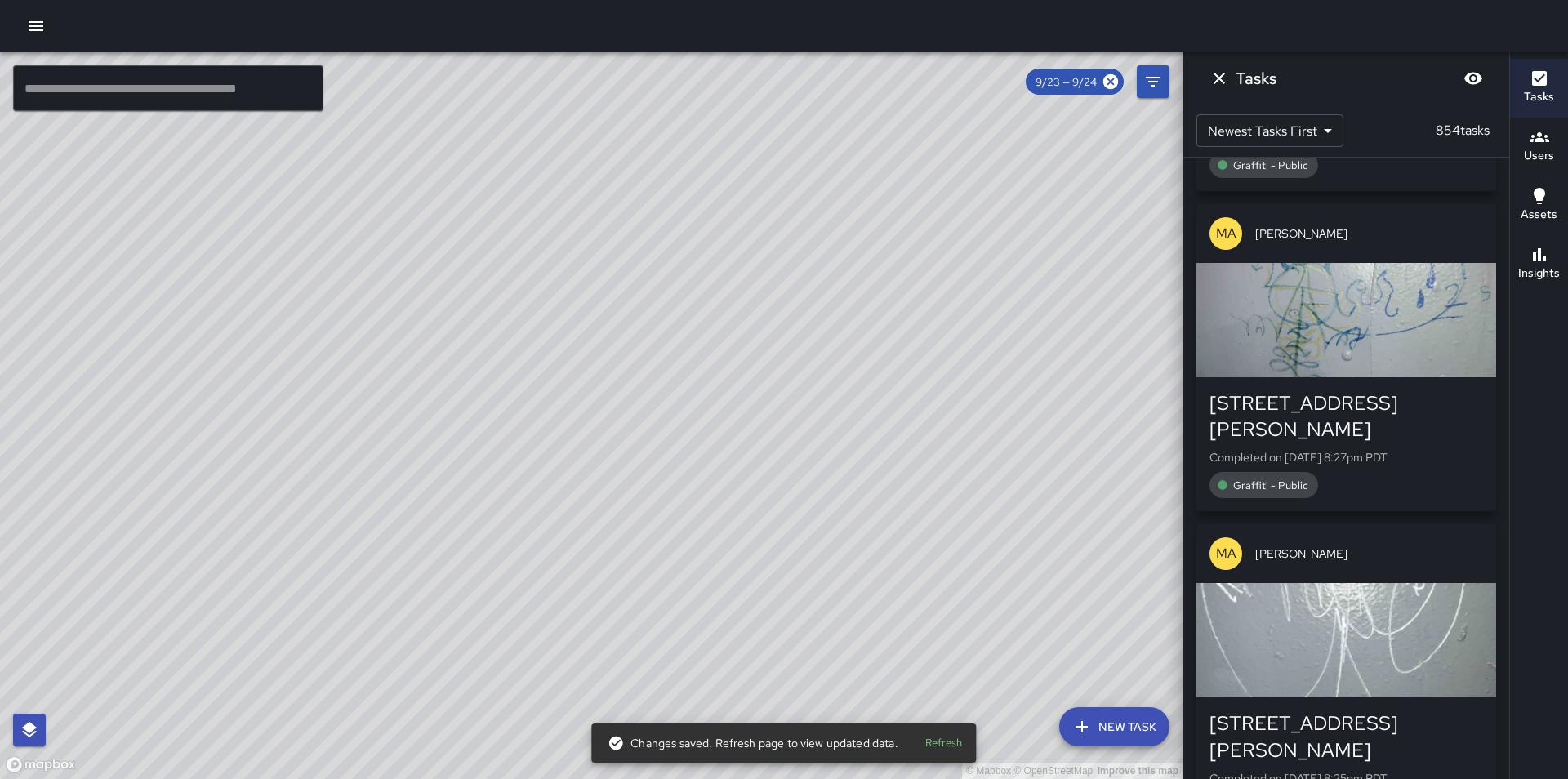
scroll to position [40647, 0]
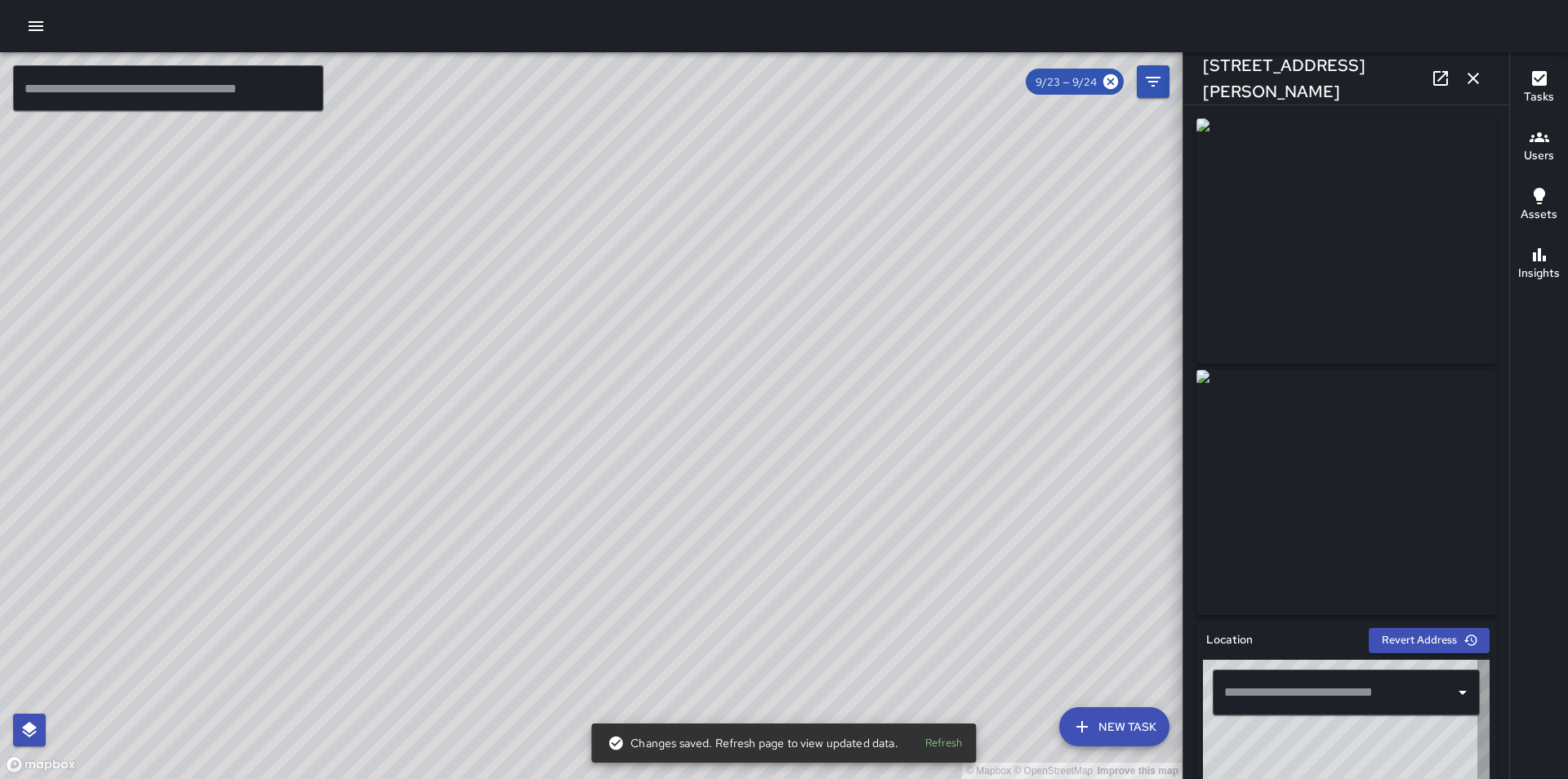
type input "**********"
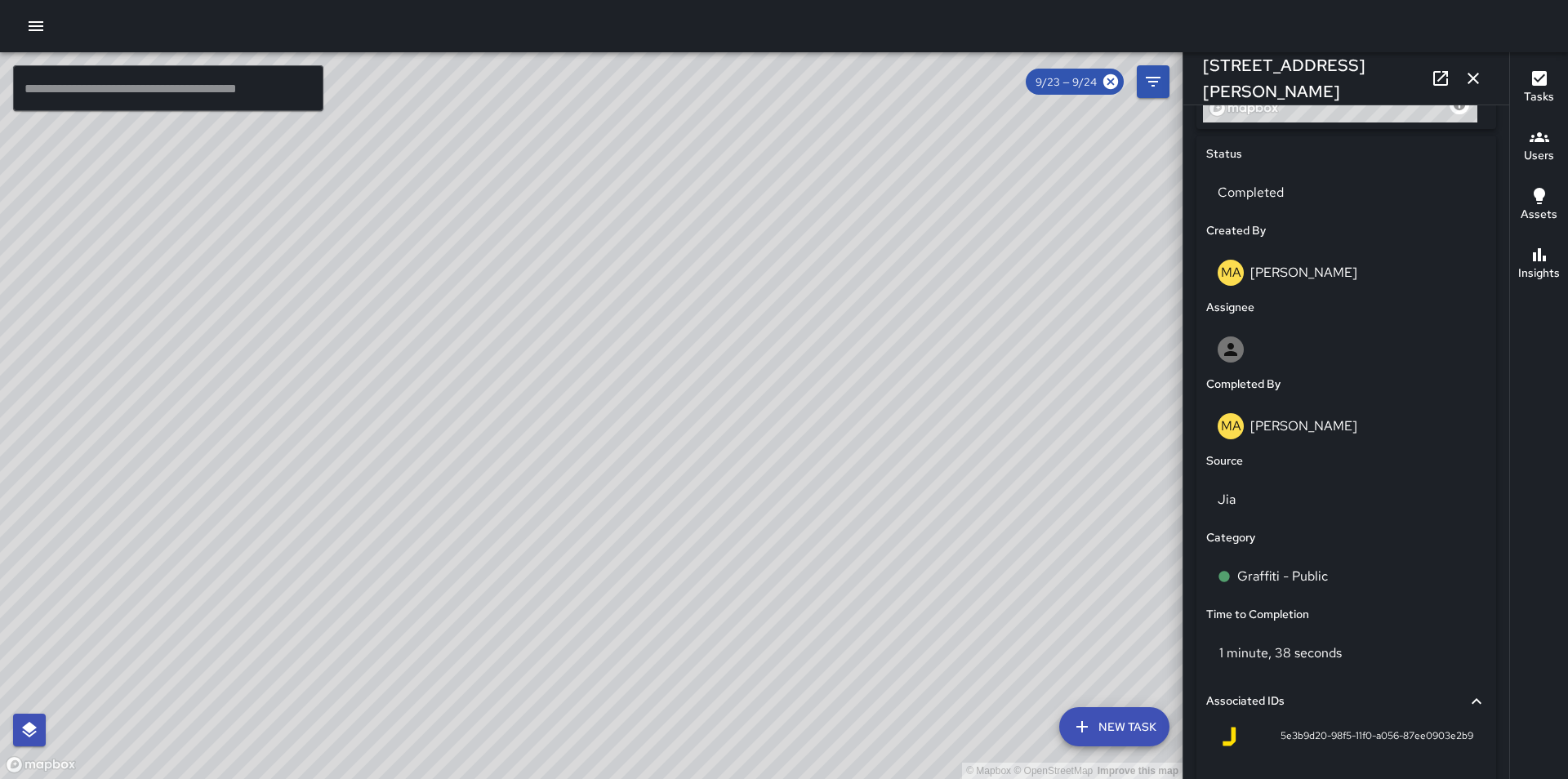
scroll to position [751, 0]
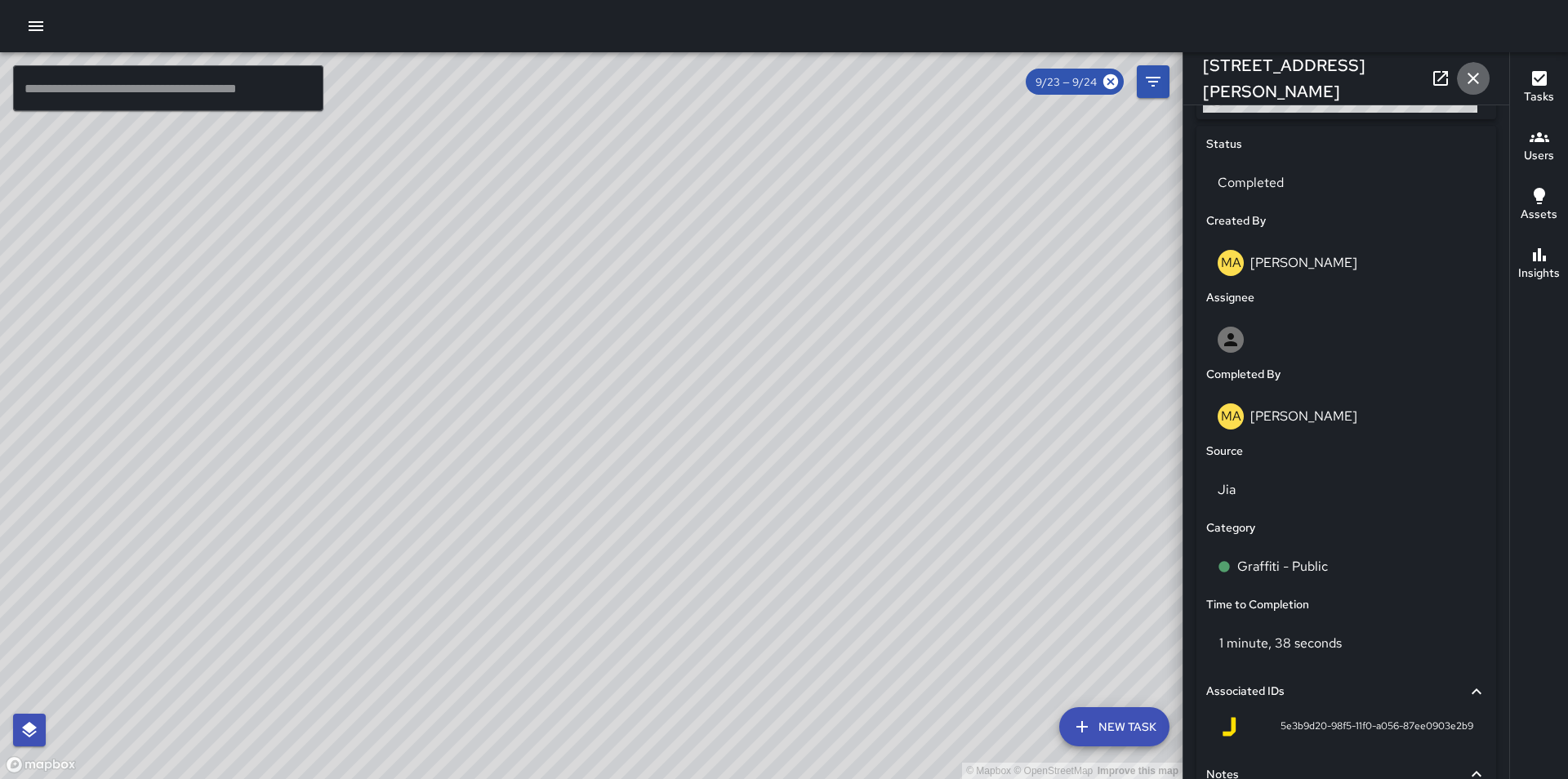
click at [1472, 83] on icon "button" at bounding box center [1472, 79] width 19 height 19
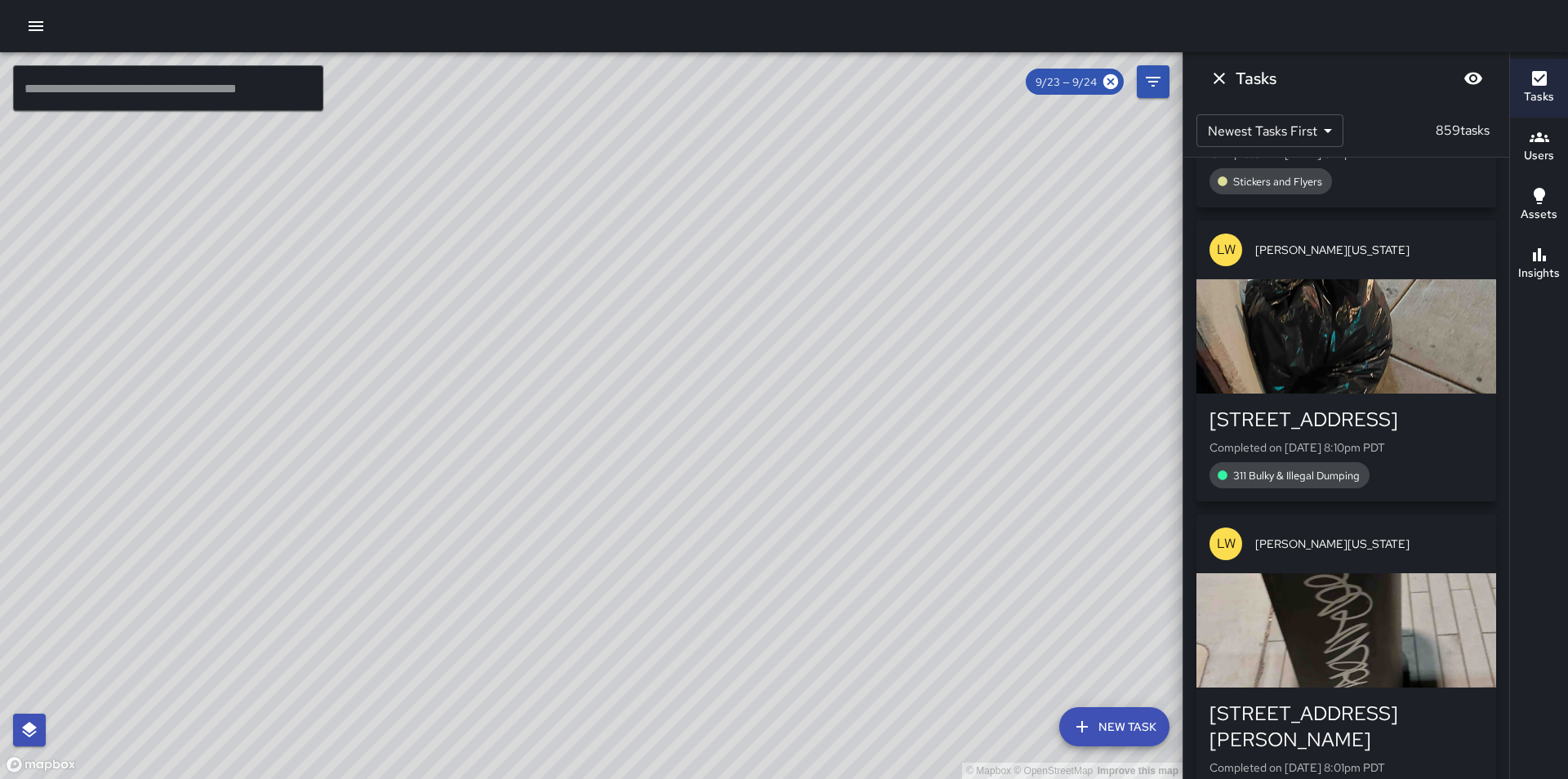
scroll to position [45476, 0]
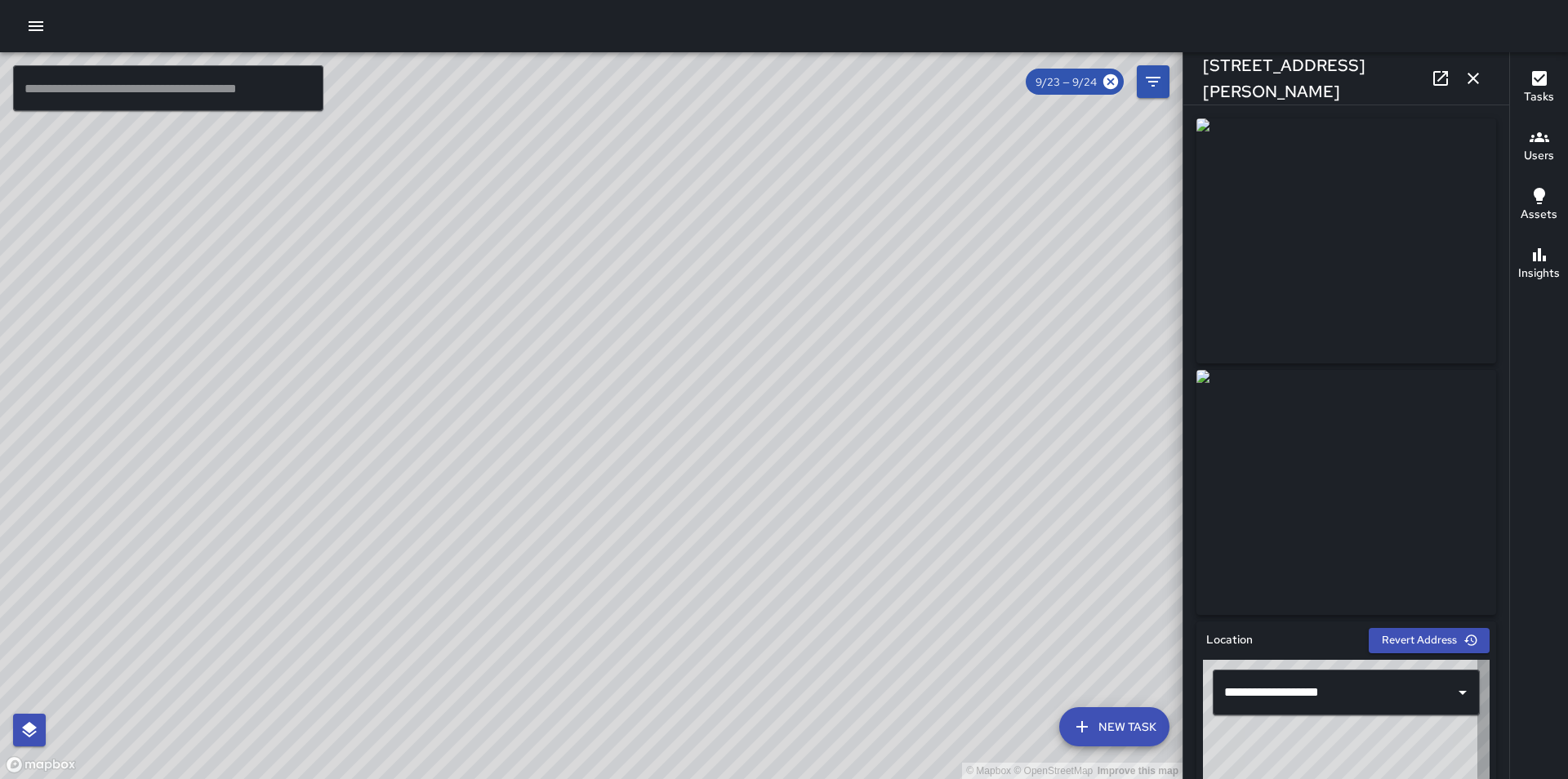
type input "**********"
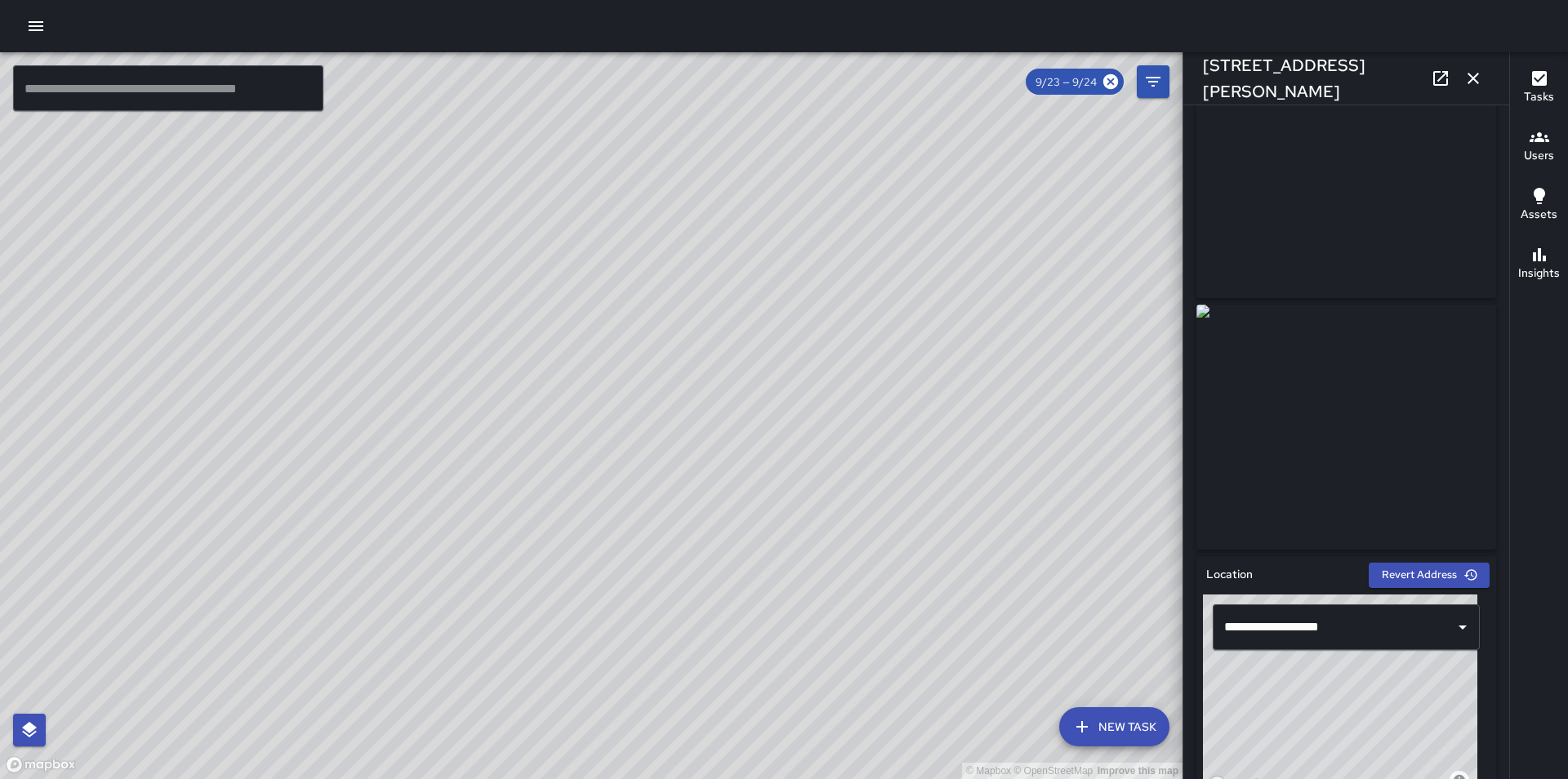
scroll to position [0, 0]
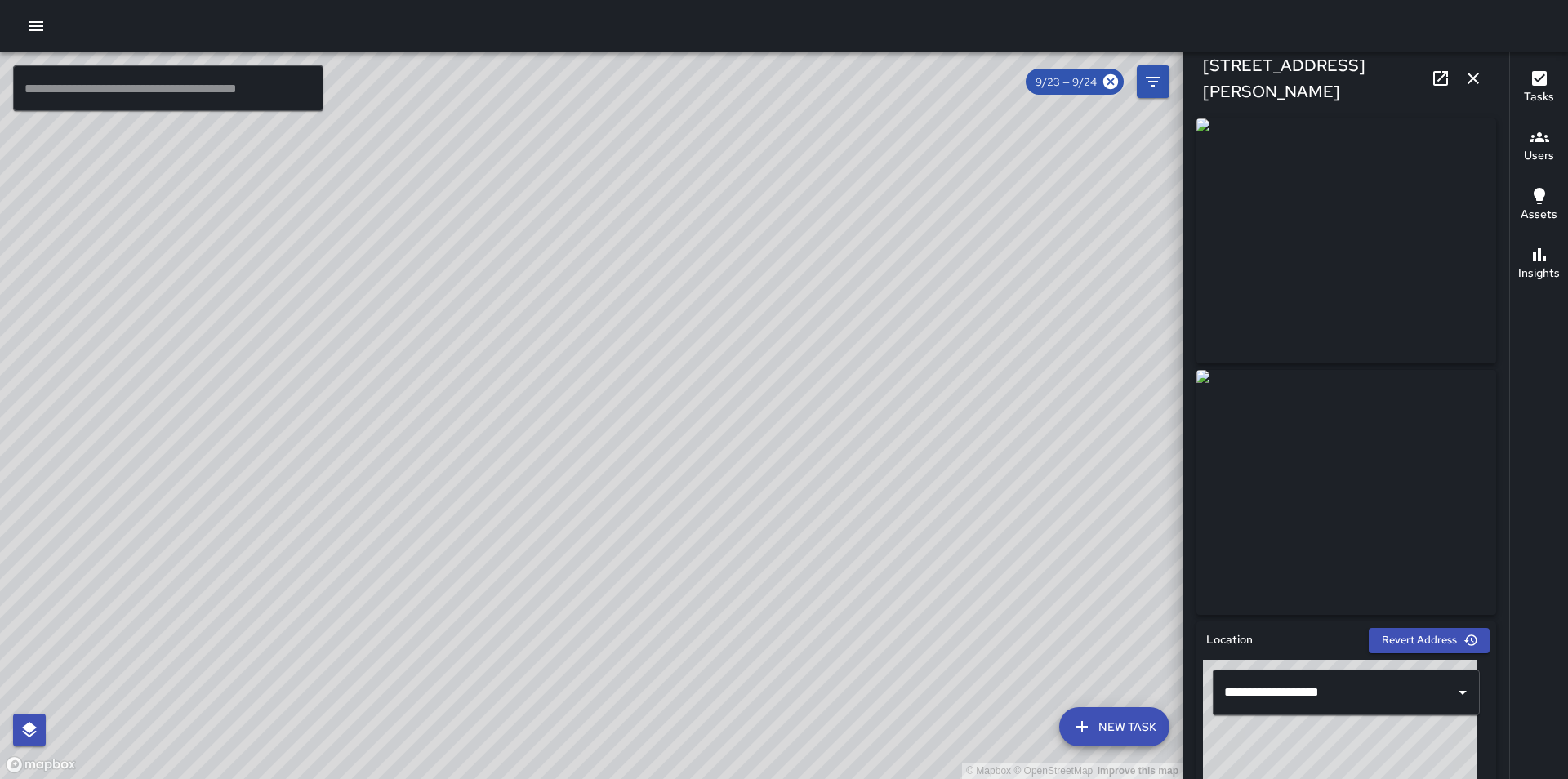
click at [1435, 80] on icon at bounding box center [1441, 79] width 19 height 19
click at [1472, 76] on icon "button" at bounding box center [1472, 78] width 11 height 11
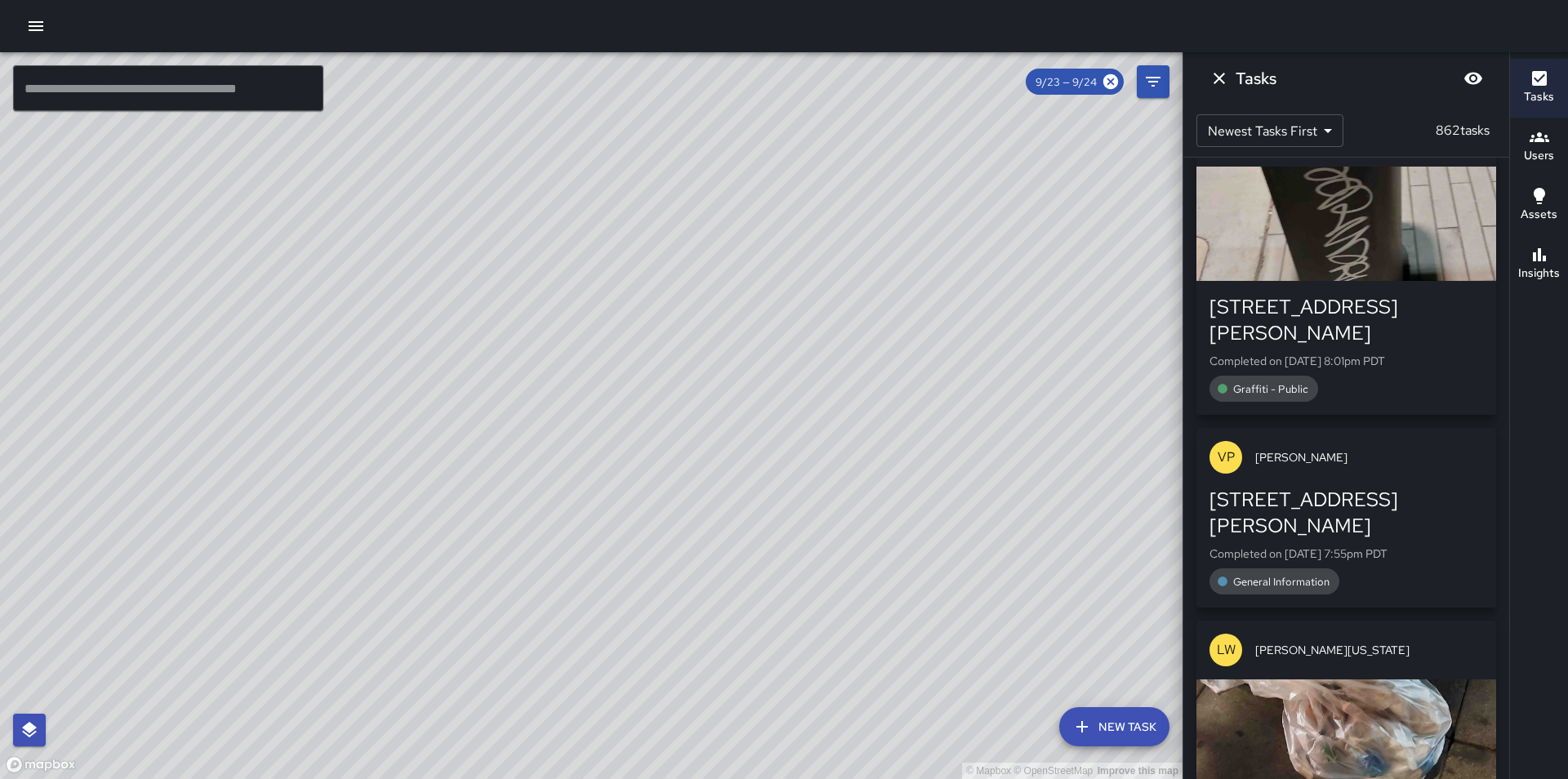
scroll to position [46814, 0]
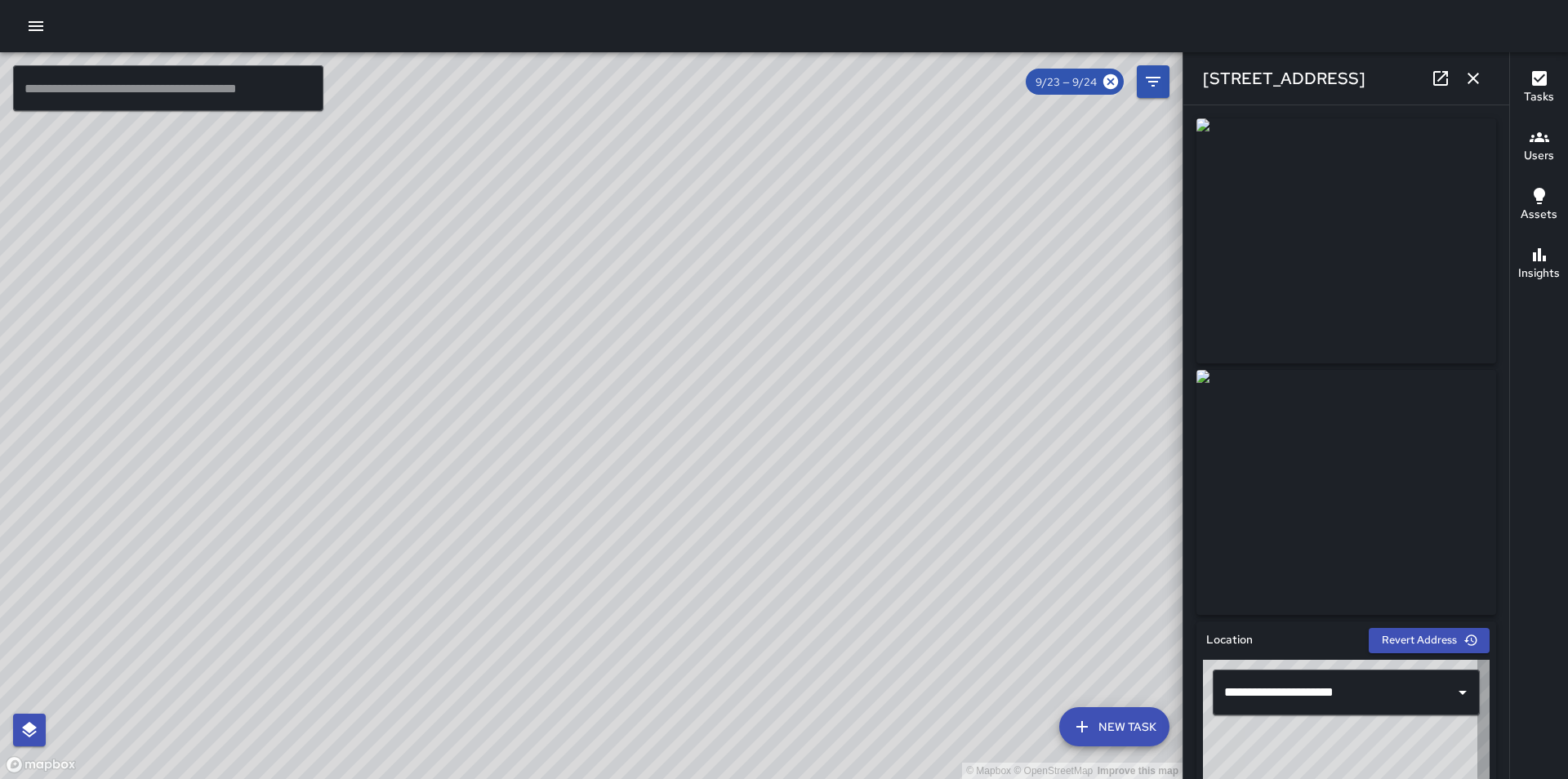
type input "**********"
click at [1442, 70] on icon at bounding box center [1441, 79] width 19 height 19
click at [1472, 78] on icon "button" at bounding box center [1472, 78] width 11 height 11
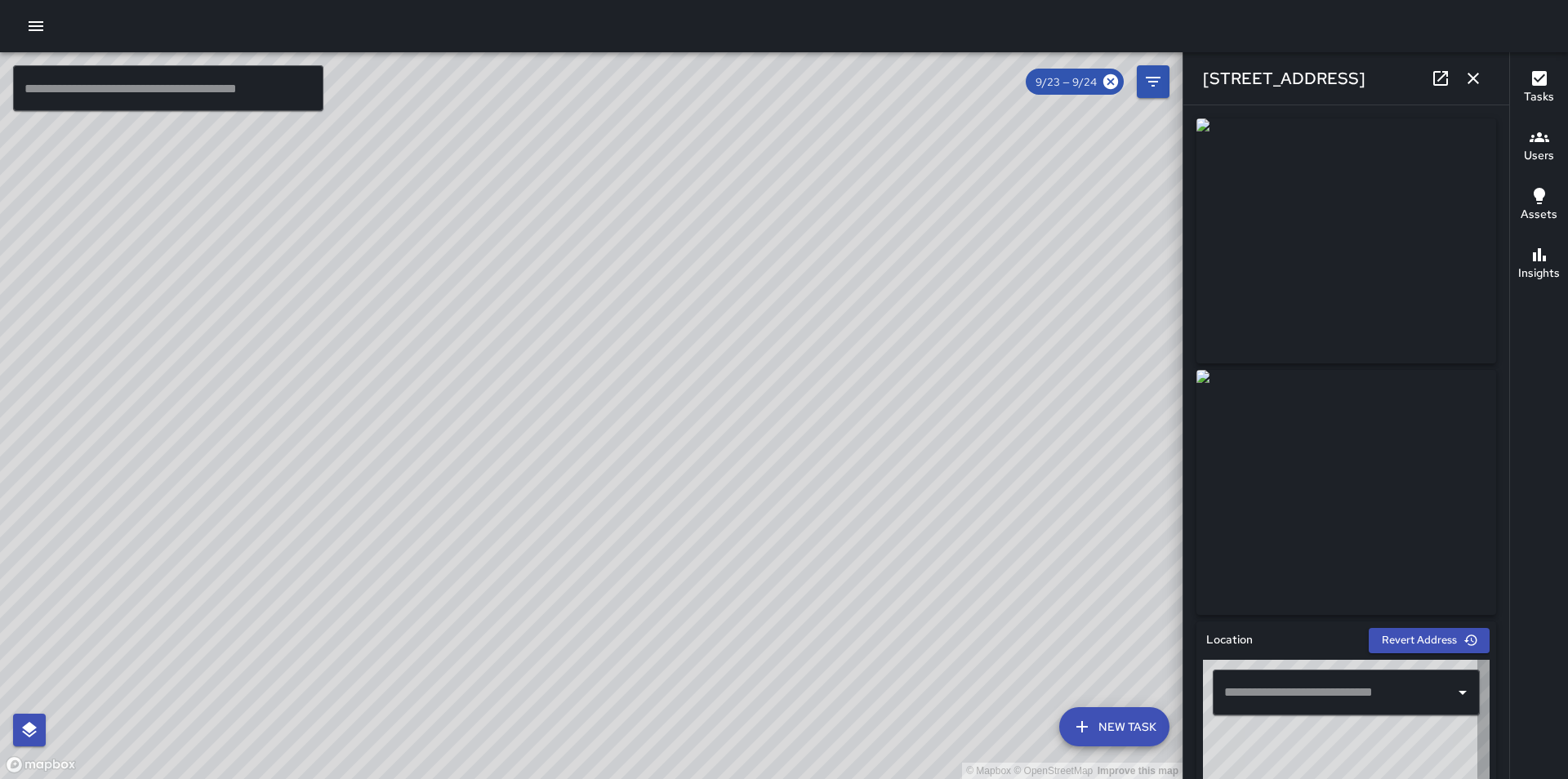
type input "**********"
drag, startPoint x: 845, startPoint y: 549, endPoint x: 811, endPoint y: 387, distance: 165.5
click at [813, 409] on div "© Mapbox © OpenStreetMap Improve this map" at bounding box center [591, 416] width 1182 height 727
drag, startPoint x: 837, startPoint y: 622, endPoint x: 815, endPoint y: 271, distance: 351.7
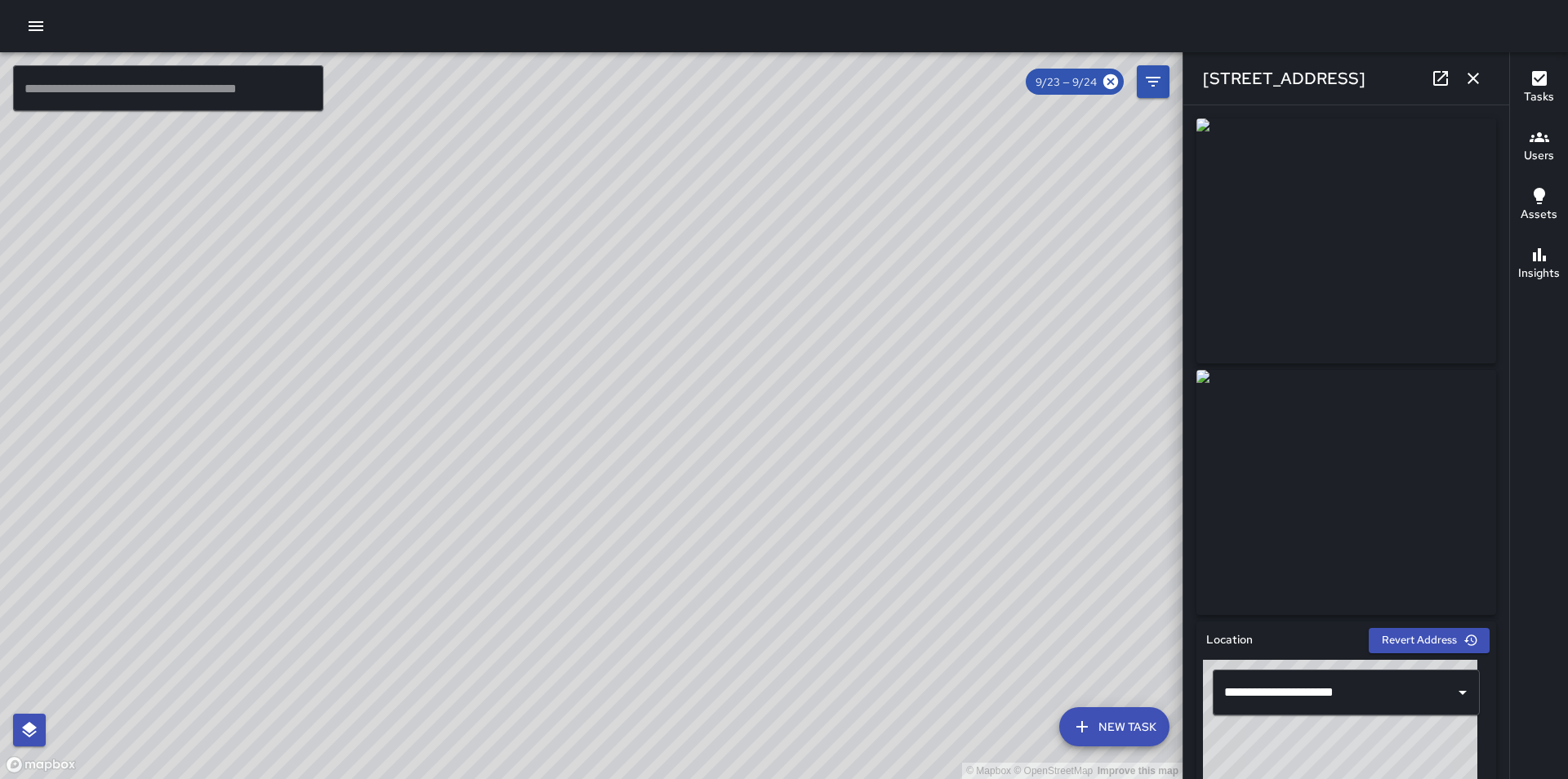
click at [818, 283] on div "© Mapbox © OpenStreetMap Improve this map" at bounding box center [591, 416] width 1182 height 727
drag, startPoint x: 831, startPoint y: 450, endPoint x: 818, endPoint y: 542, distance: 92.9
click at [818, 542] on div "© Mapbox © OpenStreetMap Improve this map" at bounding box center [591, 416] width 1182 height 727
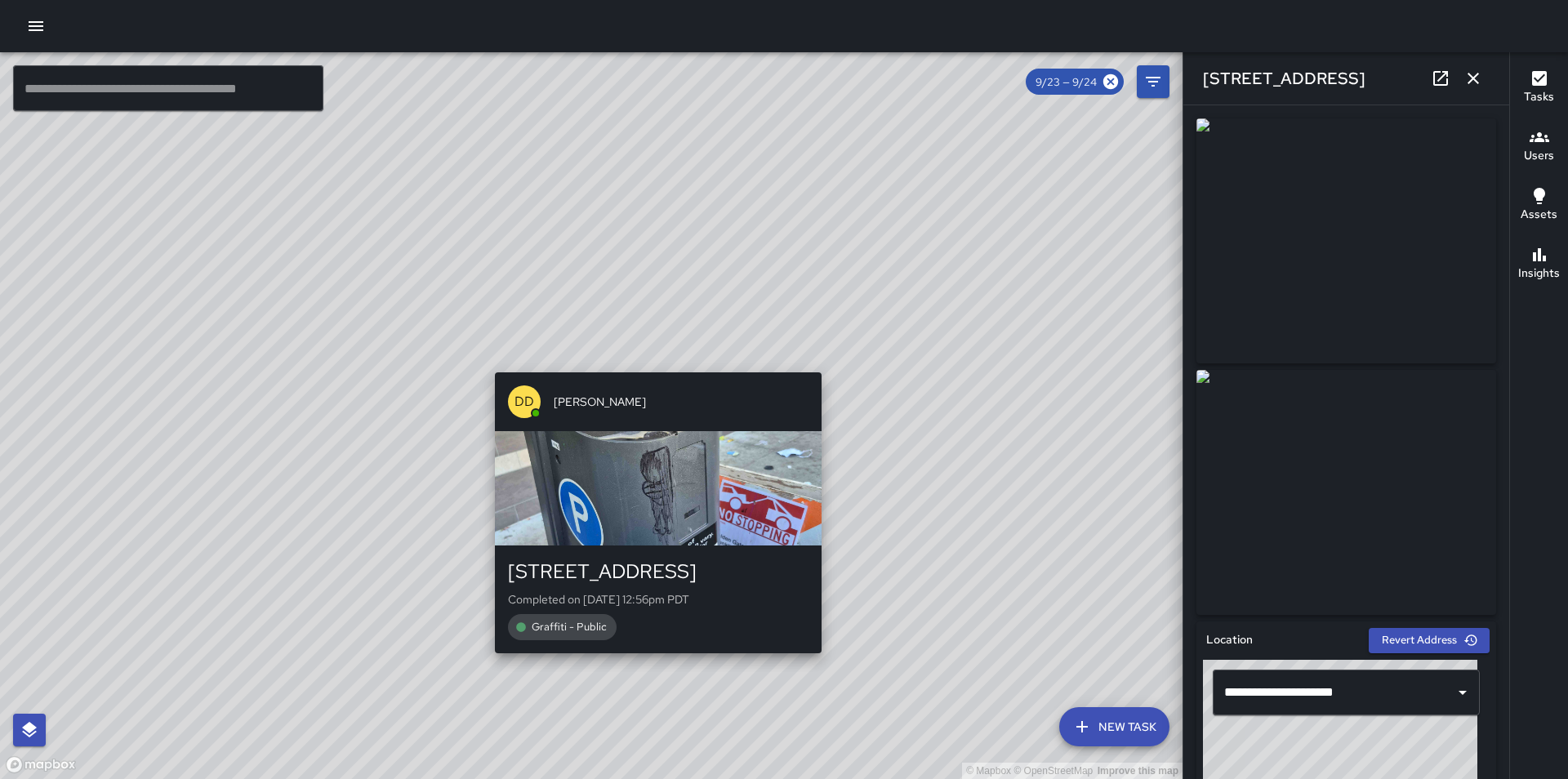
click at [763, 610] on div "719 Golden Gate Avenue Completed on 9/23/2025, 12:56pm PDT Graffiti - Public" at bounding box center [658, 599] width 301 height 81
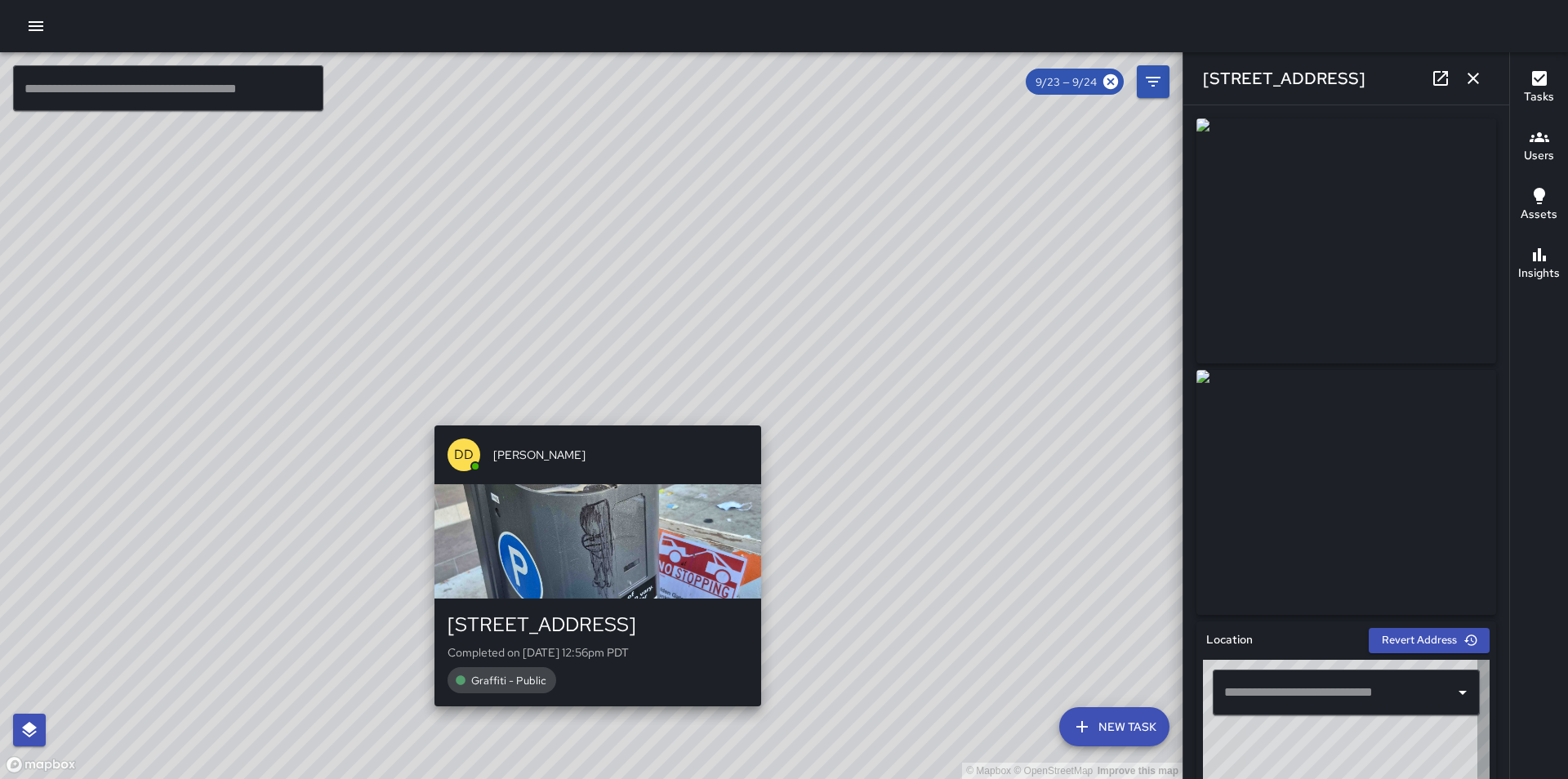
type input "**********"
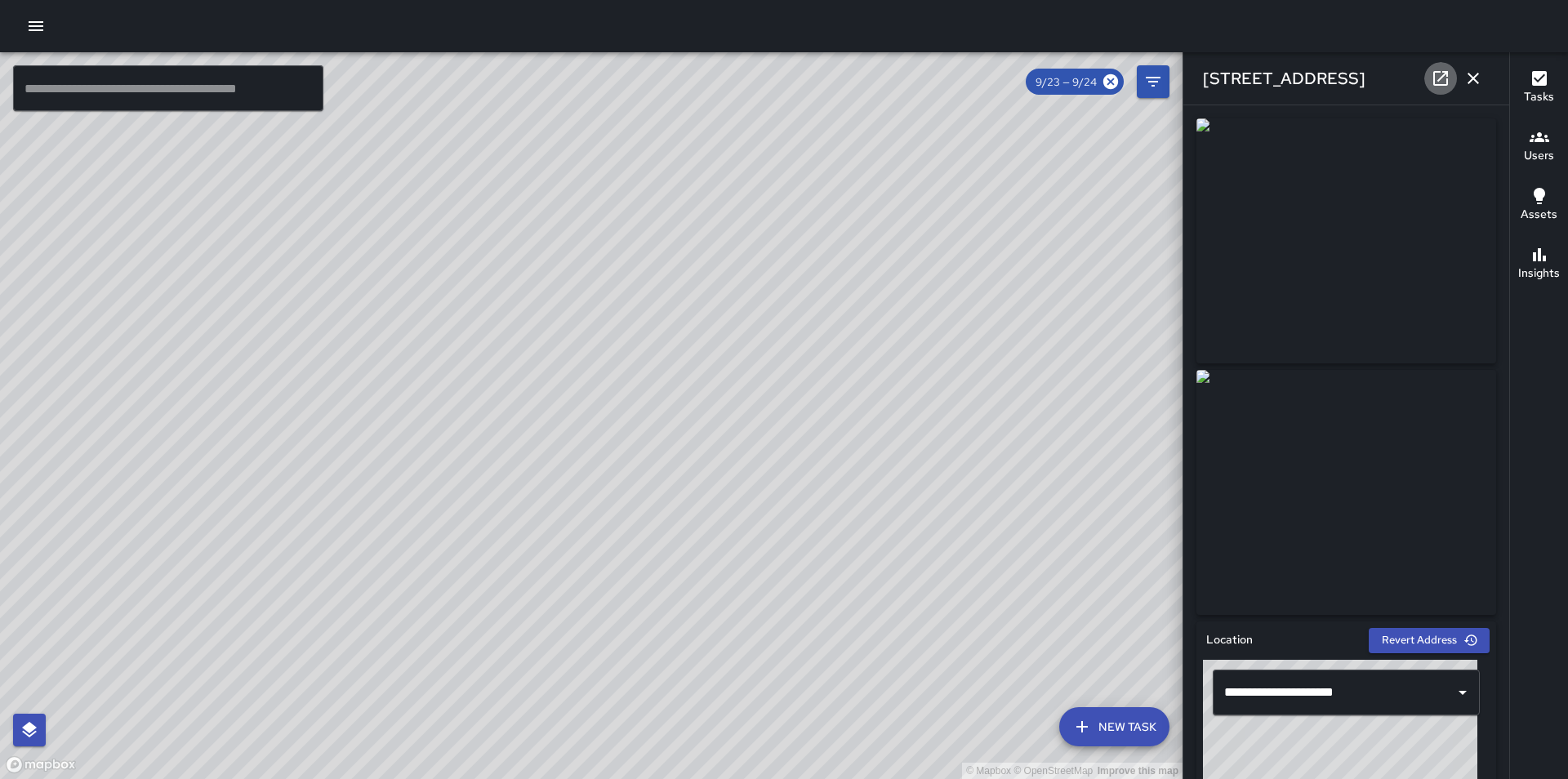
click at [1442, 79] on icon at bounding box center [1440, 78] width 15 height 15
click at [1478, 84] on icon "button" at bounding box center [1472, 79] width 19 height 19
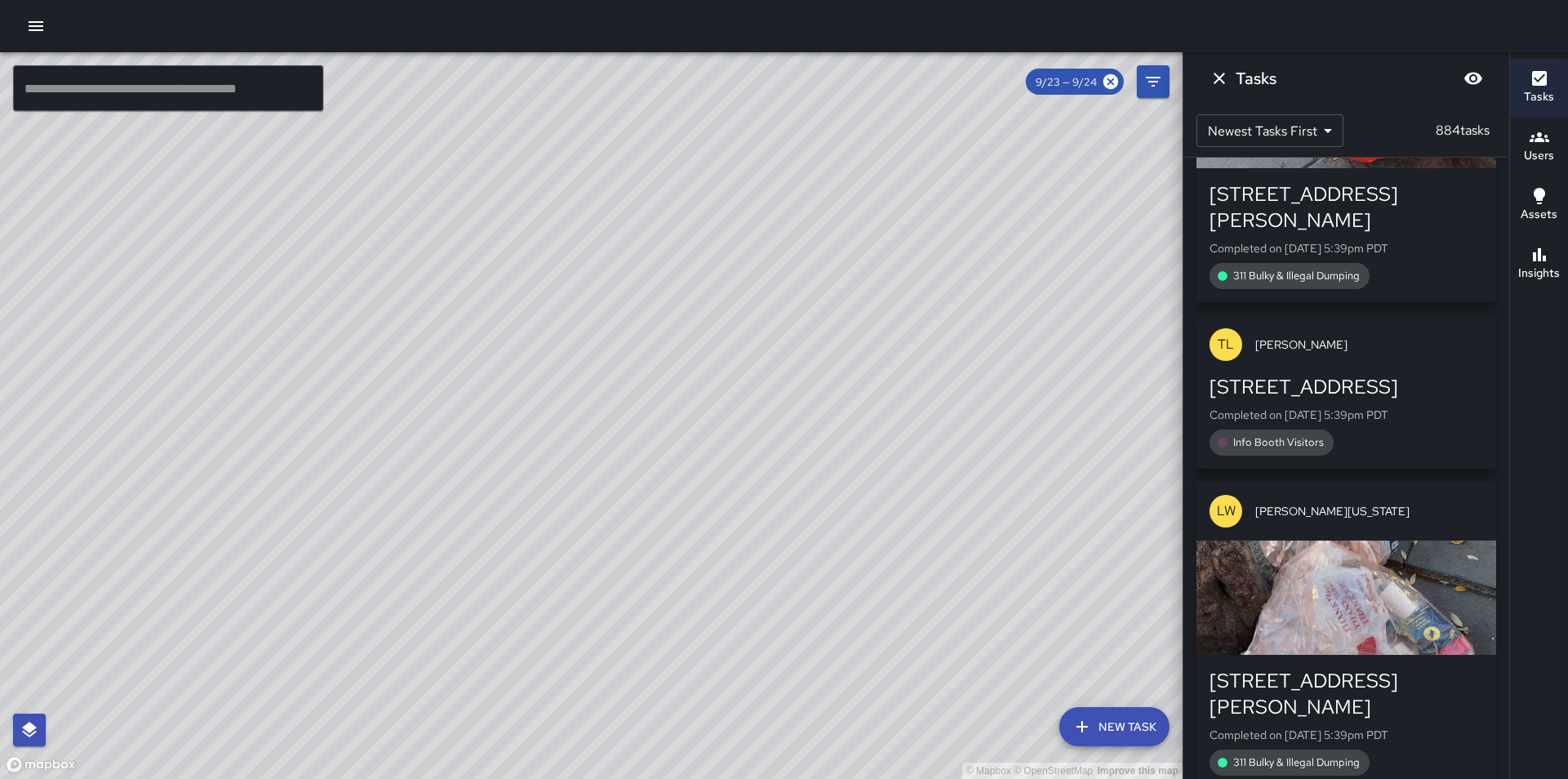
scroll to position [64738, 0]
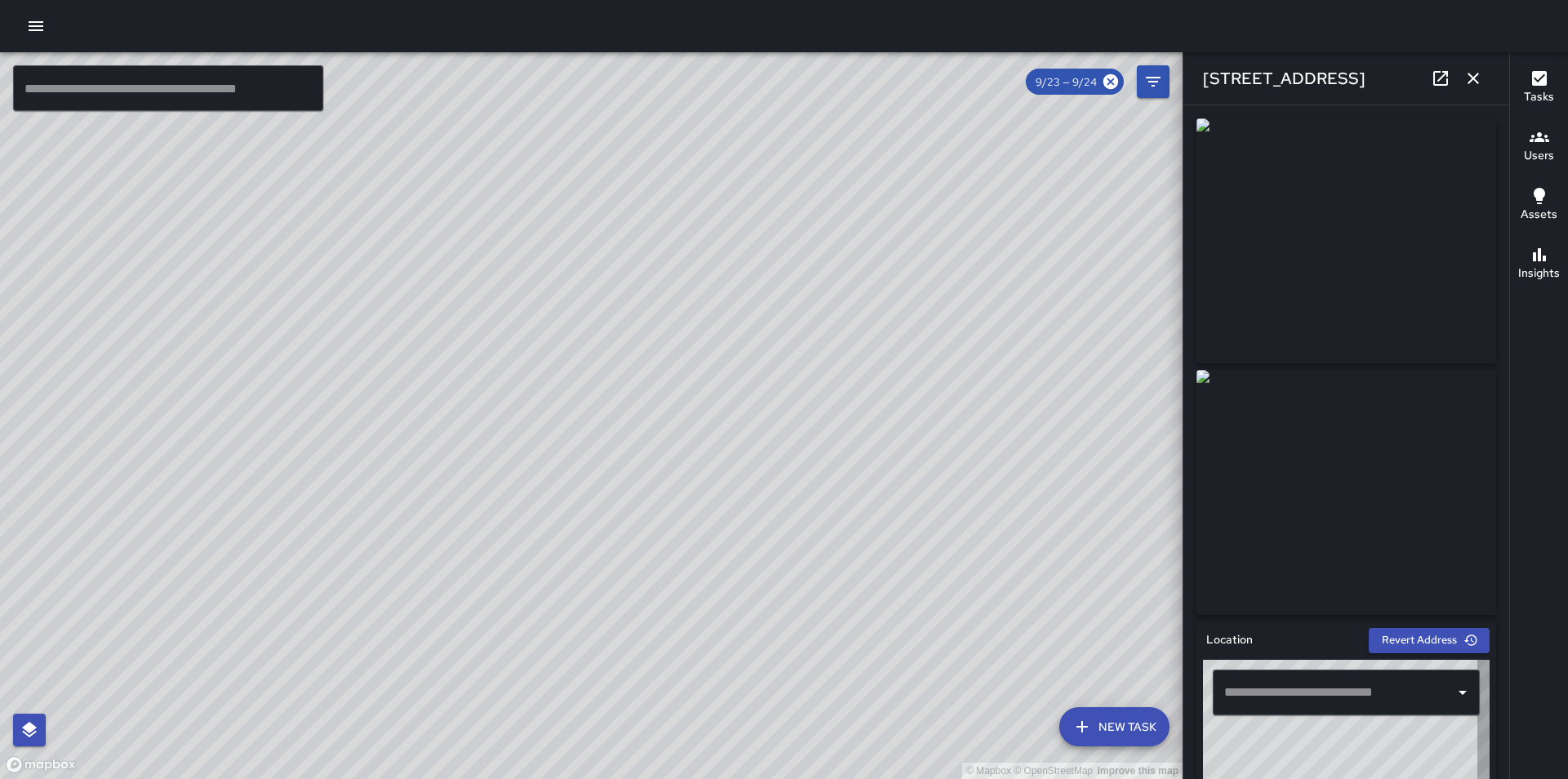
type input "**********"
click at [1473, 78] on icon "button" at bounding box center [1472, 78] width 11 height 11
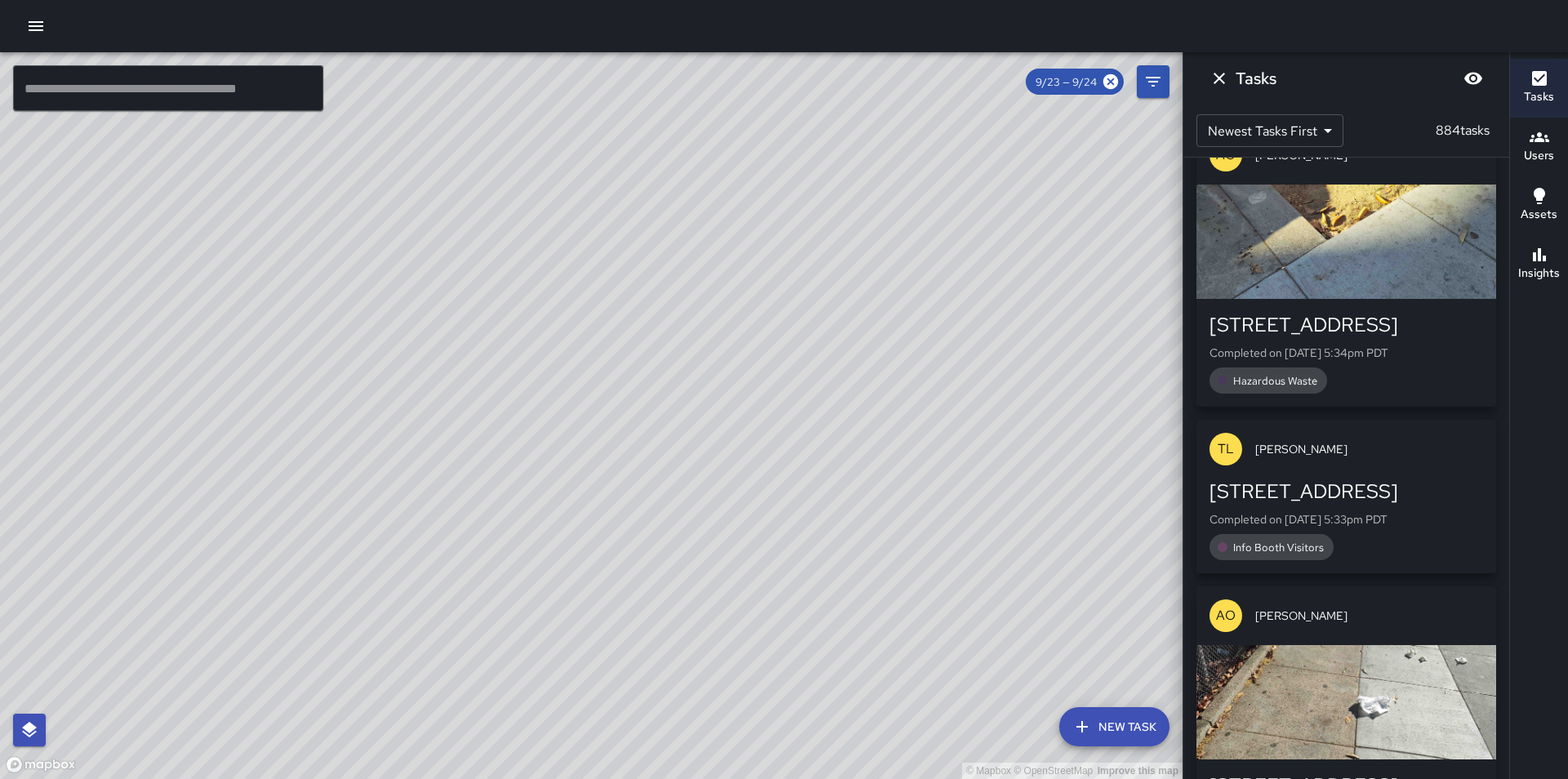
scroll to position [66142, 0]
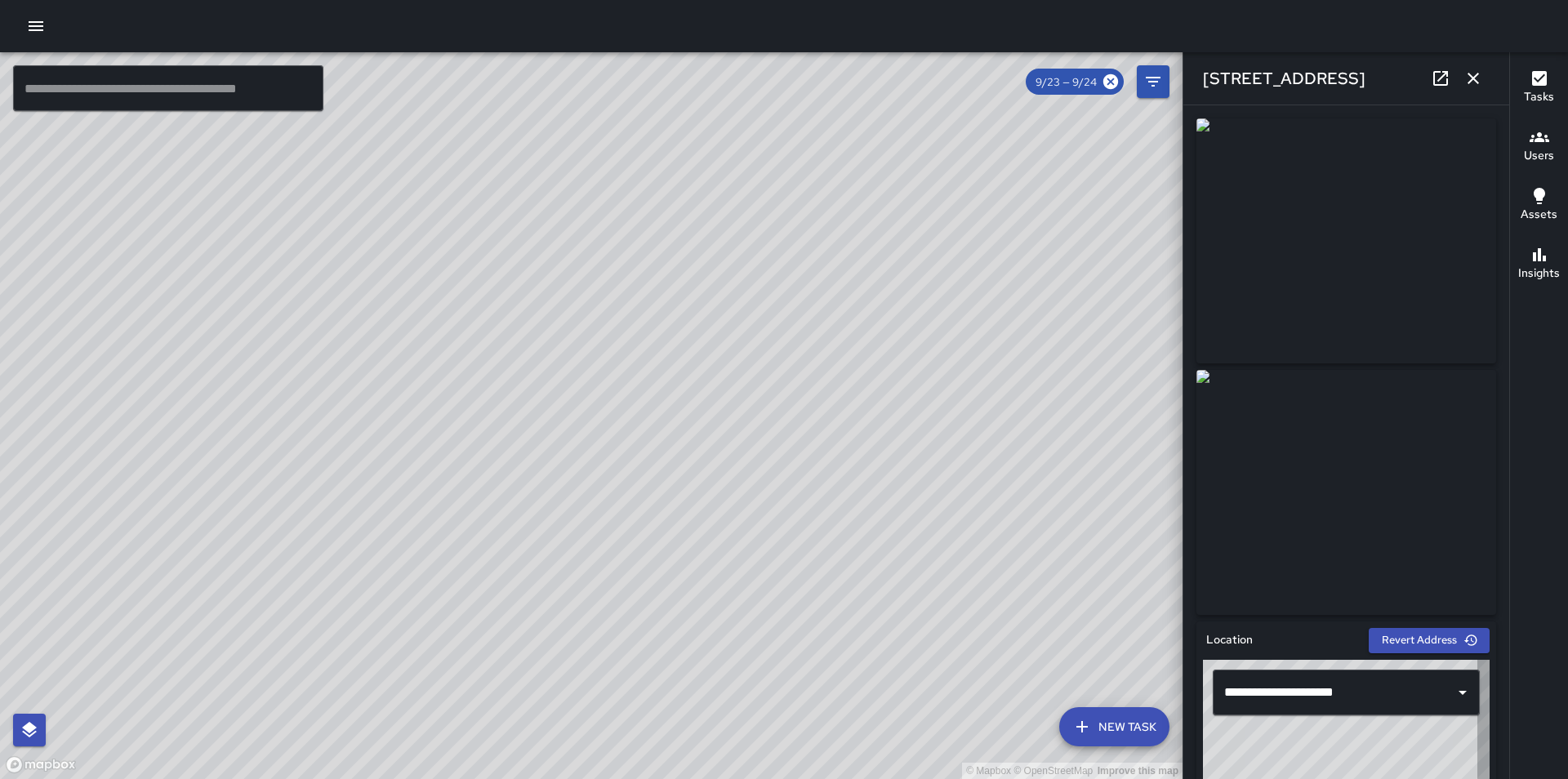
type input "**********"
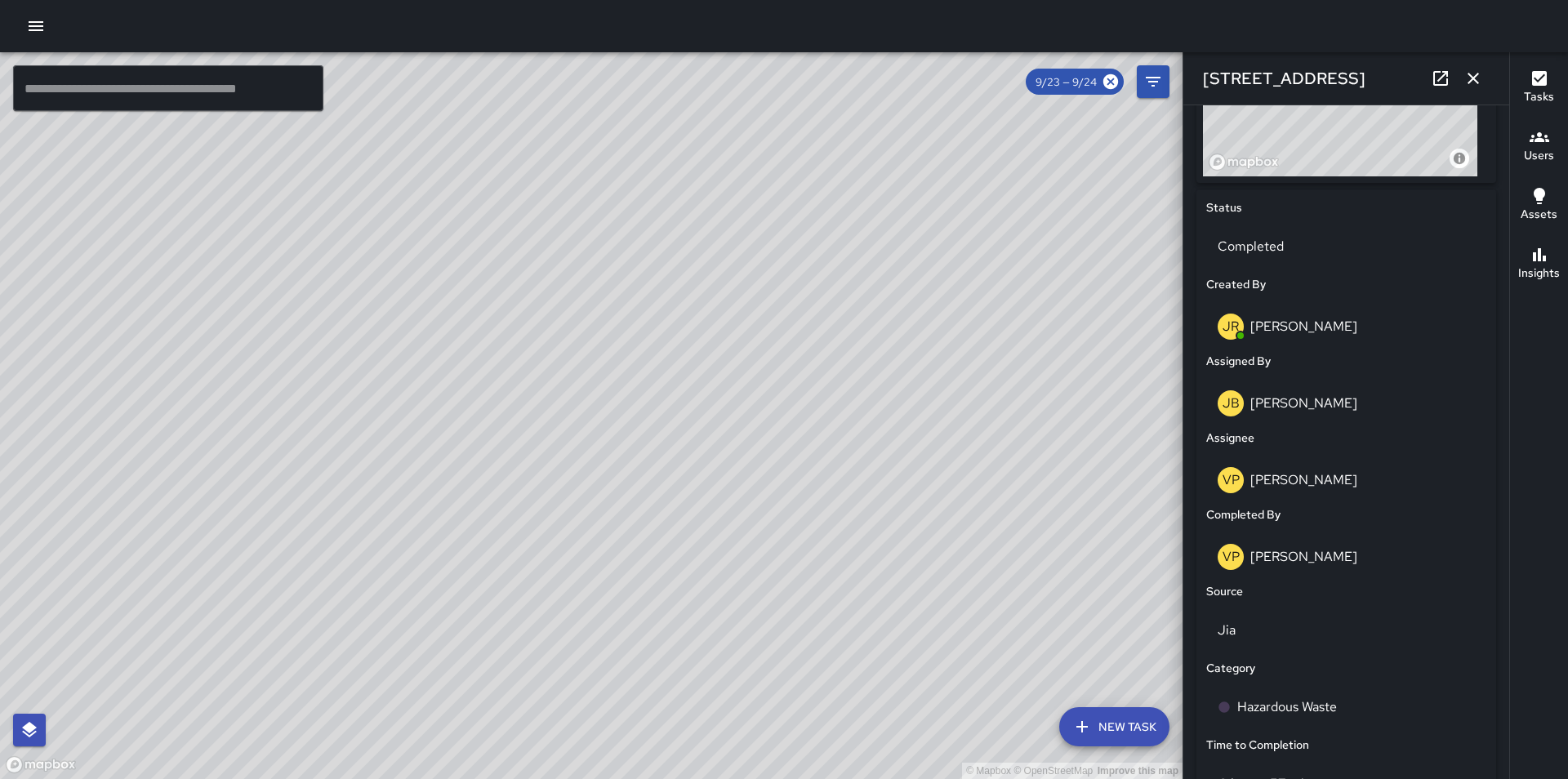
scroll to position [718, 0]
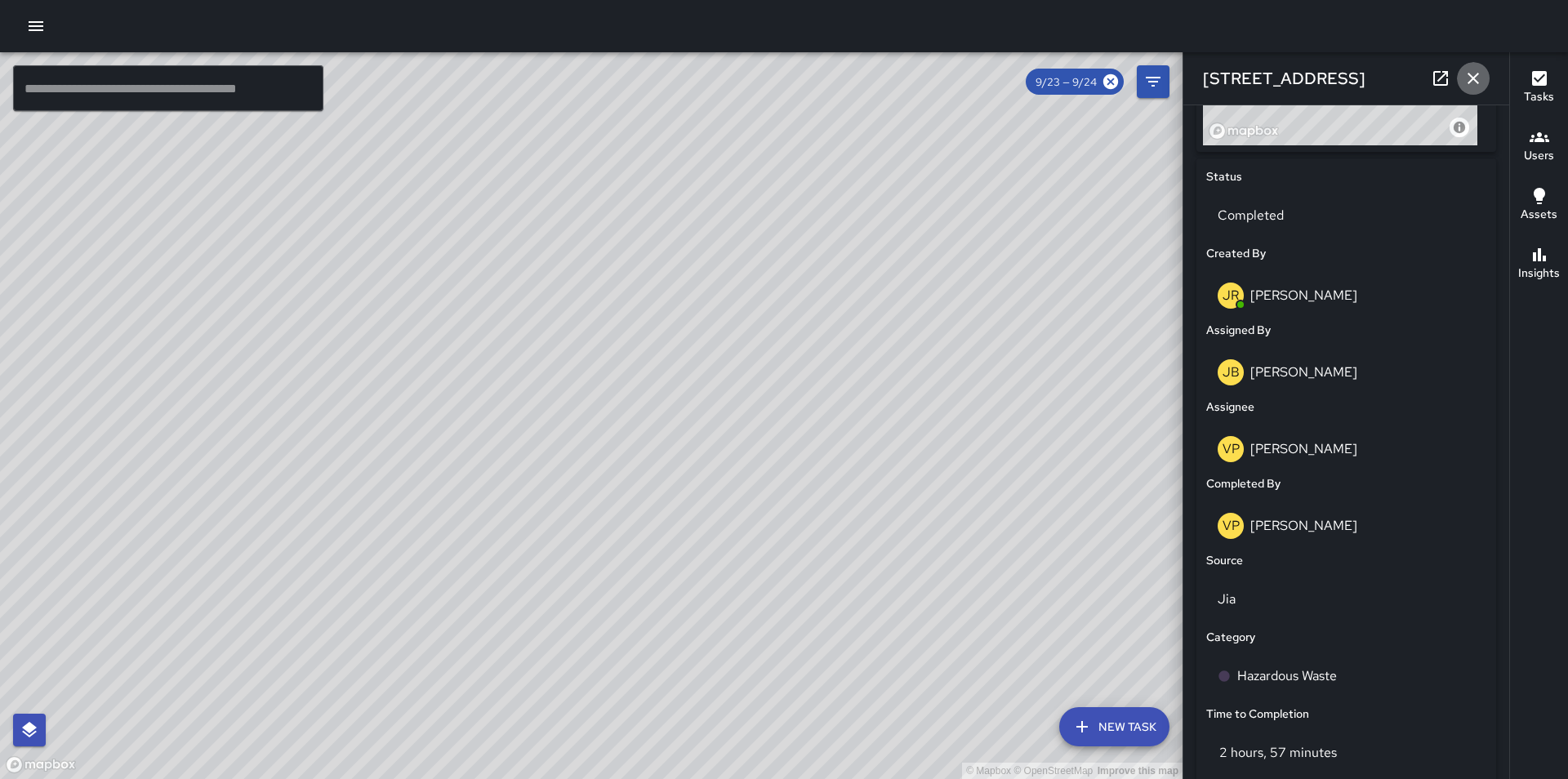
click at [1472, 73] on icon "button" at bounding box center [1472, 79] width 19 height 19
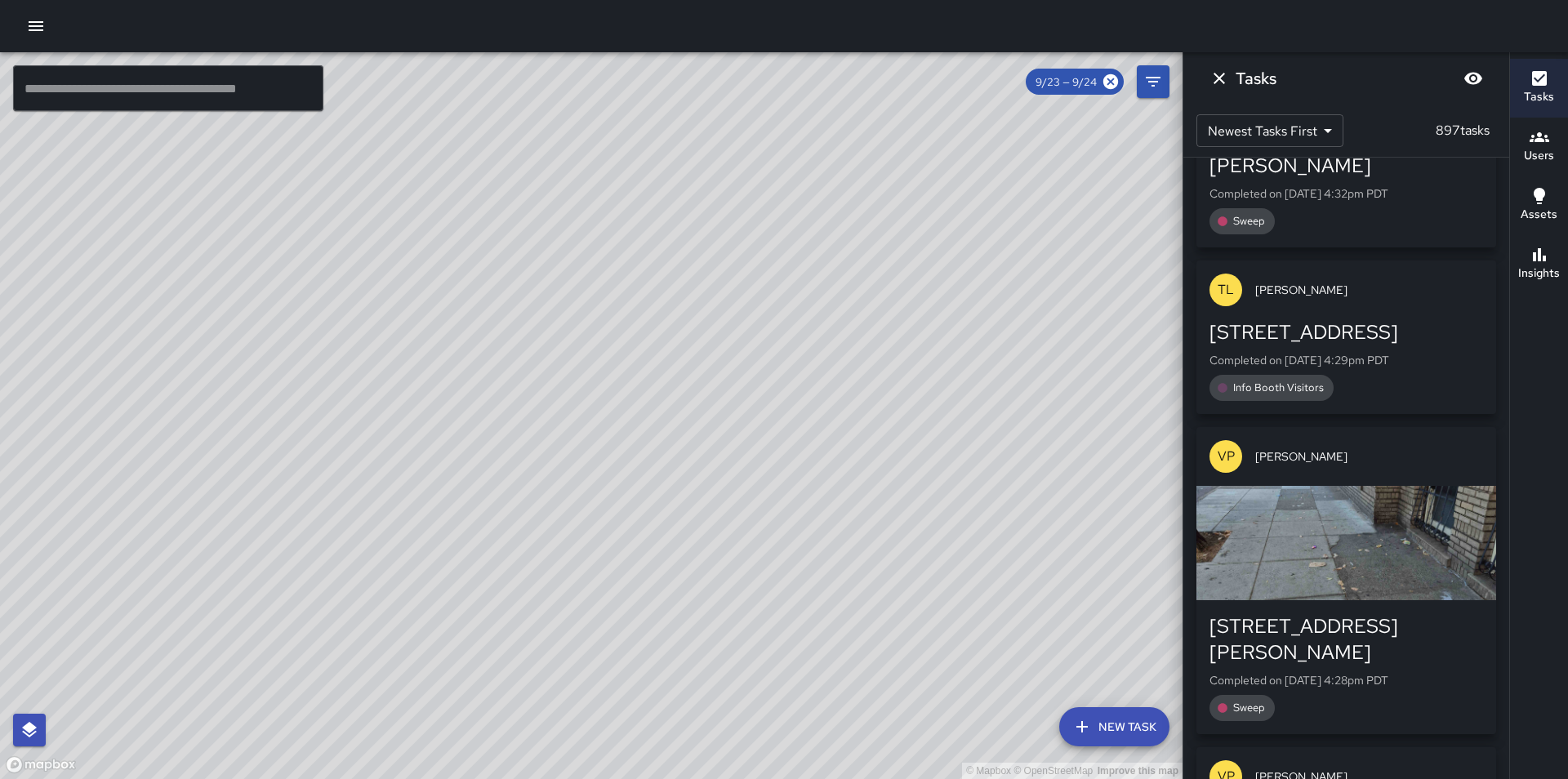
scroll to position [78268, 0]
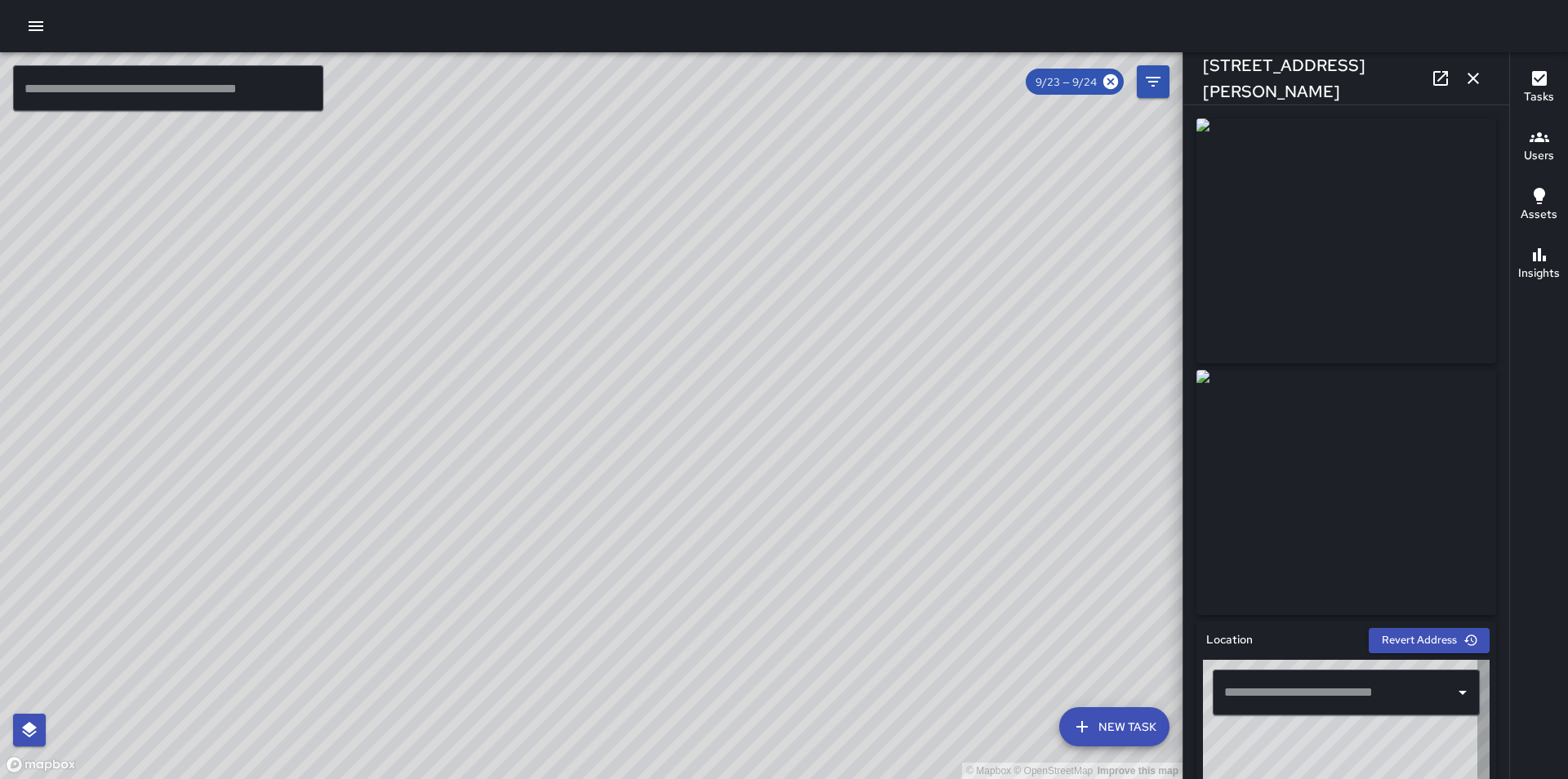
type input "**********"
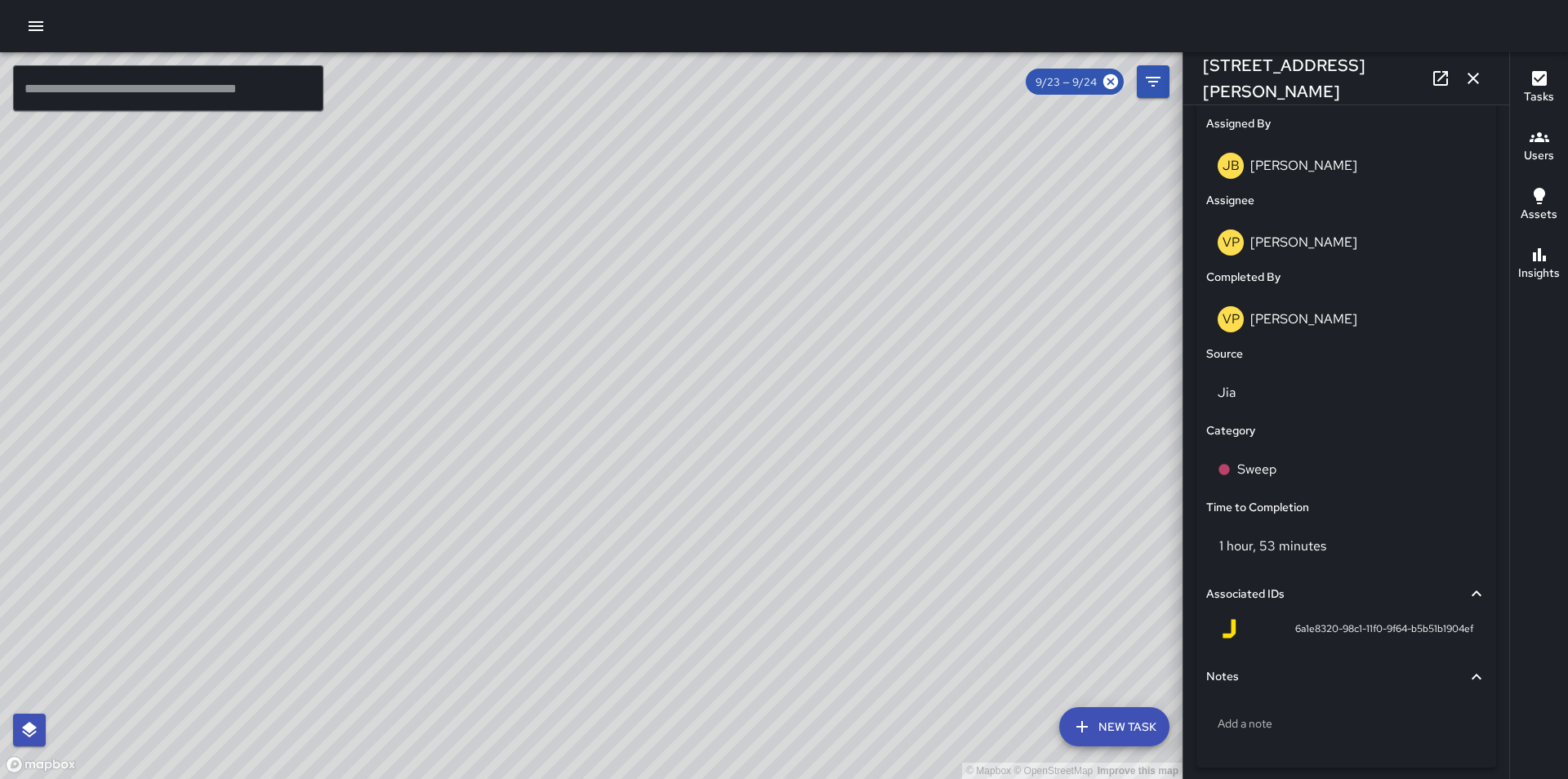
scroll to position [81233, 0]
click at [1475, 80] on icon "button" at bounding box center [1472, 78] width 11 height 11
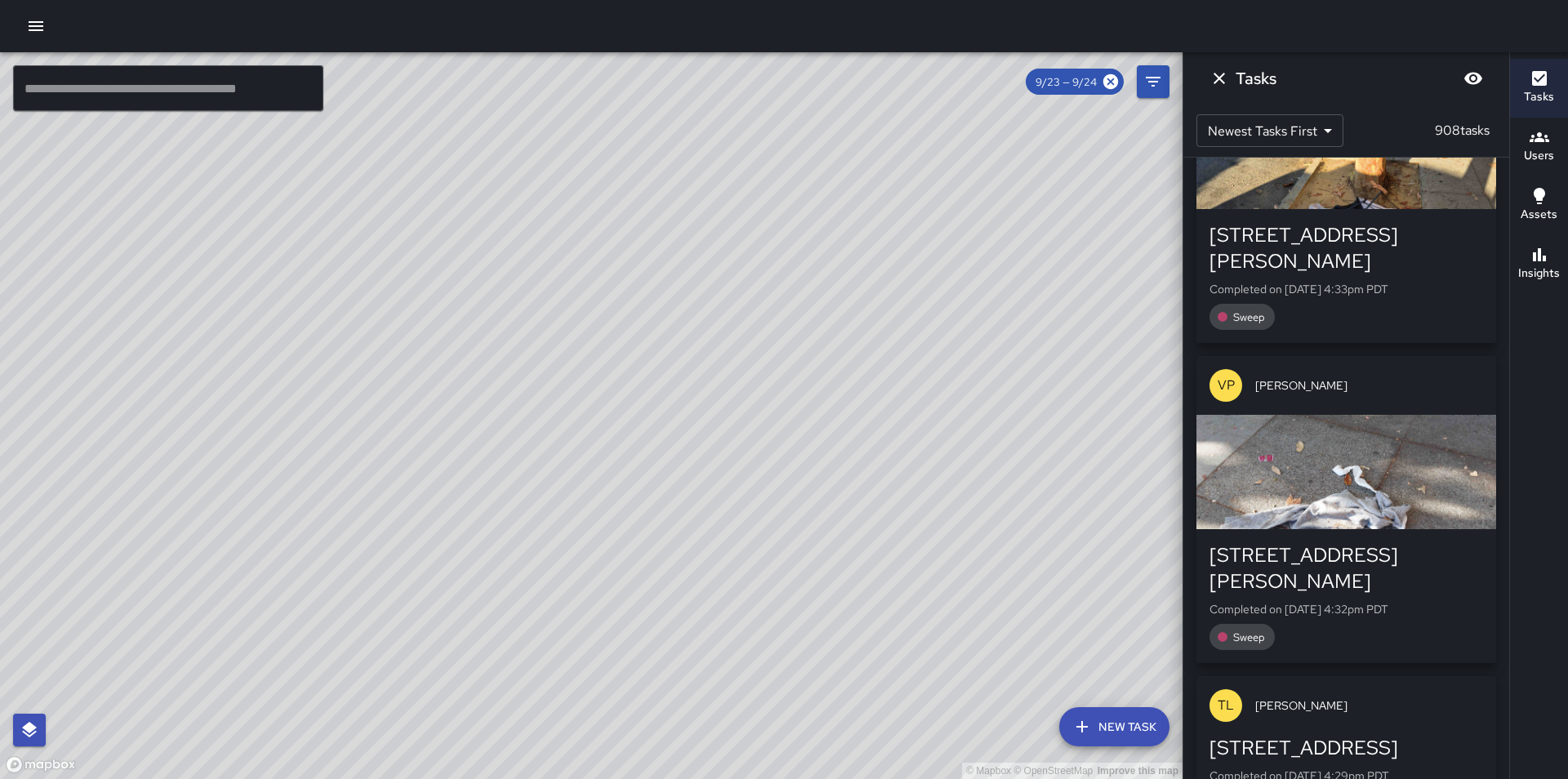
scroll to position [81527, 0]
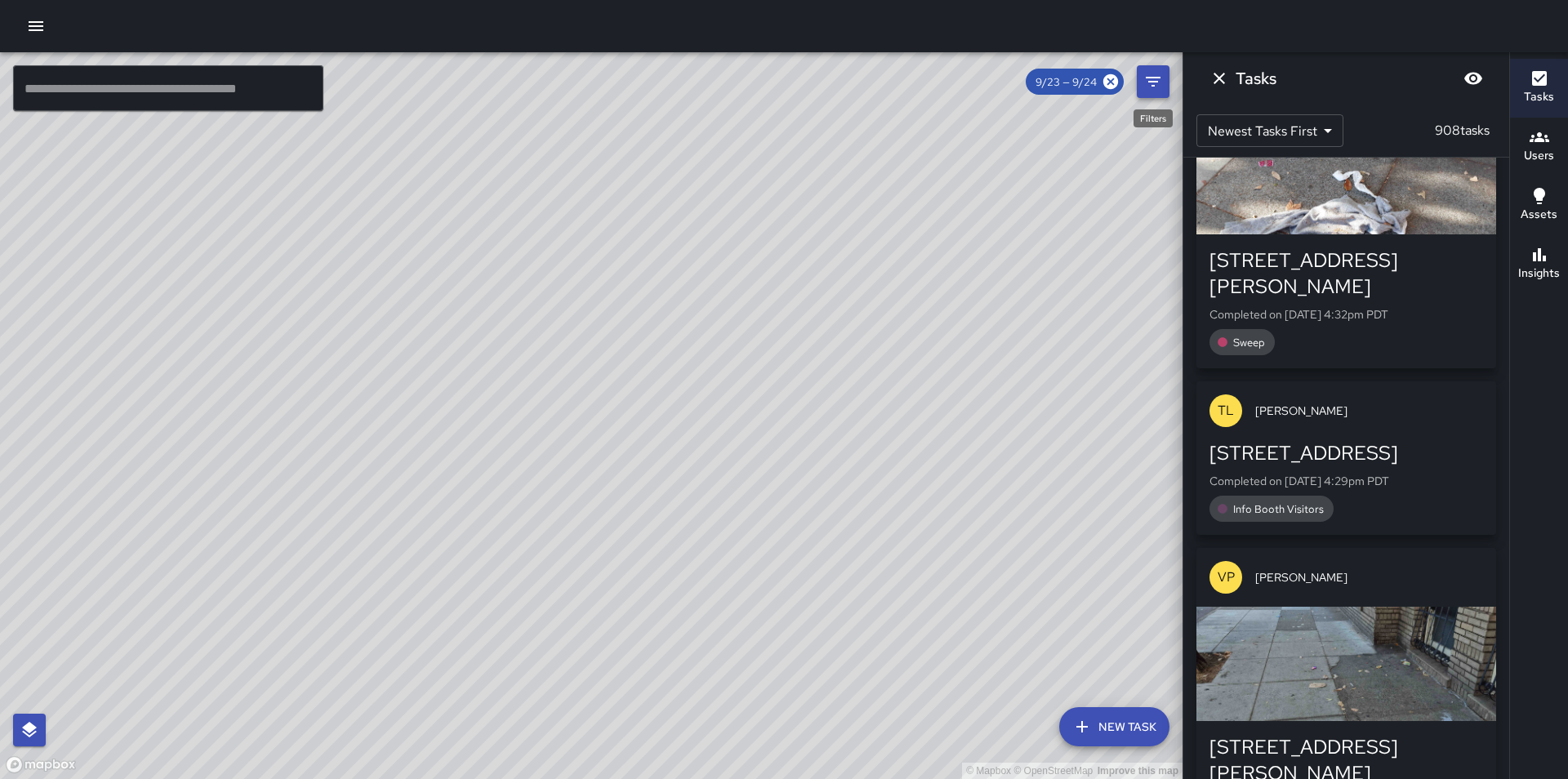
click at [1153, 80] on icon "Filters" at bounding box center [1153, 81] width 19 height 19
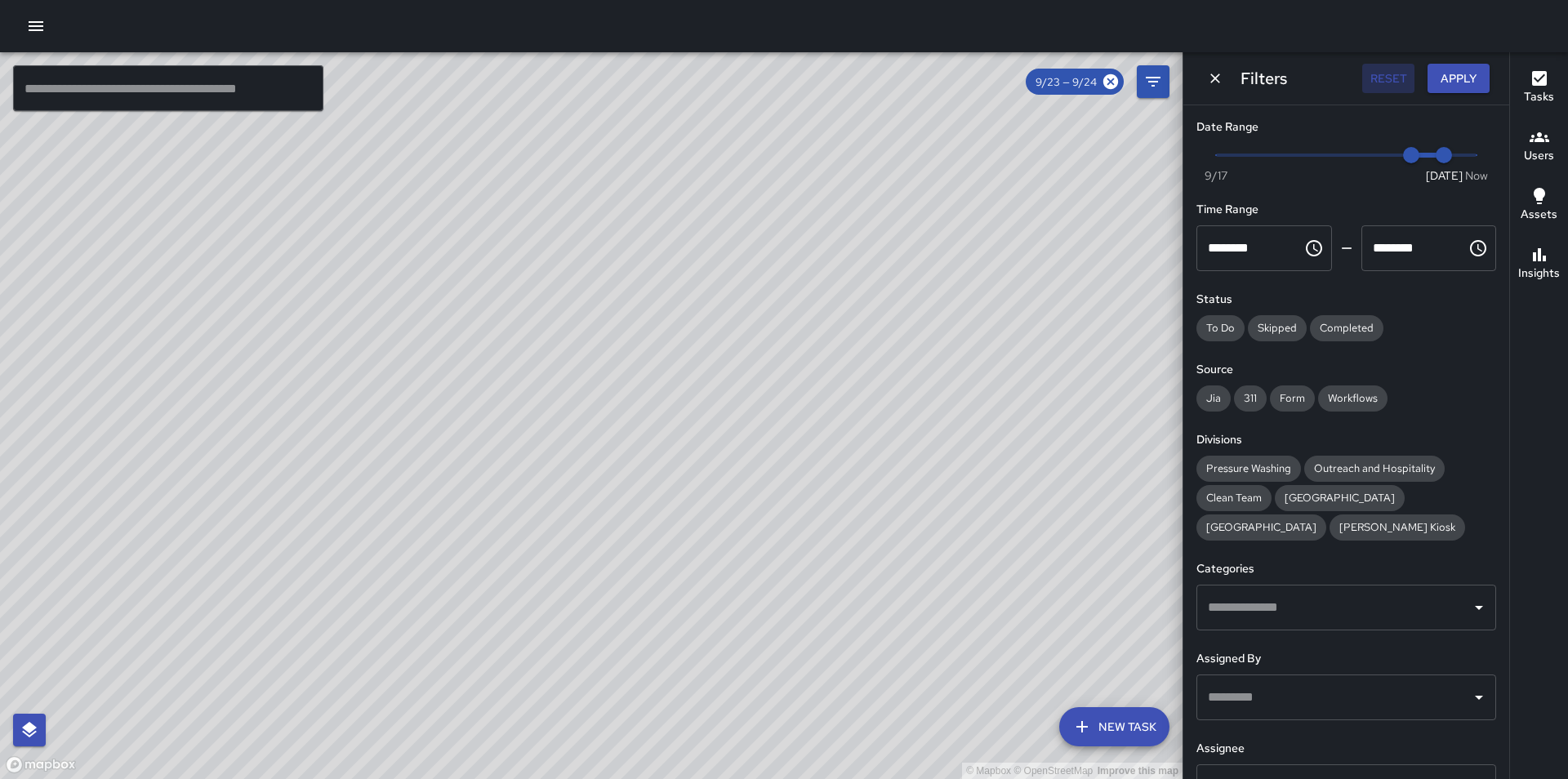
click at [1390, 81] on button "Reset" at bounding box center [1388, 79] width 52 height 30
type input "*"
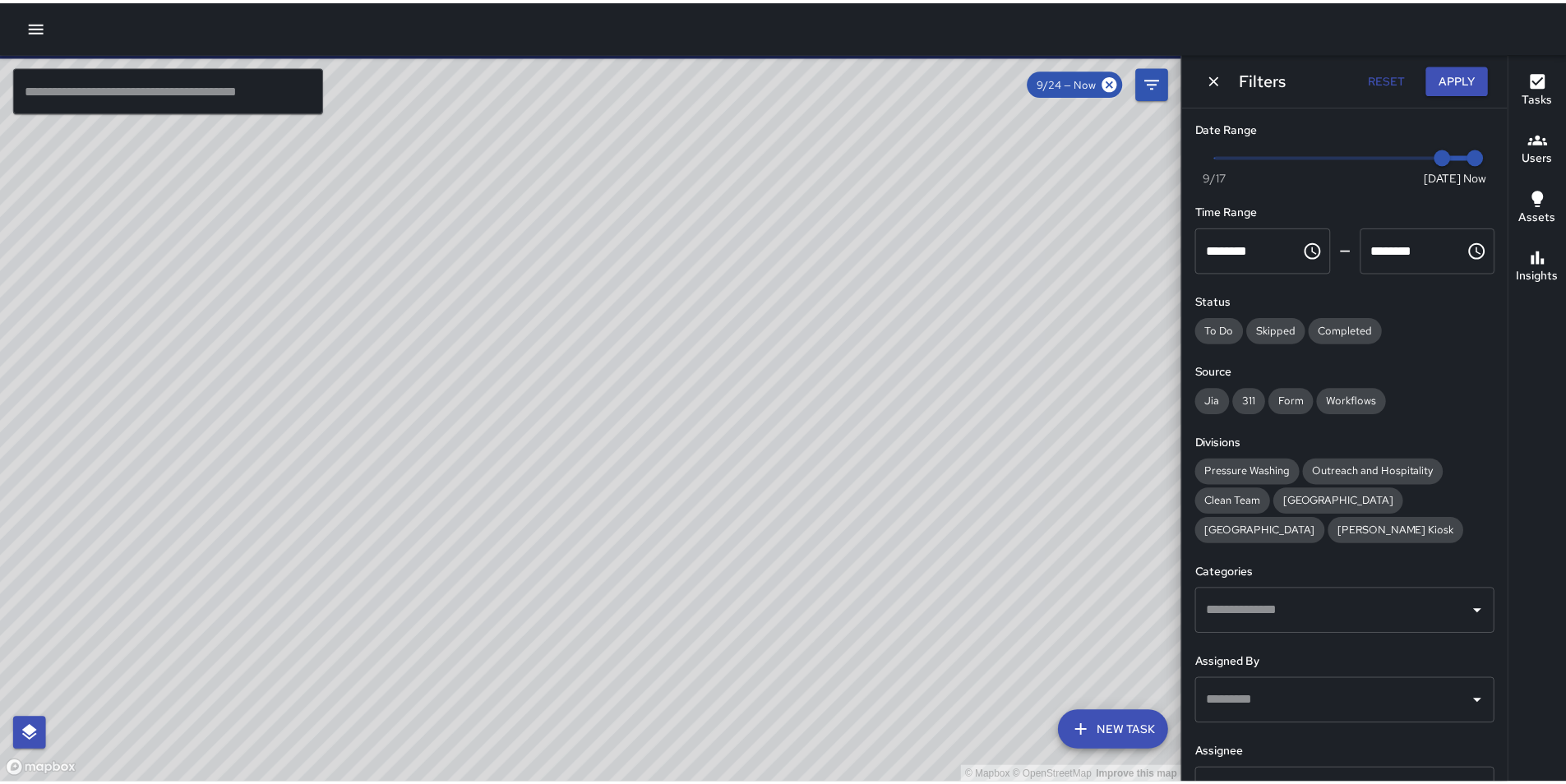
scroll to position [646, 0]
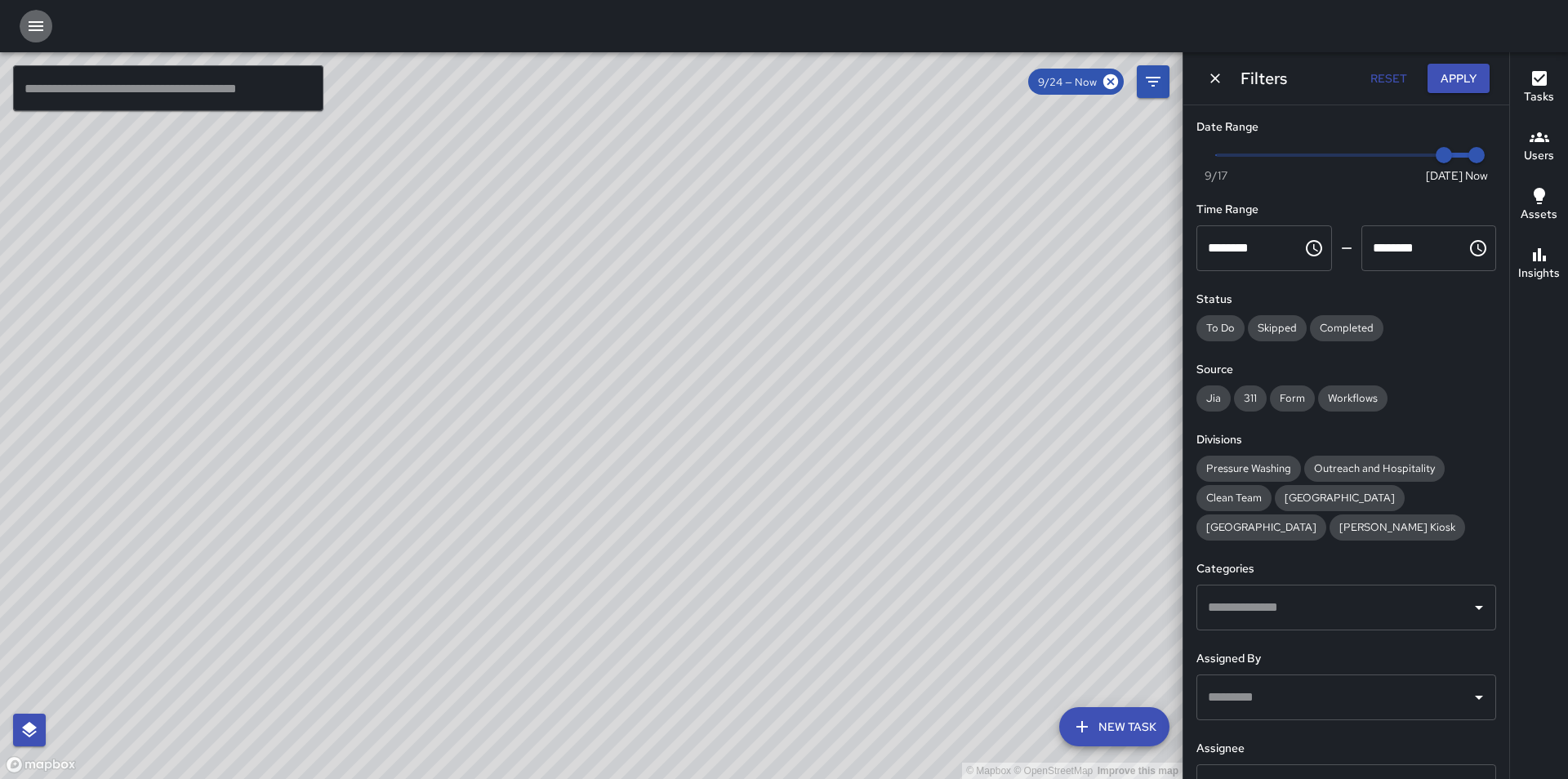
click at [27, 27] on icon "button" at bounding box center [36, 26] width 19 height 19
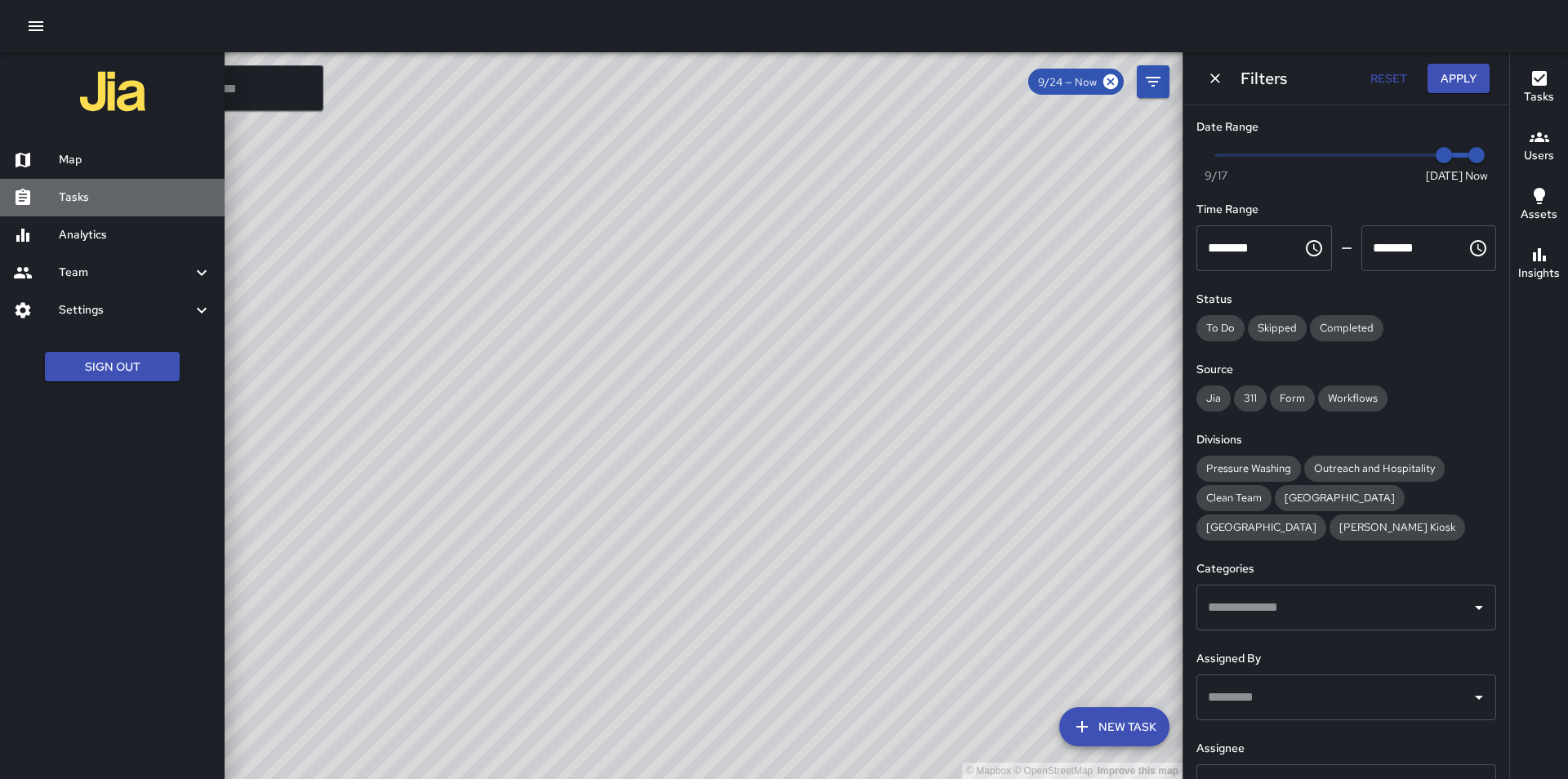
click at [77, 195] on h6 "Tasks" at bounding box center [134, 197] width 153 height 18
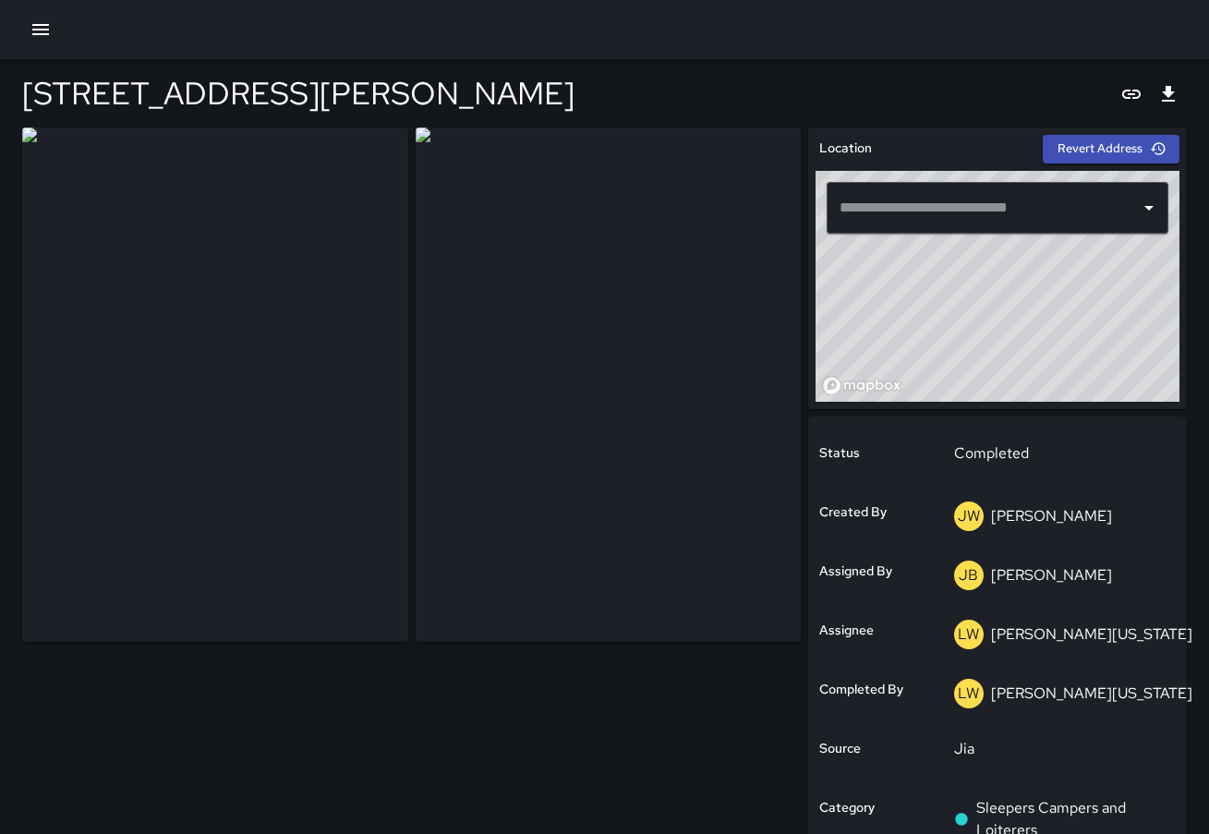
type input "**********"
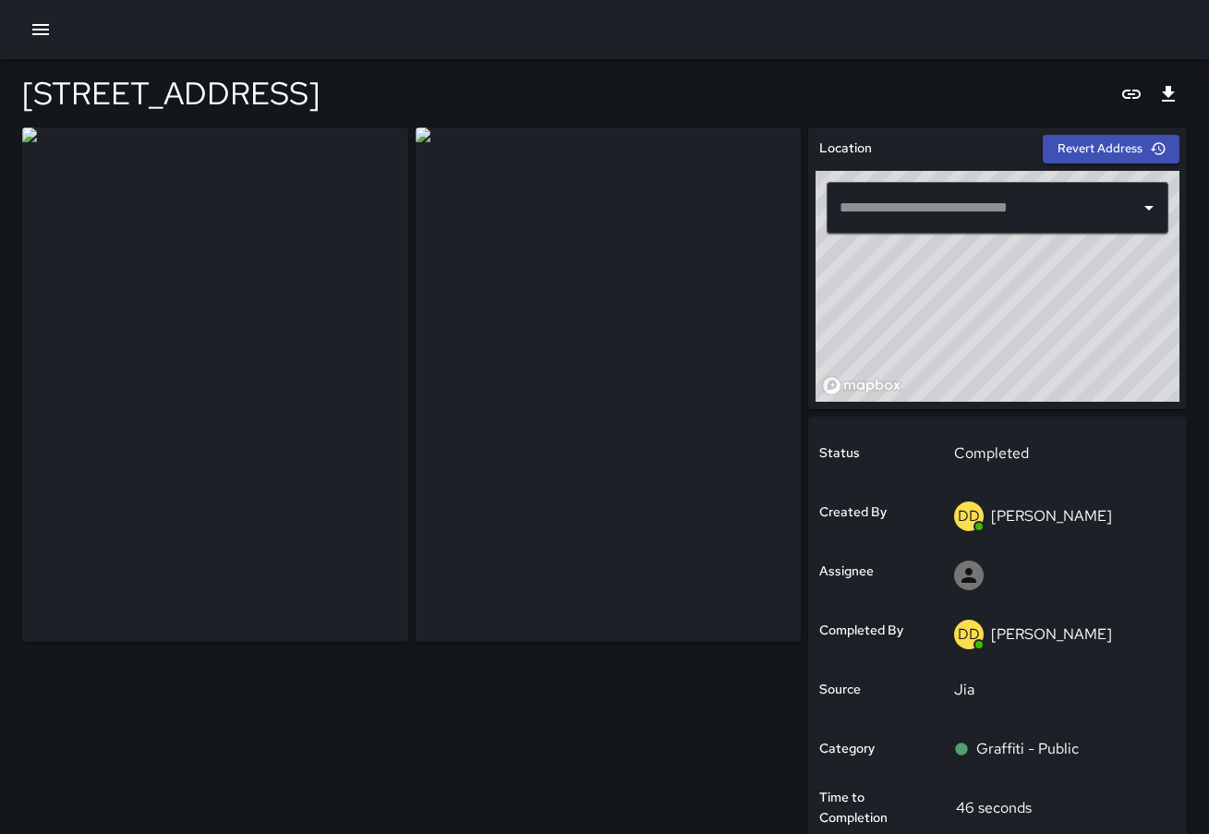
type input "**********"
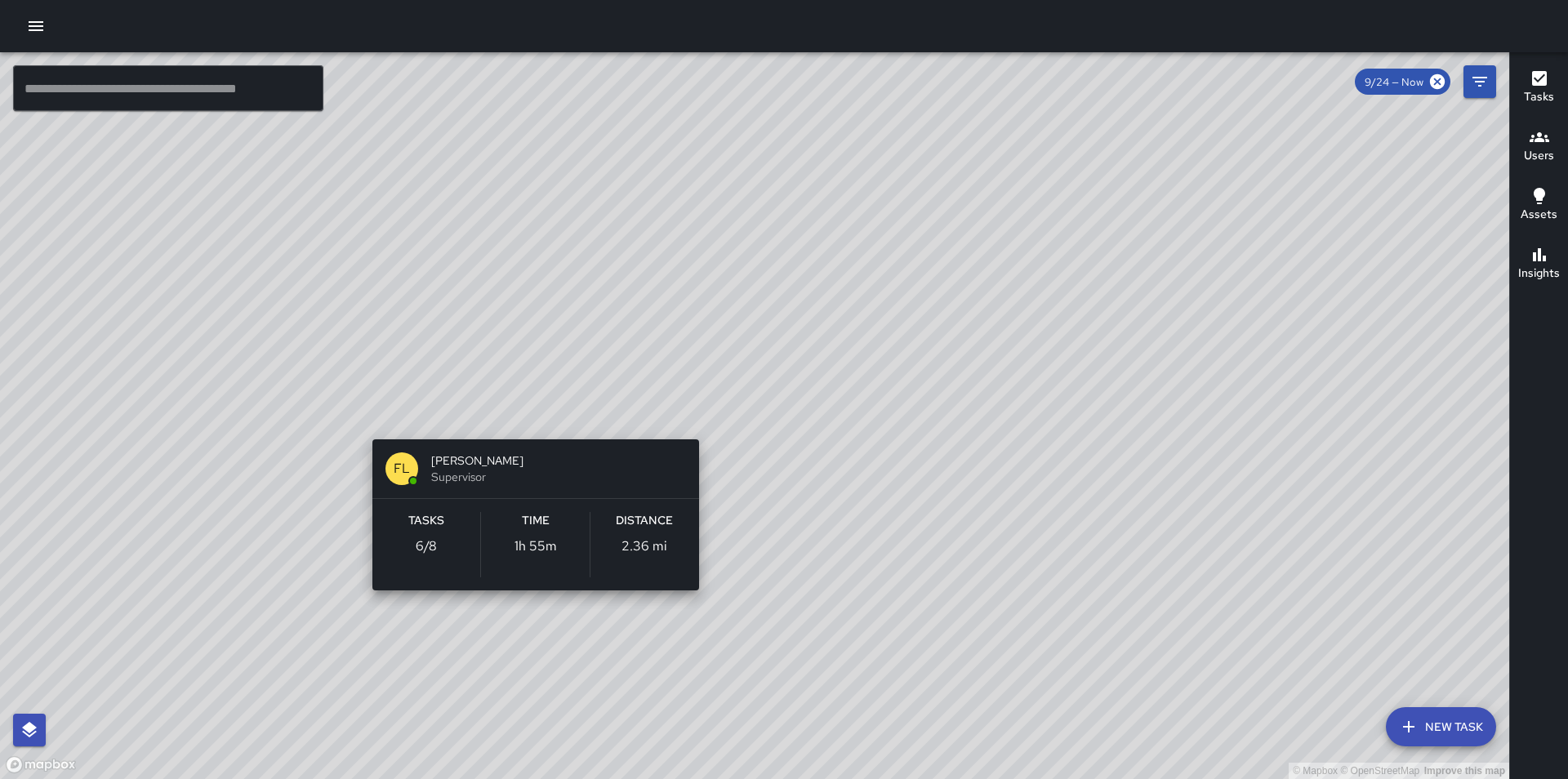
click at [534, 413] on div "© Mapbox © OpenStreetMap Improve this map FL [PERSON_NAME] Supervisor Tasks 6 /…" at bounding box center [754, 416] width 1509 height 727
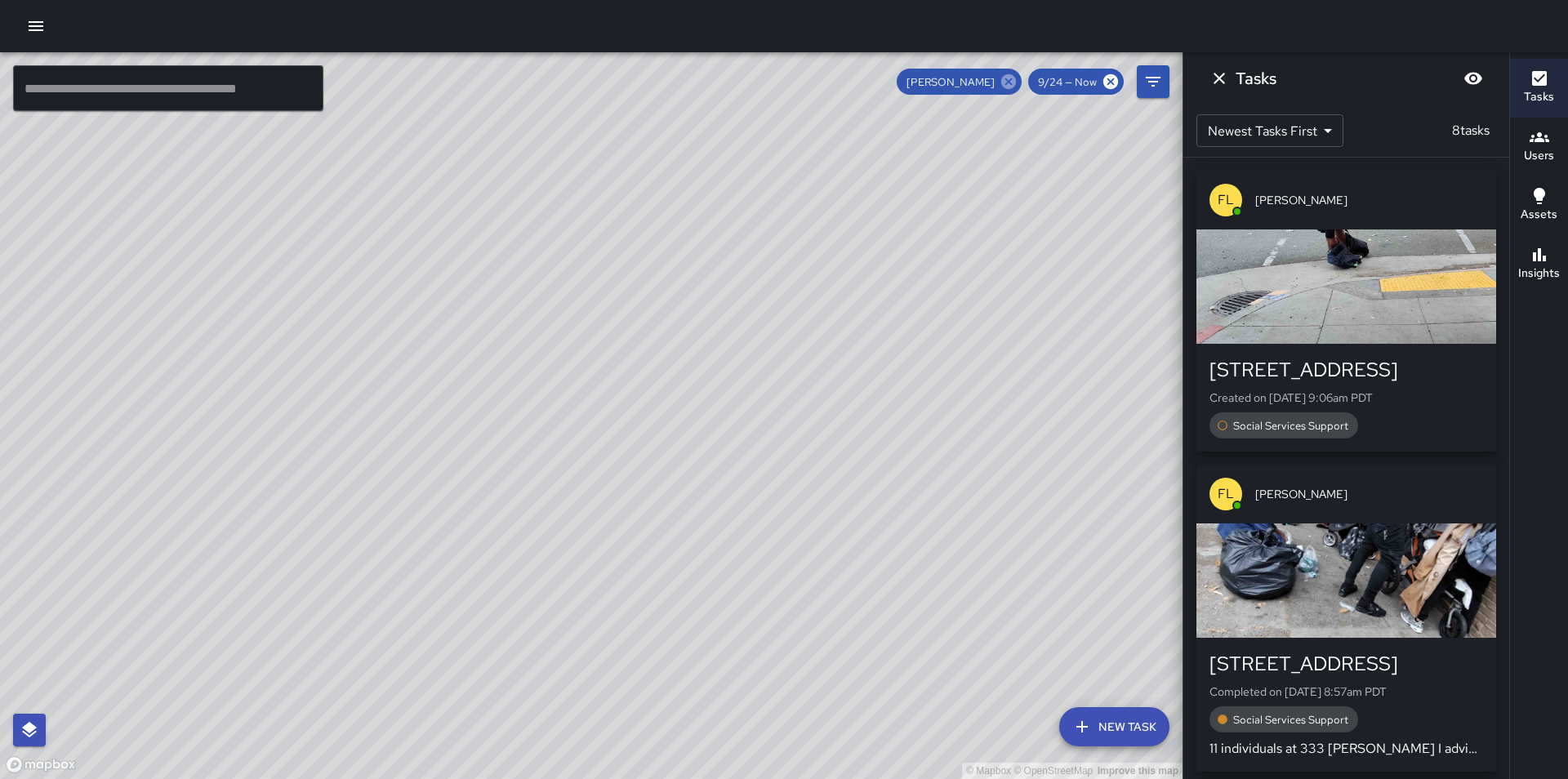
click at [1009, 80] on icon at bounding box center [1008, 81] width 18 height 18
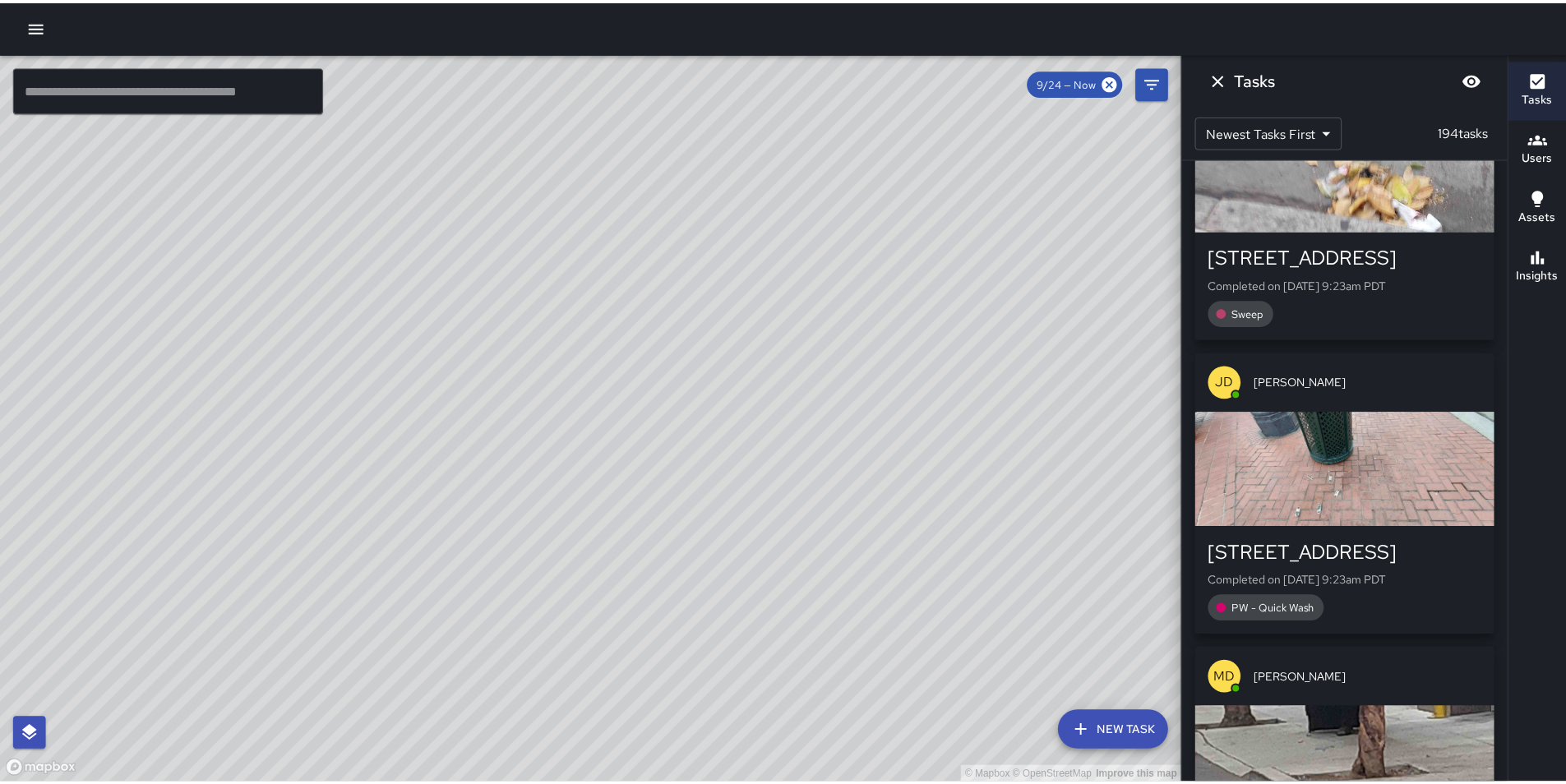
scroll to position [3992, 0]
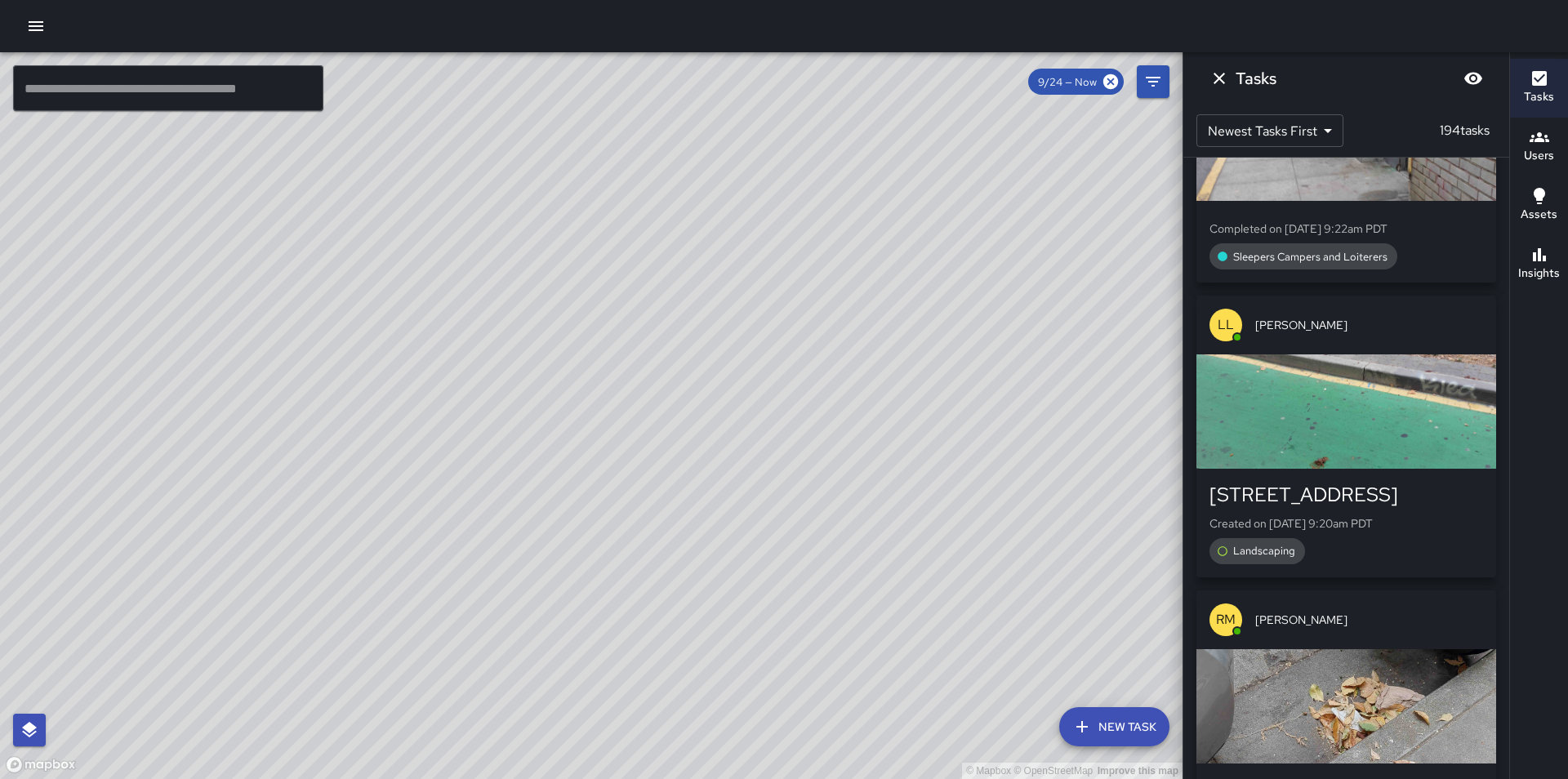
click at [37, 28] on icon "button" at bounding box center [36, 26] width 19 height 19
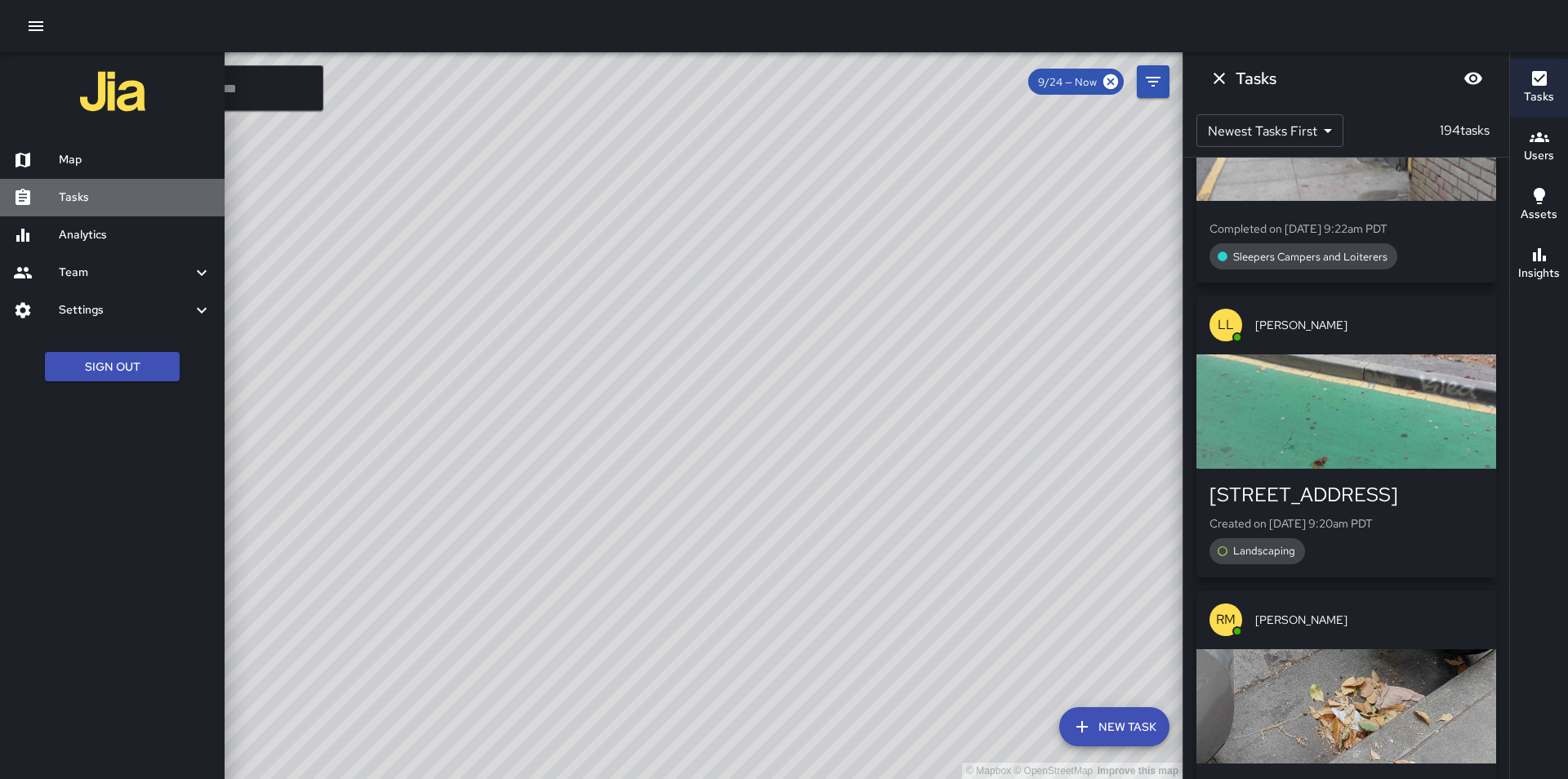
click at [117, 202] on h6 "Tasks" at bounding box center [134, 197] width 153 height 18
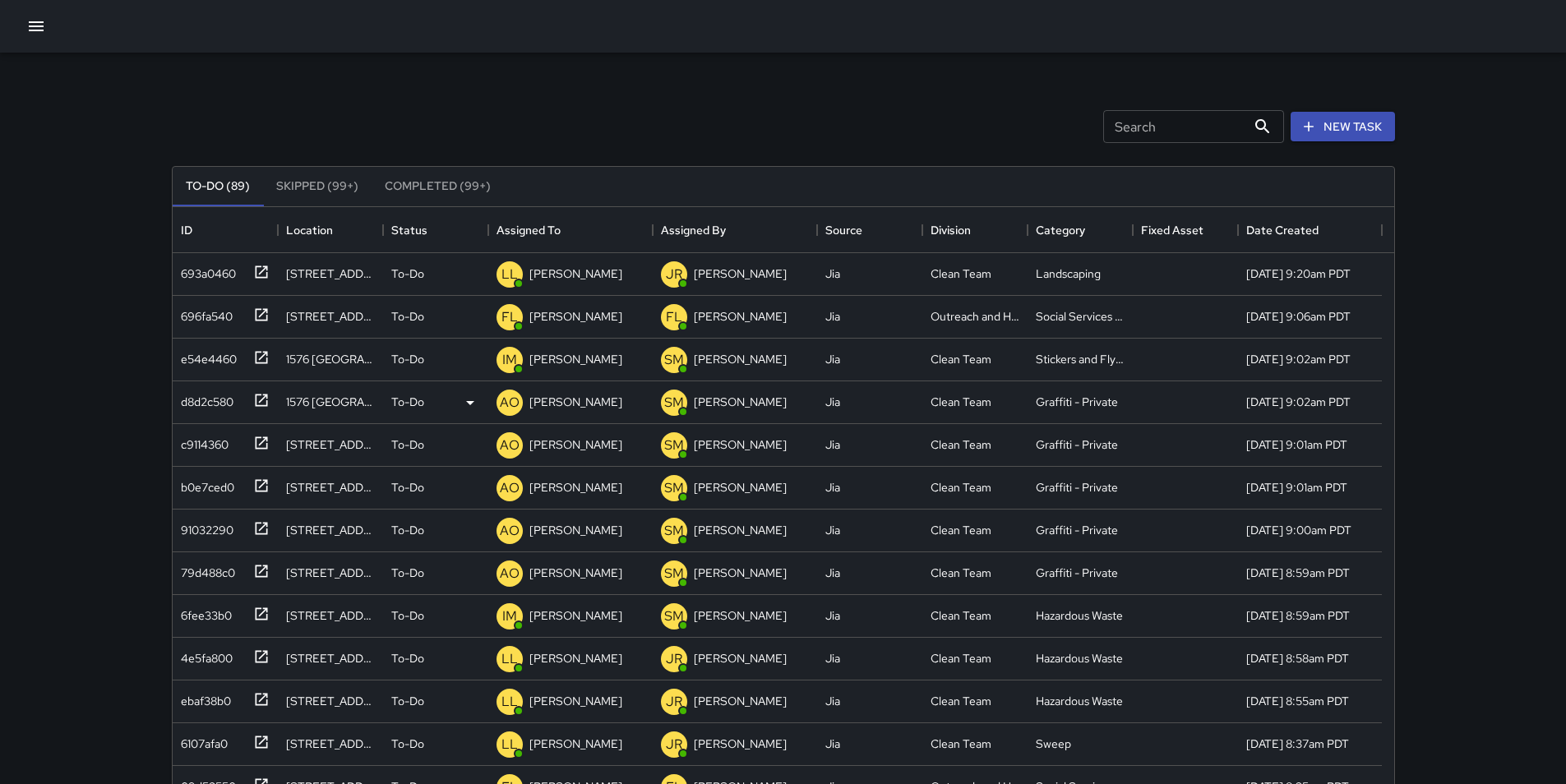
scroll to position [683, 1209]
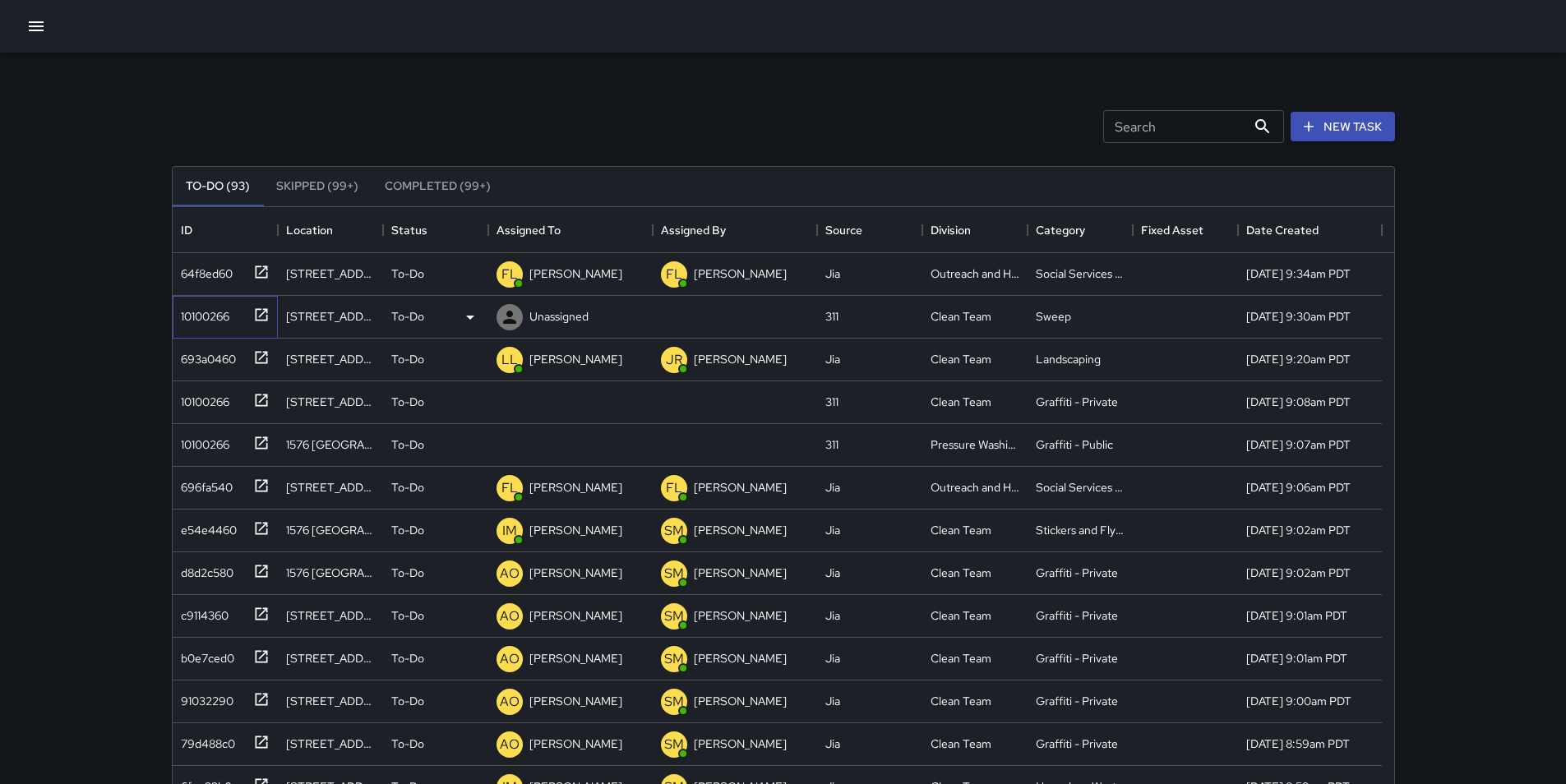
click at [207, 318] on div "10100266" at bounding box center [202, 313] width 55 height 23
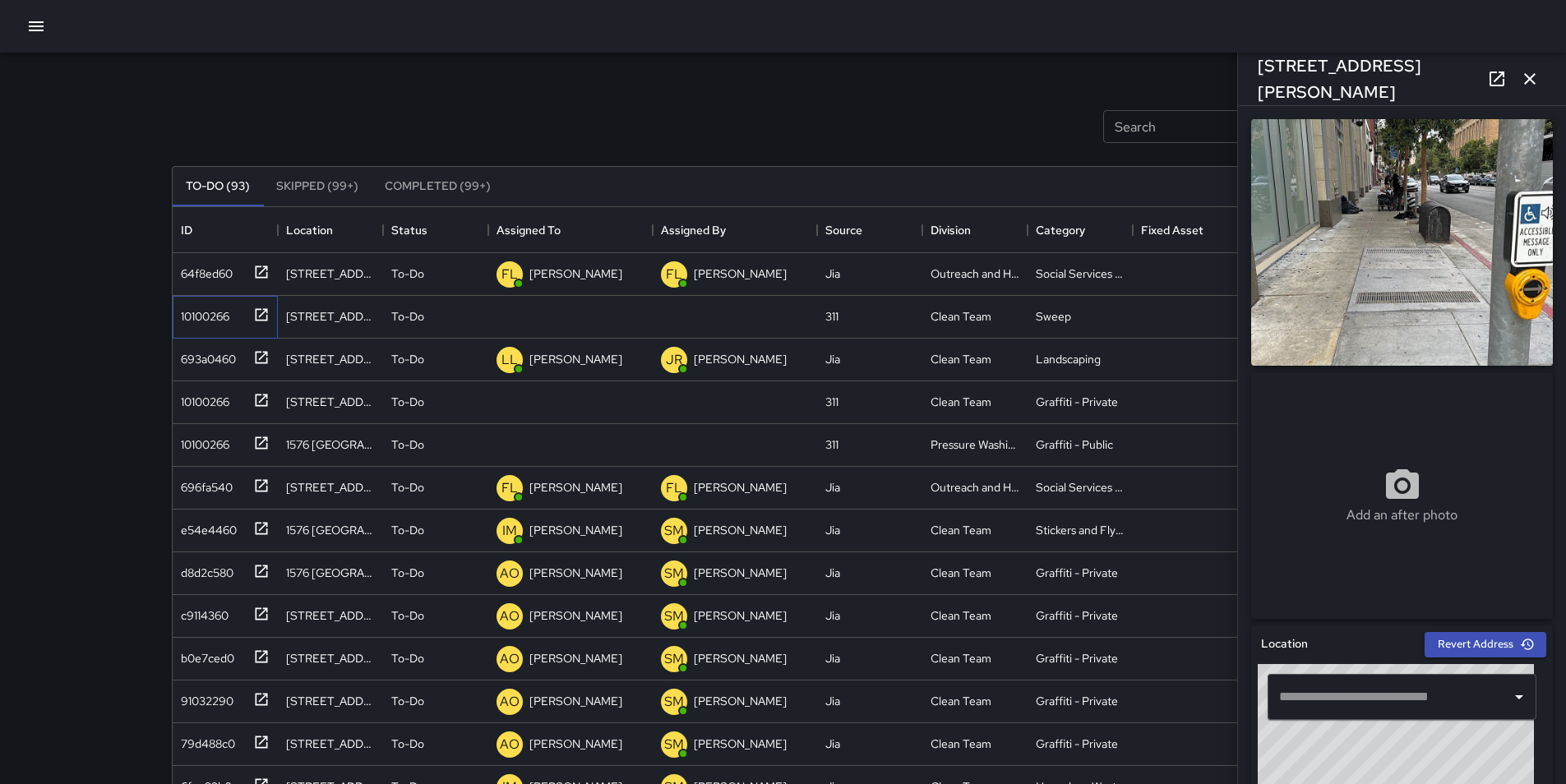
type input "**********"
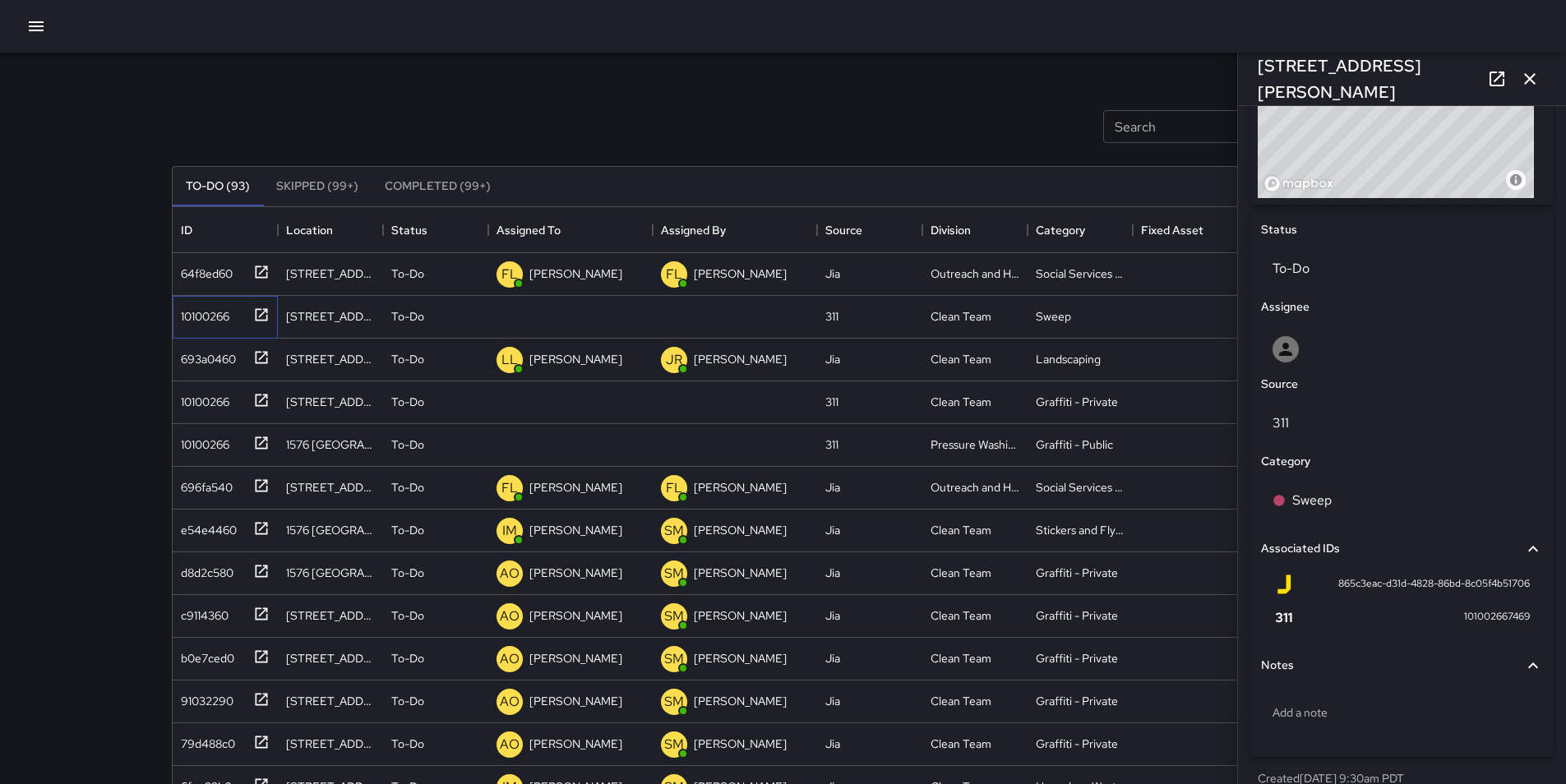
scroll to position [693, 0]
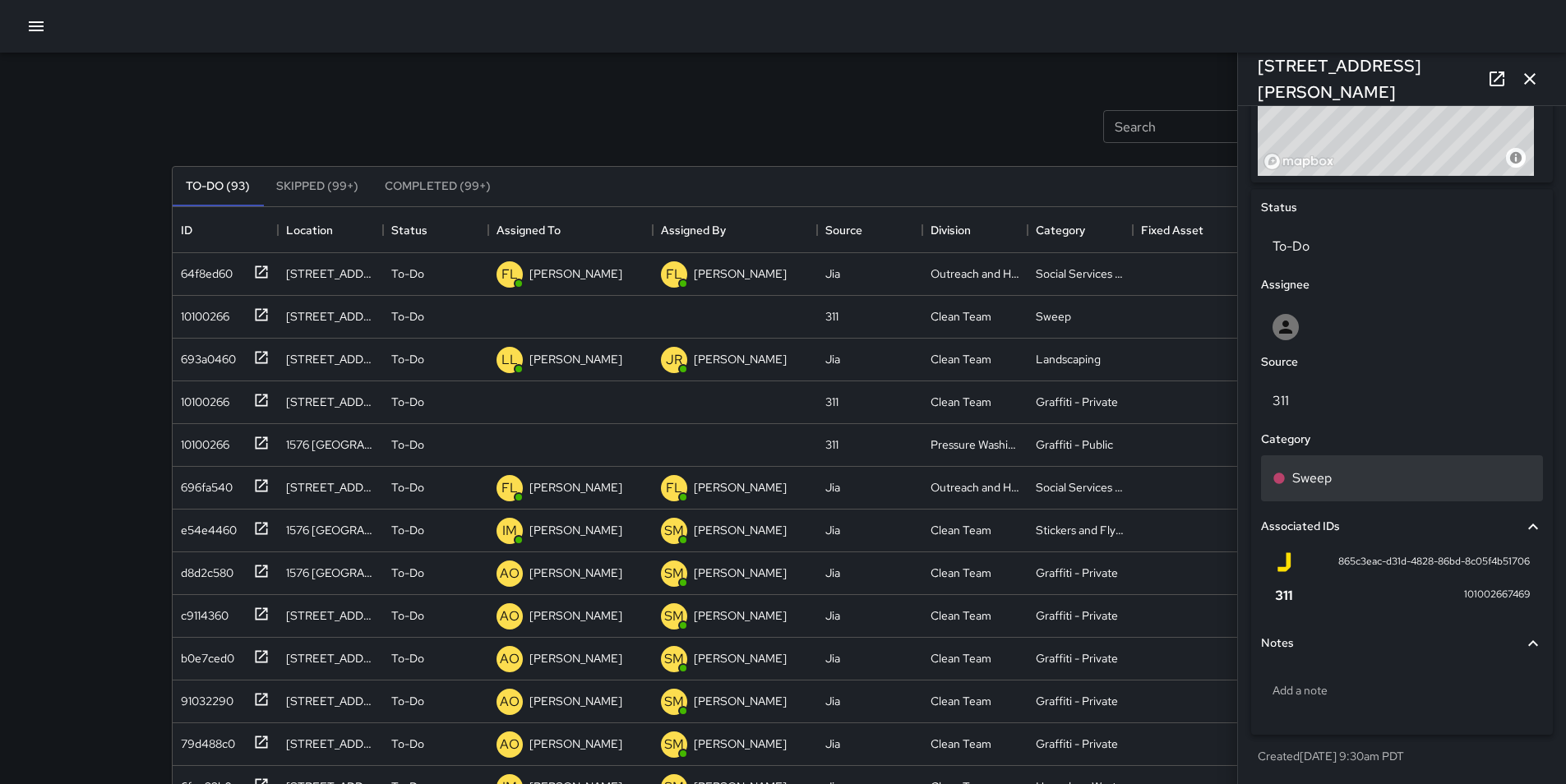
click at [1311, 470] on p "Sweep" at bounding box center [1311, 478] width 39 height 20
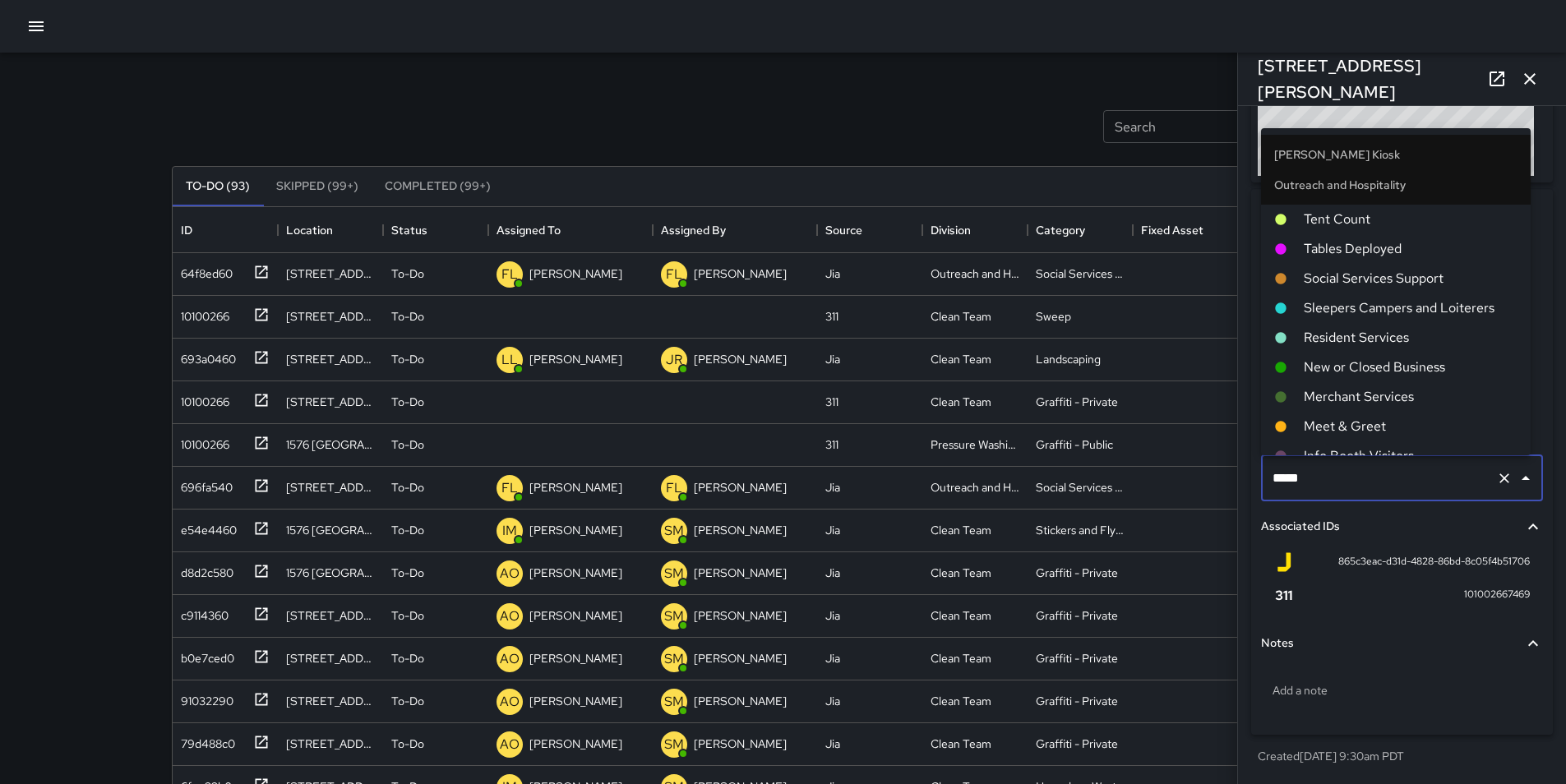
scroll to position [493, 0]
click at [1448, 312] on span "Sleepers Campers and Loiterers" at bounding box center [1410, 307] width 214 height 20
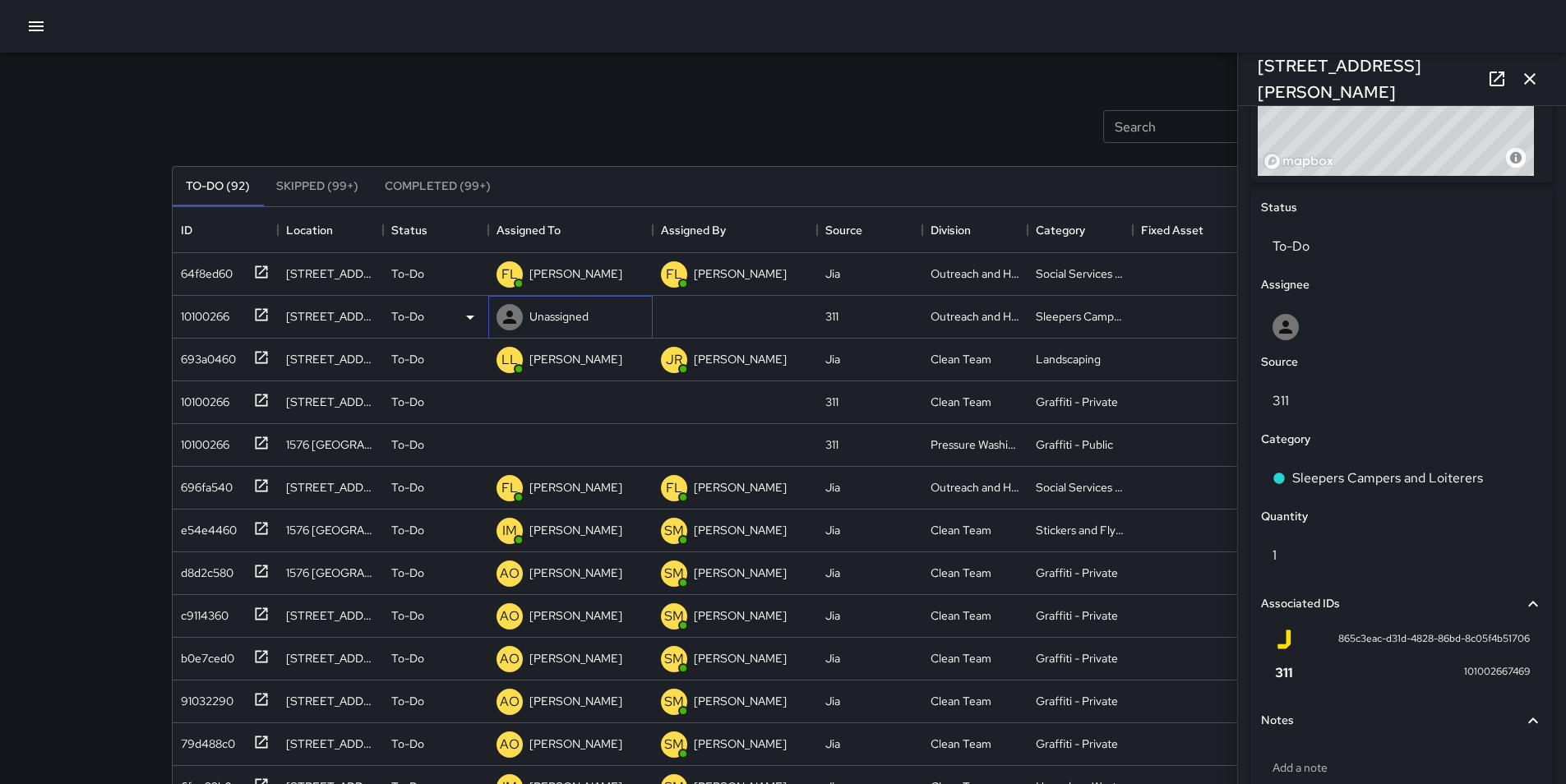
click at [528, 323] on div "Unassigned" at bounding box center [559, 317] width 66 height 23
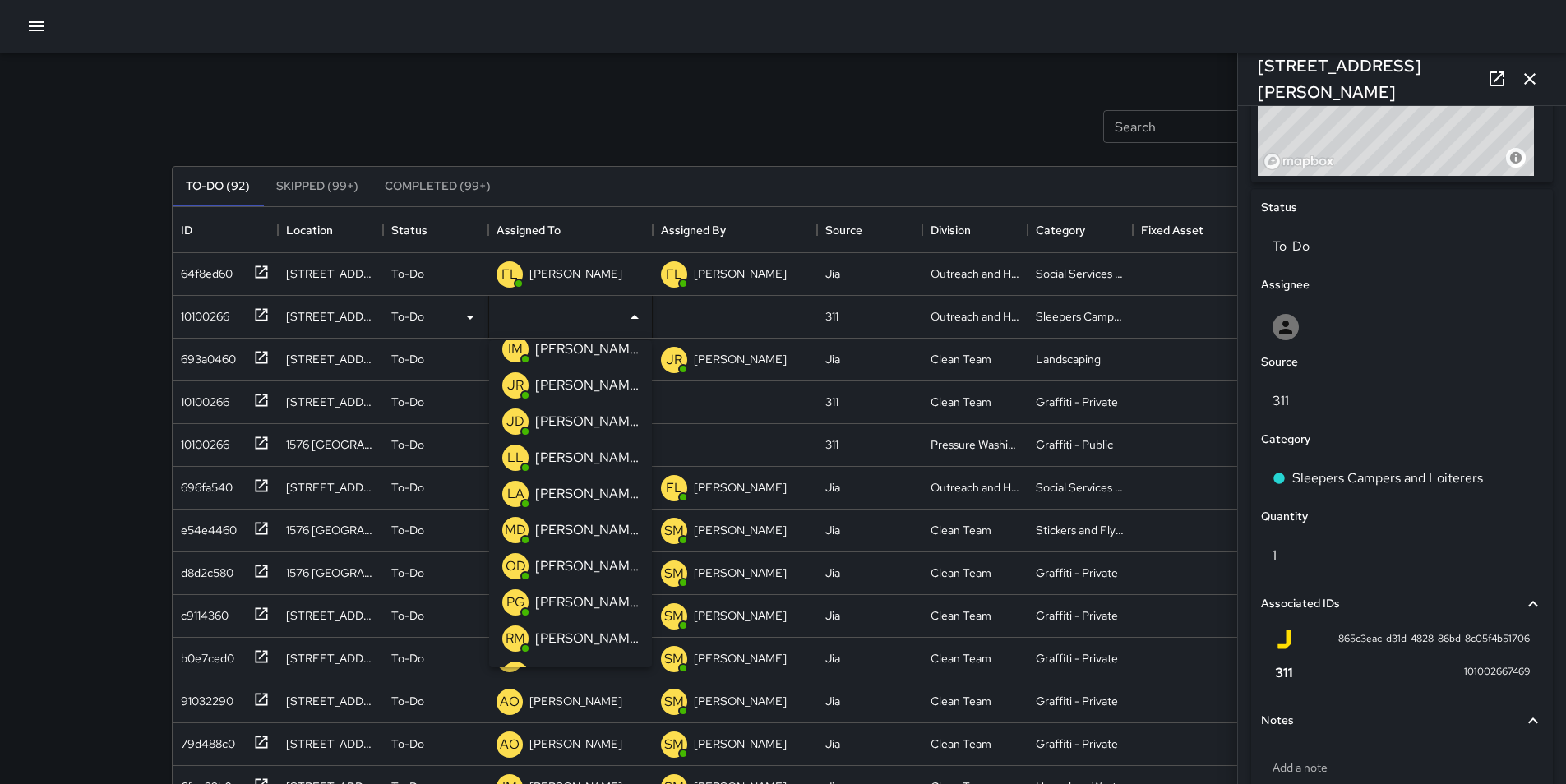
scroll to position [198, 0]
click at [597, 537] on p "[PERSON_NAME]" at bounding box center [587, 529] width 103 height 20
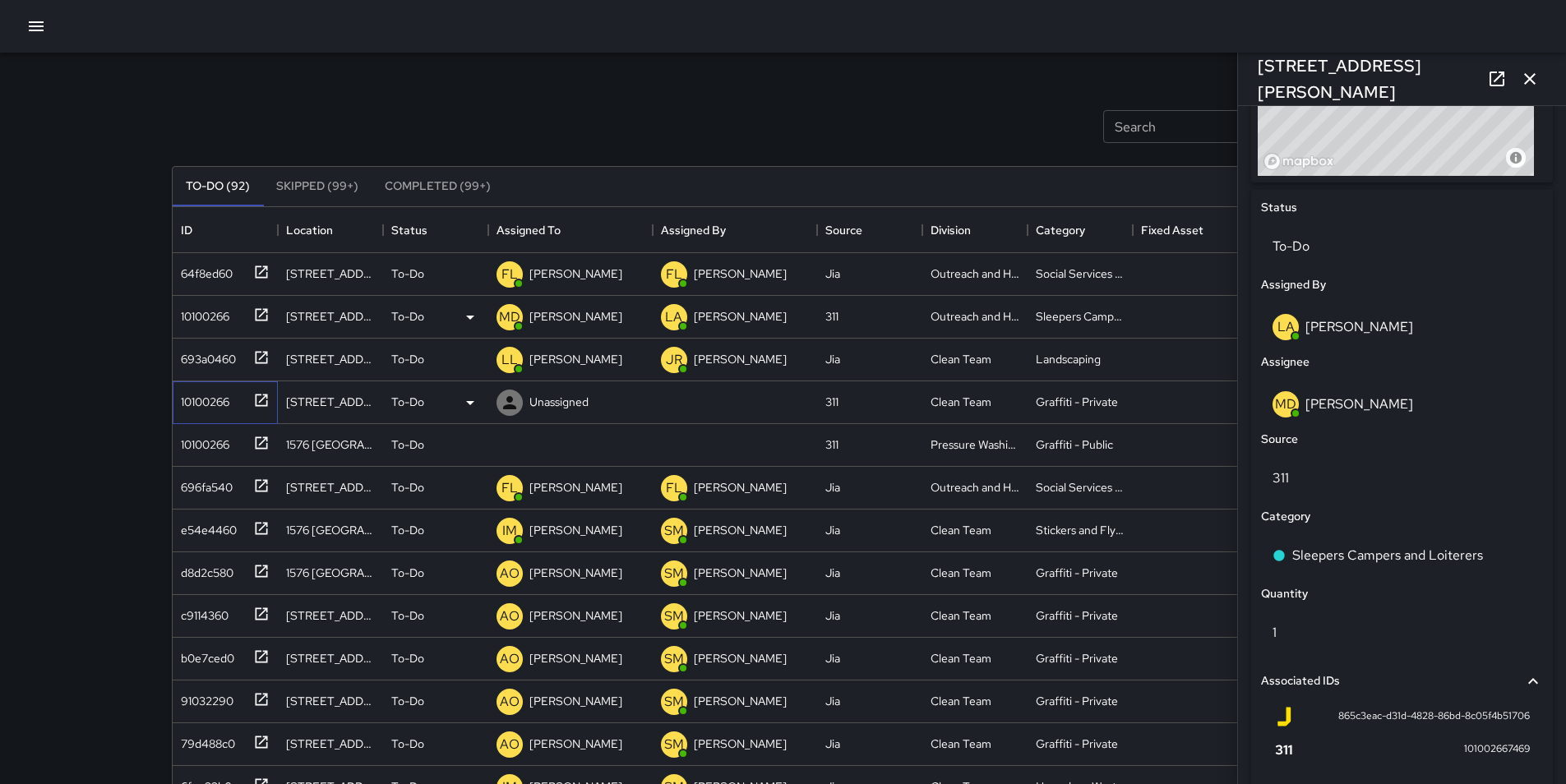
click at [215, 406] on div "10100266" at bounding box center [202, 399] width 55 height 23
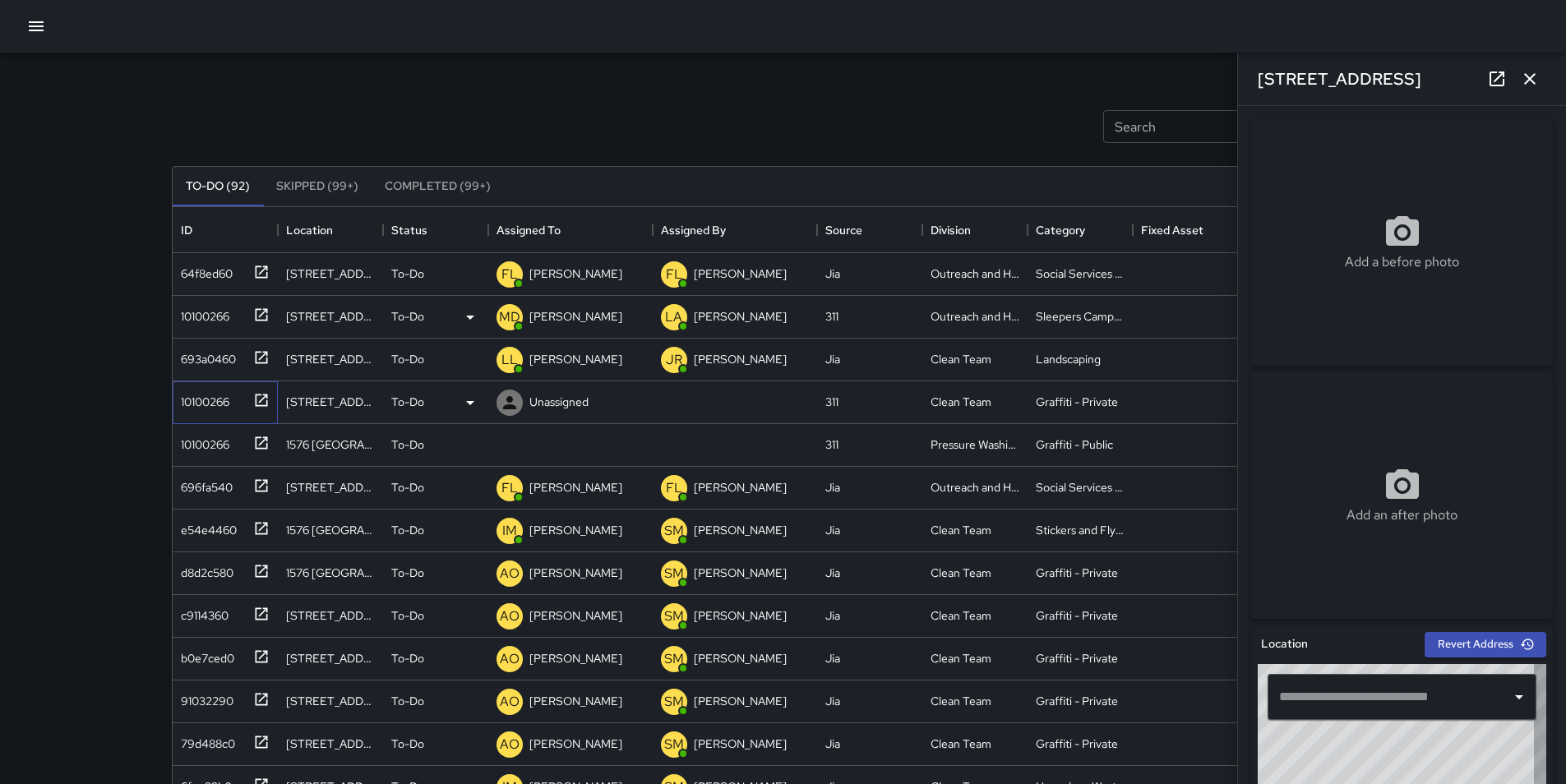
type input "**********"
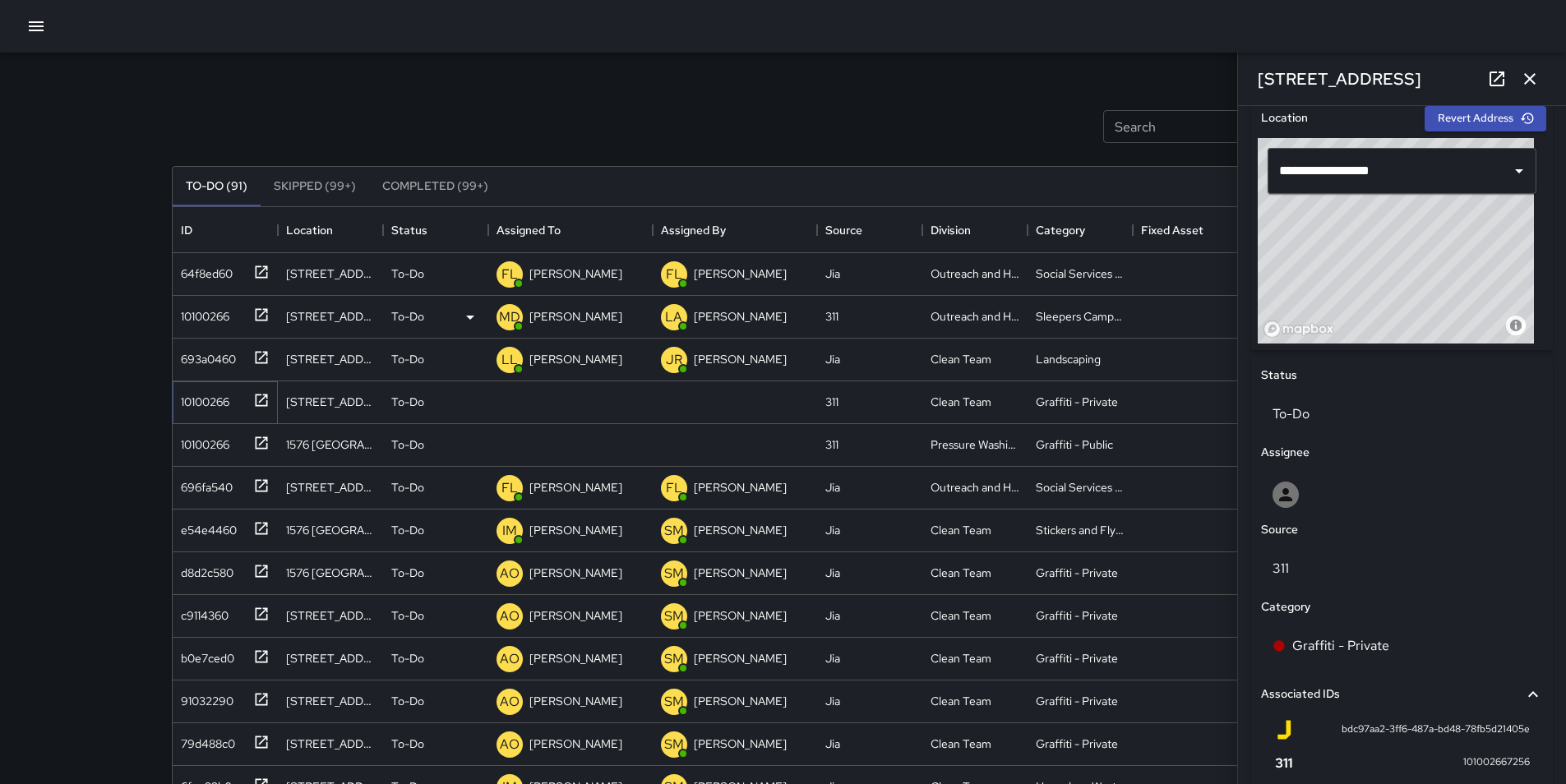
scroll to position [493, 0]
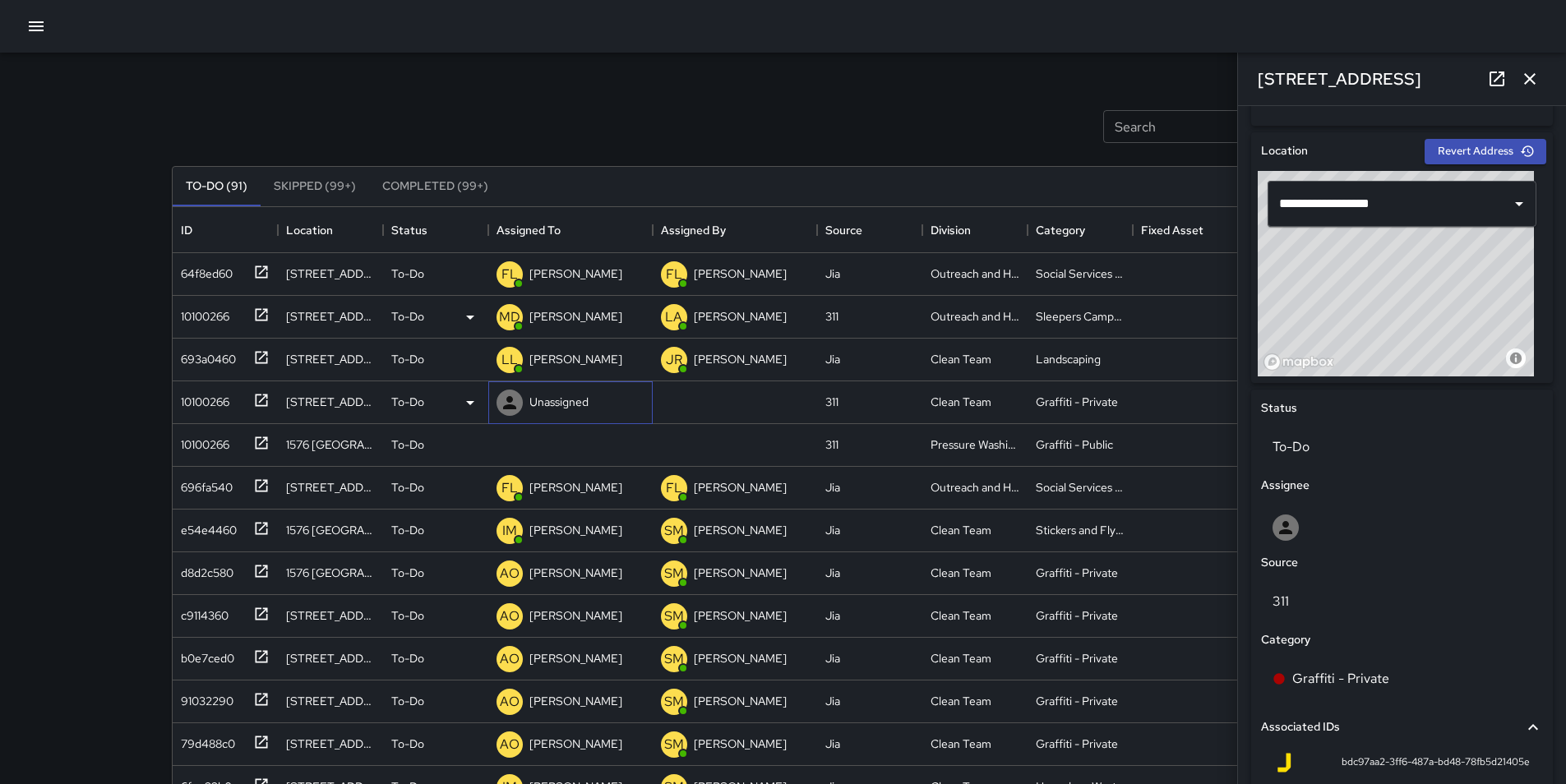
click at [533, 407] on p "Unassigned" at bounding box center [559, 401] width 59 height 16
click at [472, 405] on icon at bounding box center [470, 402] width 20 height 20
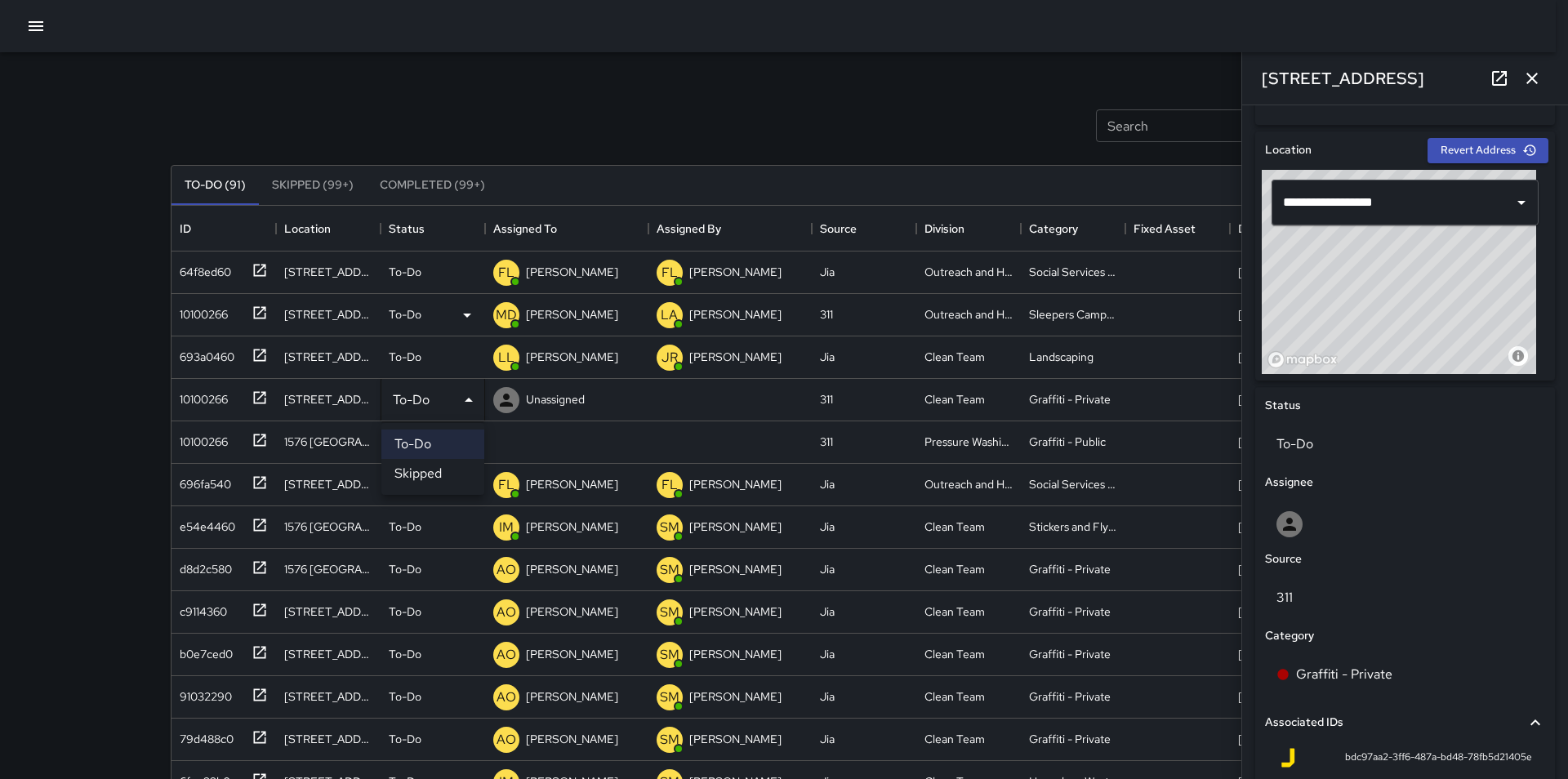
click at [455, 488] on ul "To-Do Skipped" at bounding box center [432, 458] width 103 height 72
click at [513, 407] on div at bounding box center [784, 389] width 1568 height 779
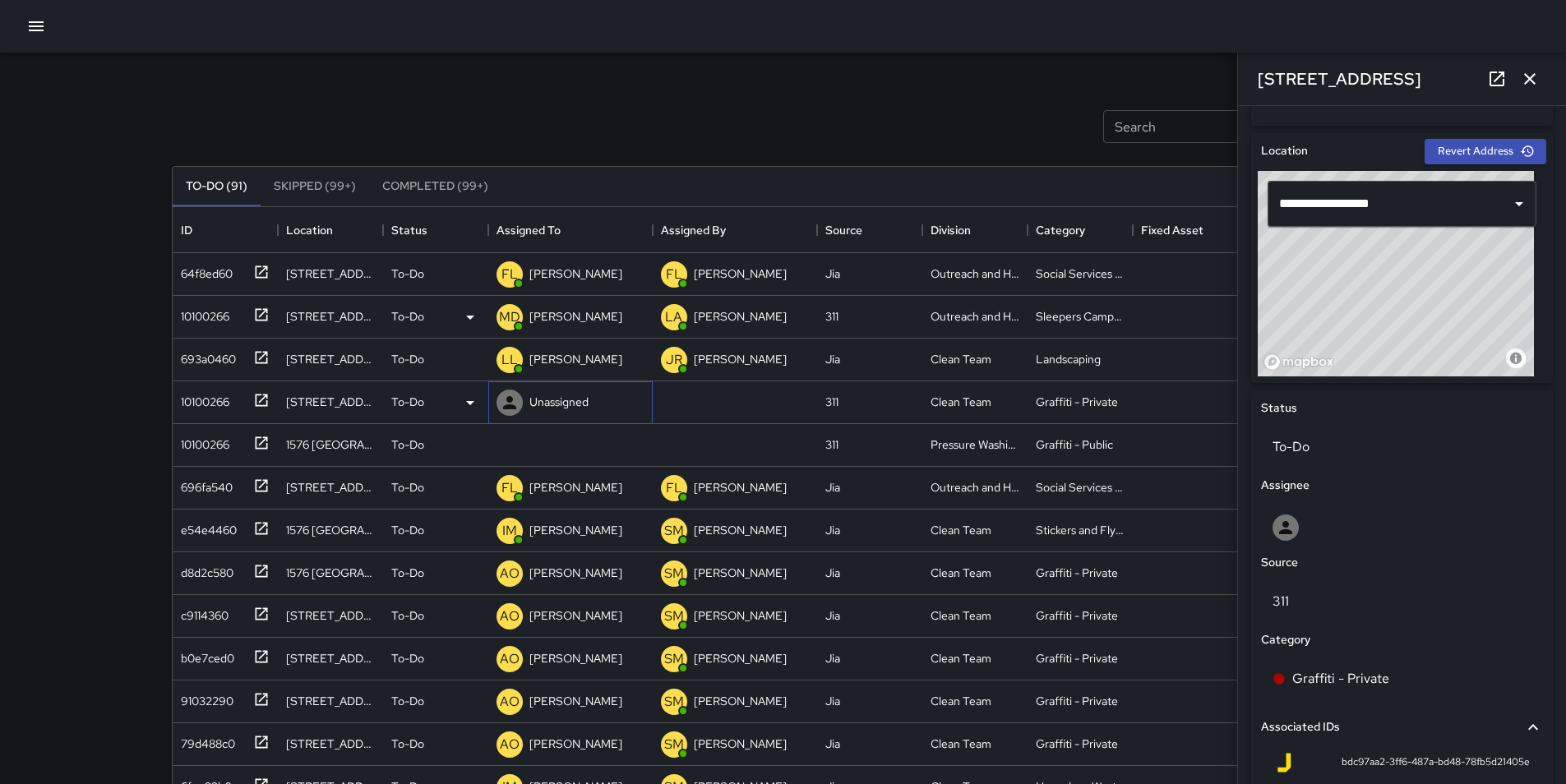
click at [530, 408] on p "Unassigned" at bounding box center [559, 401] width 59 height 16
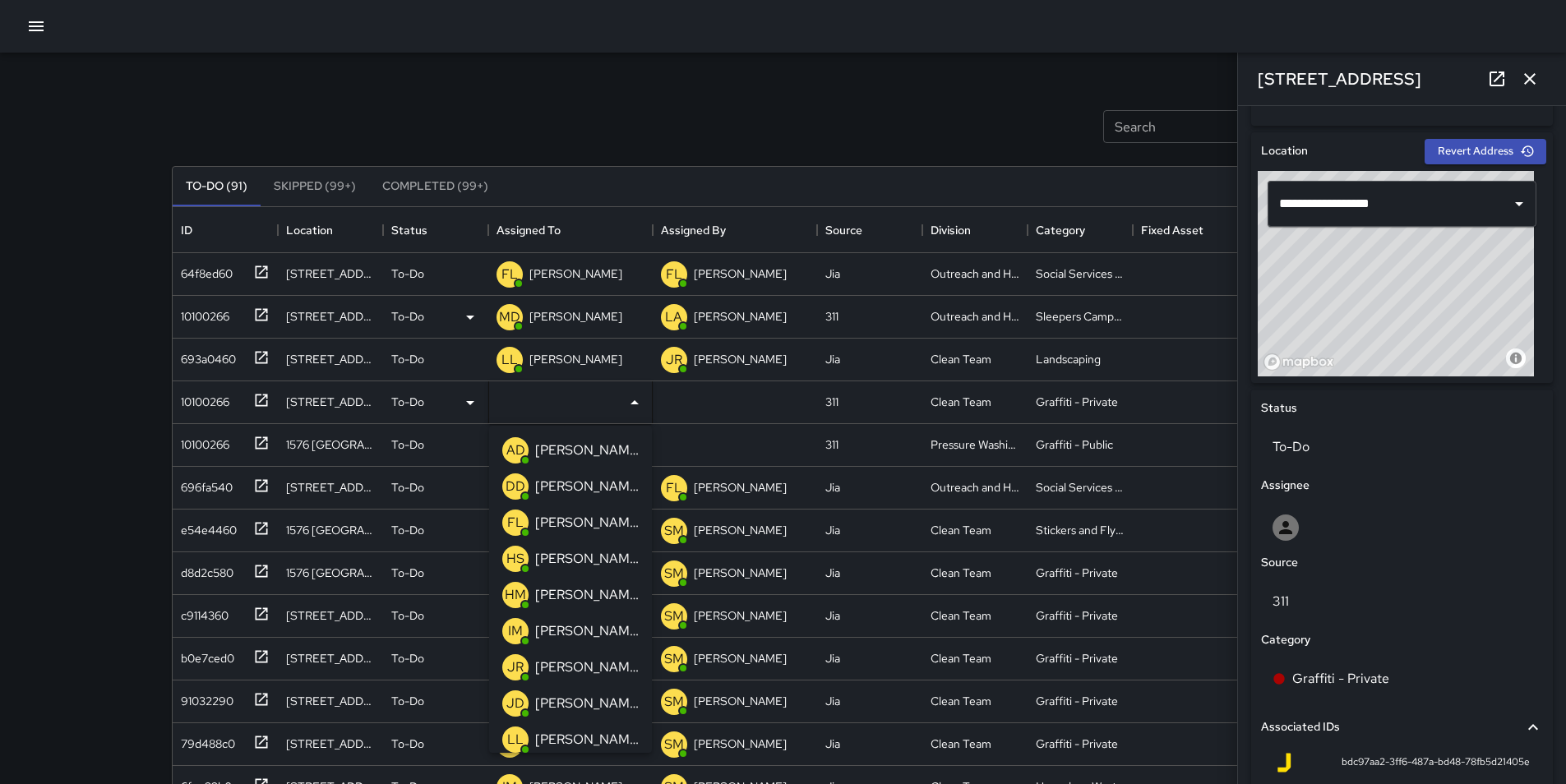
click at [600, 525] on p "[PERSON_NAME]" at bounding box center [587, 522] width 103 height 20
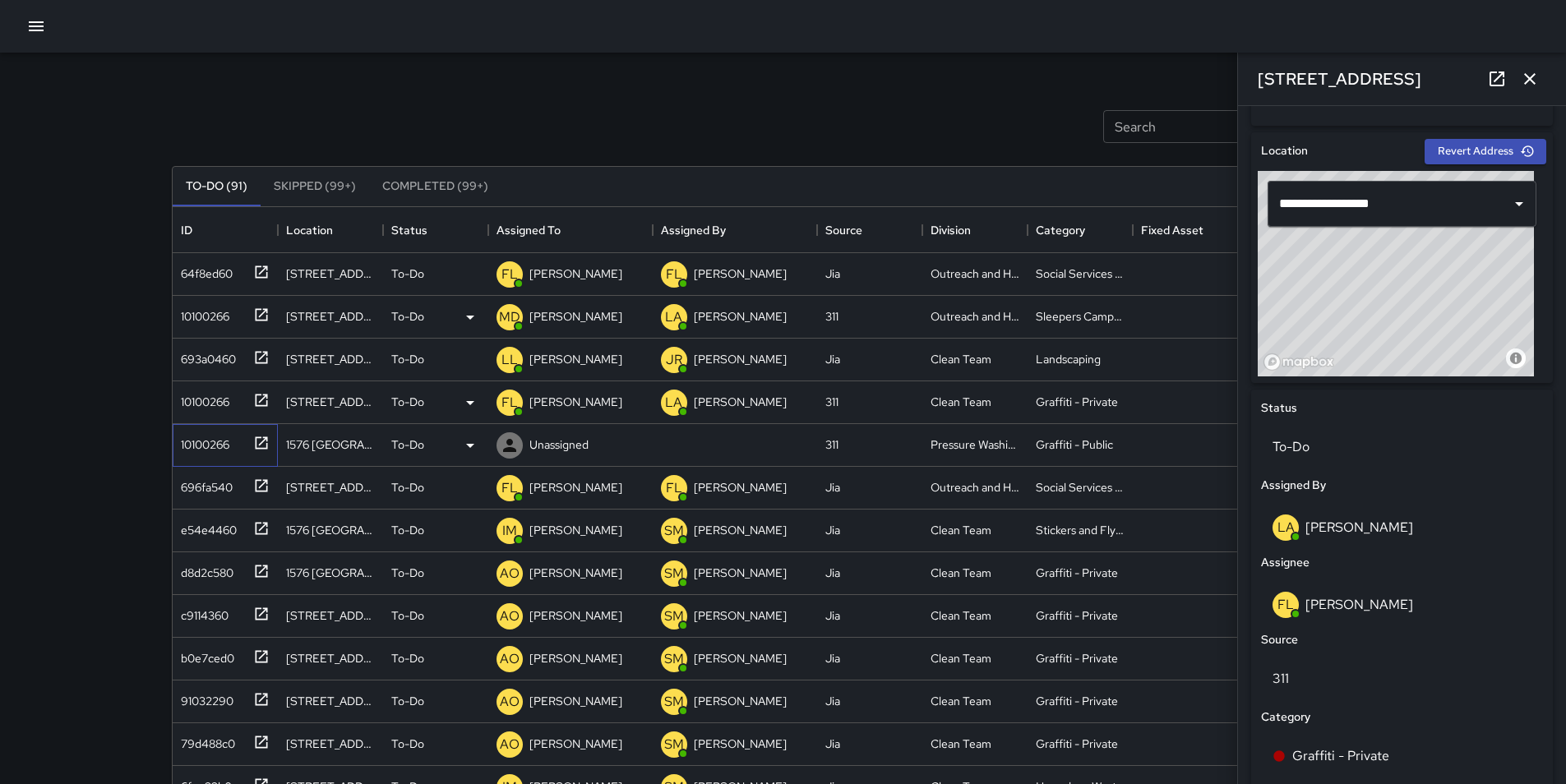
click at [220, 442] on div "10100266" at bounding box center [202, 441] width 55 height 23
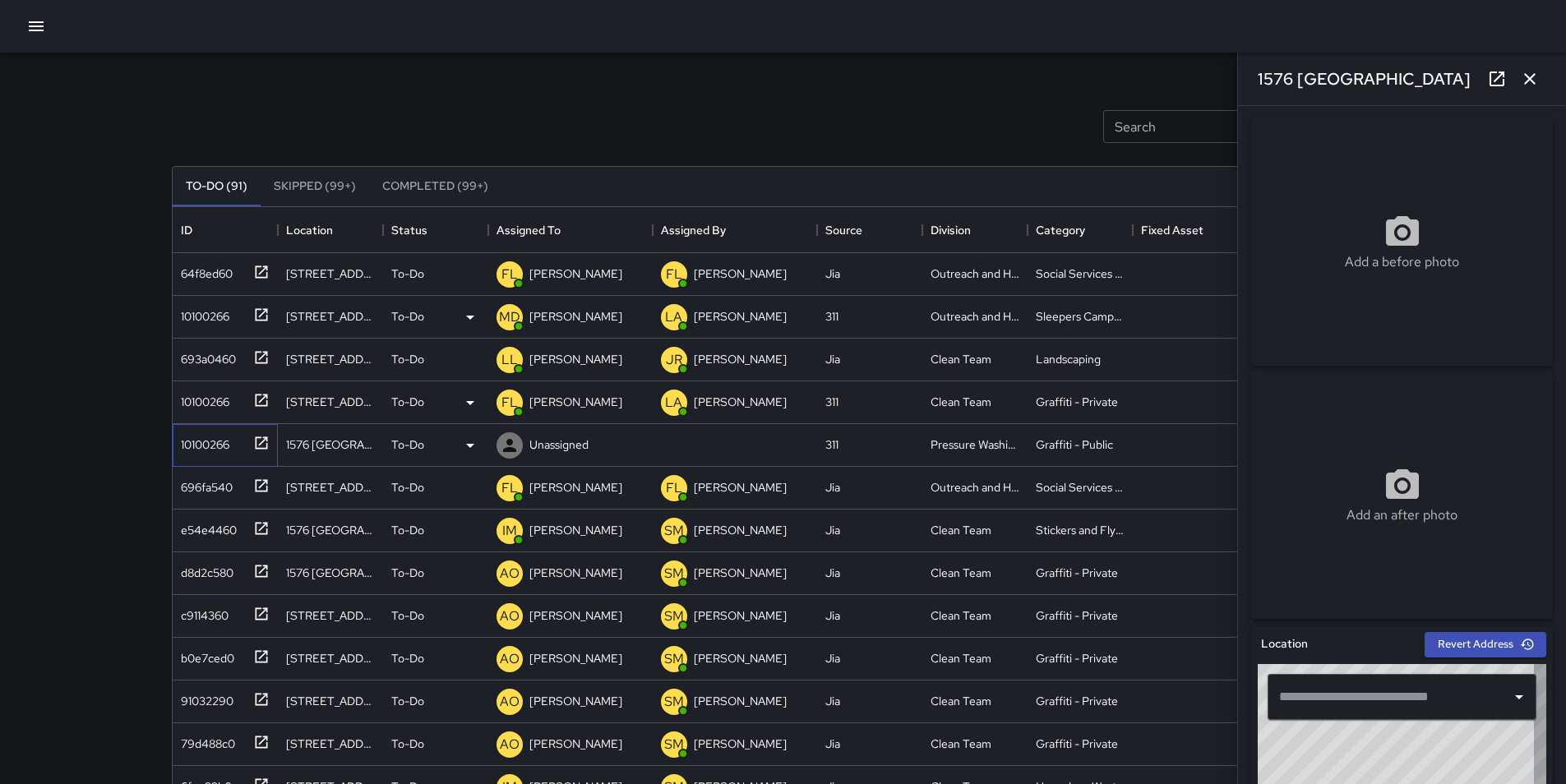
type input "**********"
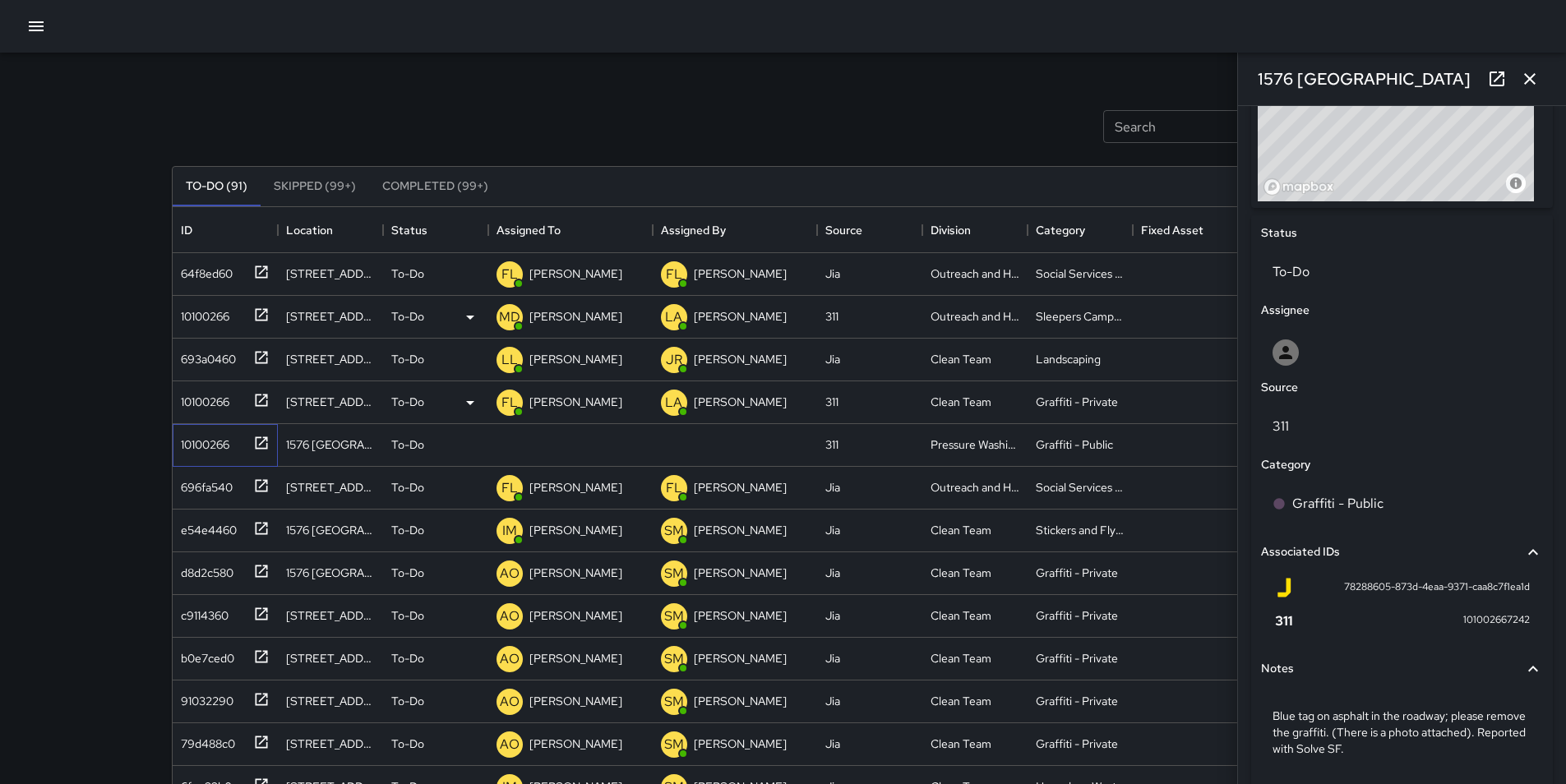
scroll to position [726, 0]
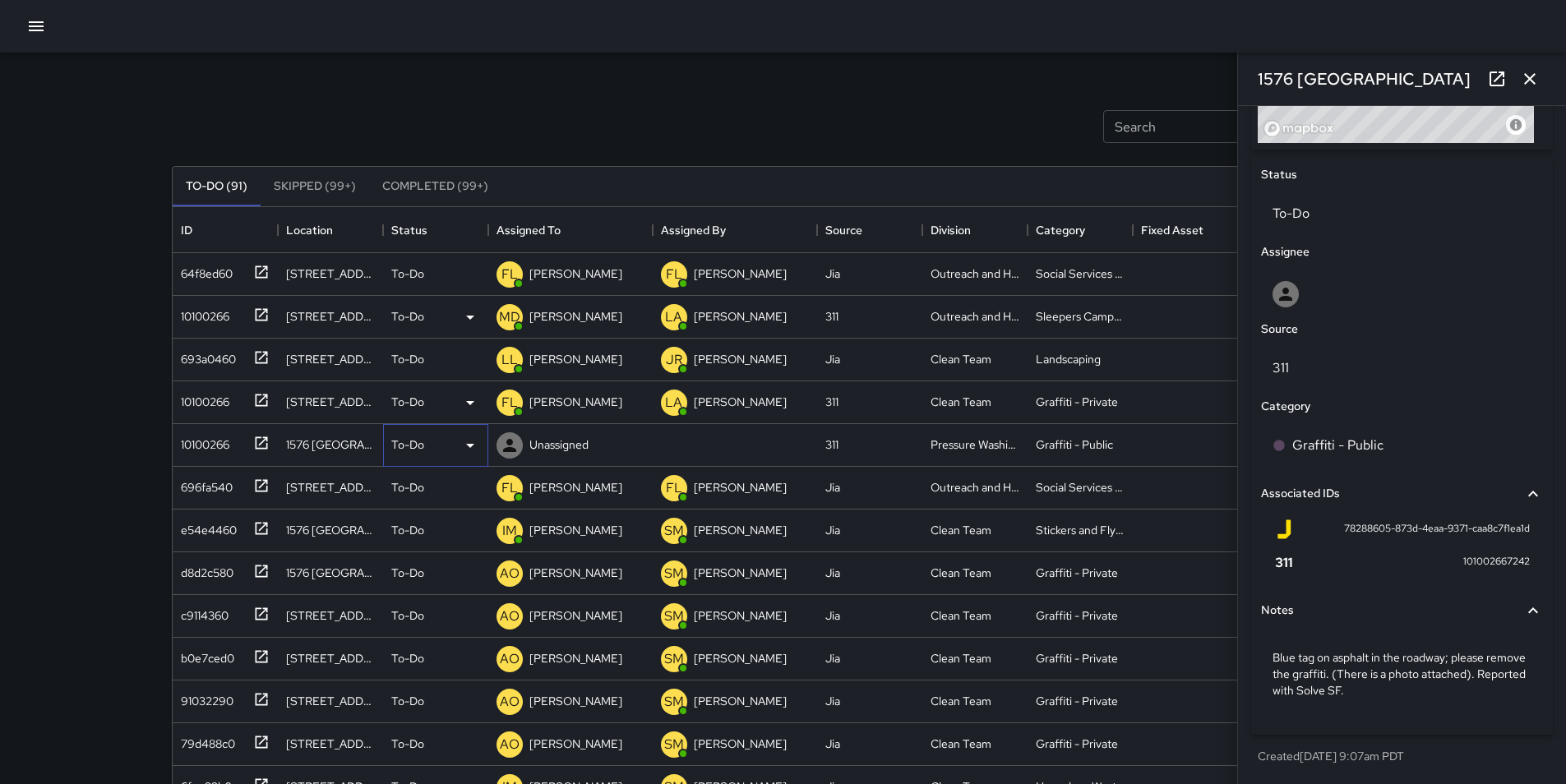
click at [467, 443] on icon at bounding box center [470, 445] width 20 height 20
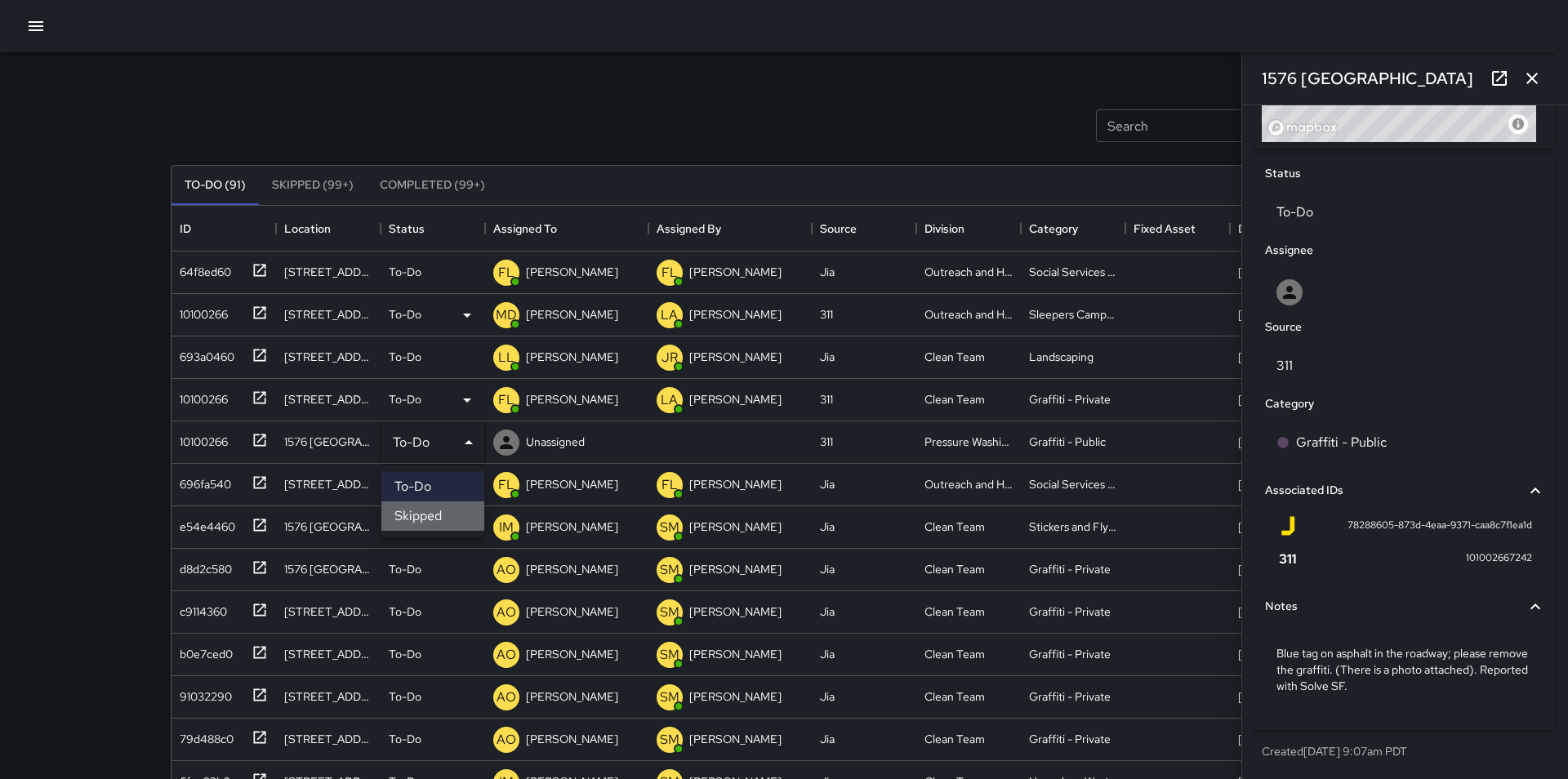
click at [459, 518] on li "Skipped" at bounding box center [432, 516] width 103 height 29
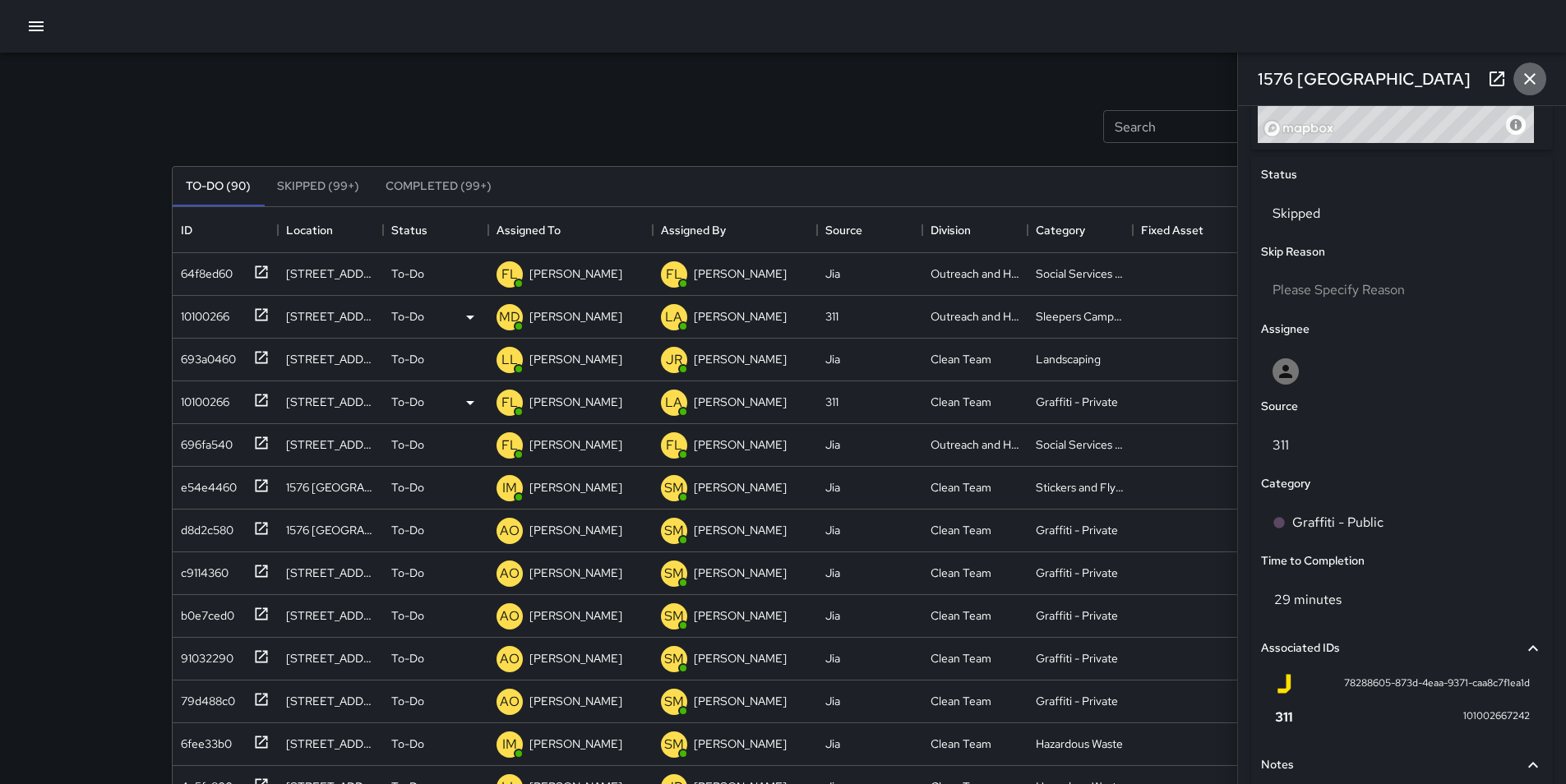
click at [1526, 77] on icon "button" at bounding box center [1529, 79] width 20 height 20
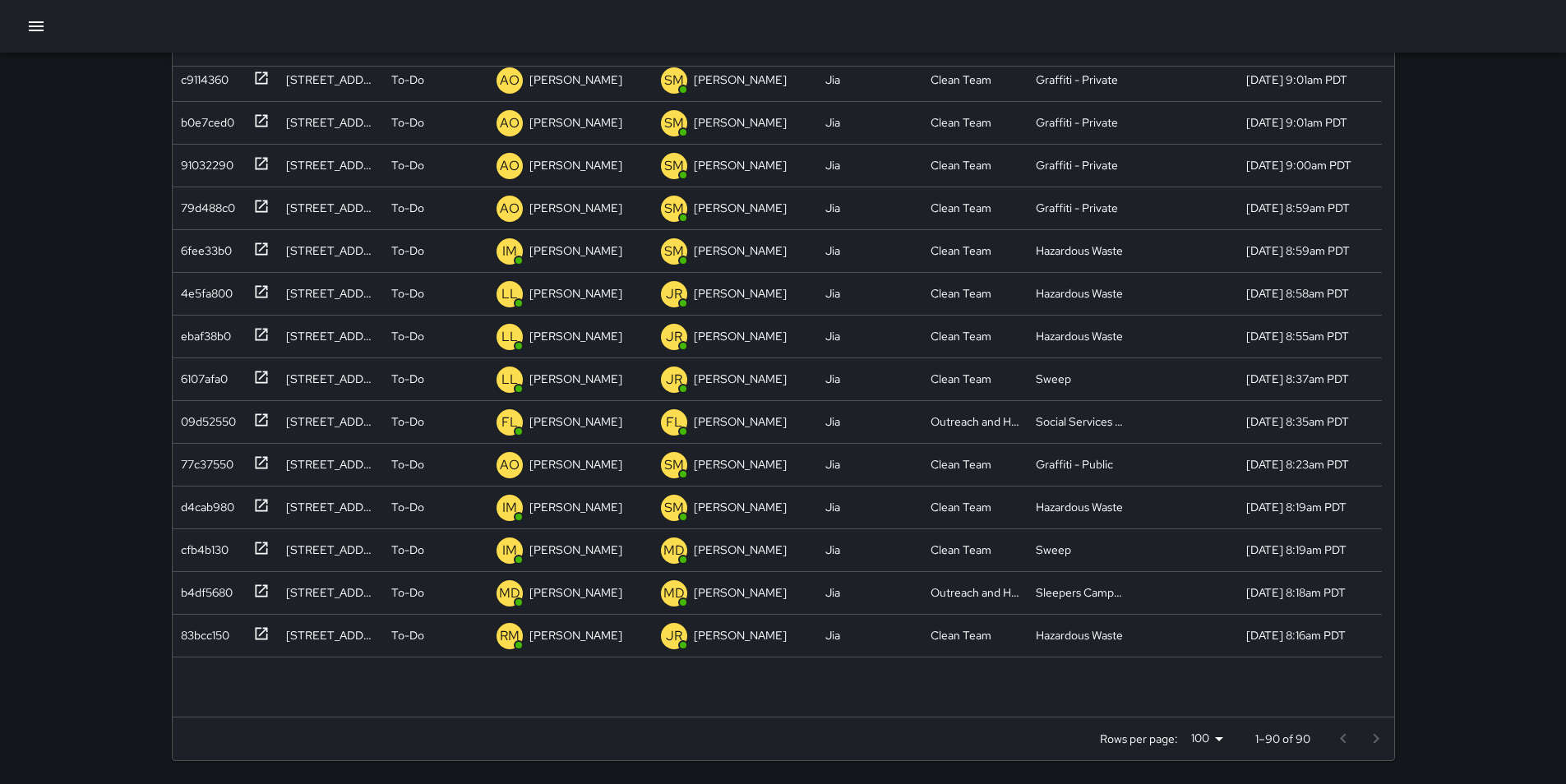
scroll to position [0, 0]
